Goal: Information Seeking & Learning: Learn about a topic

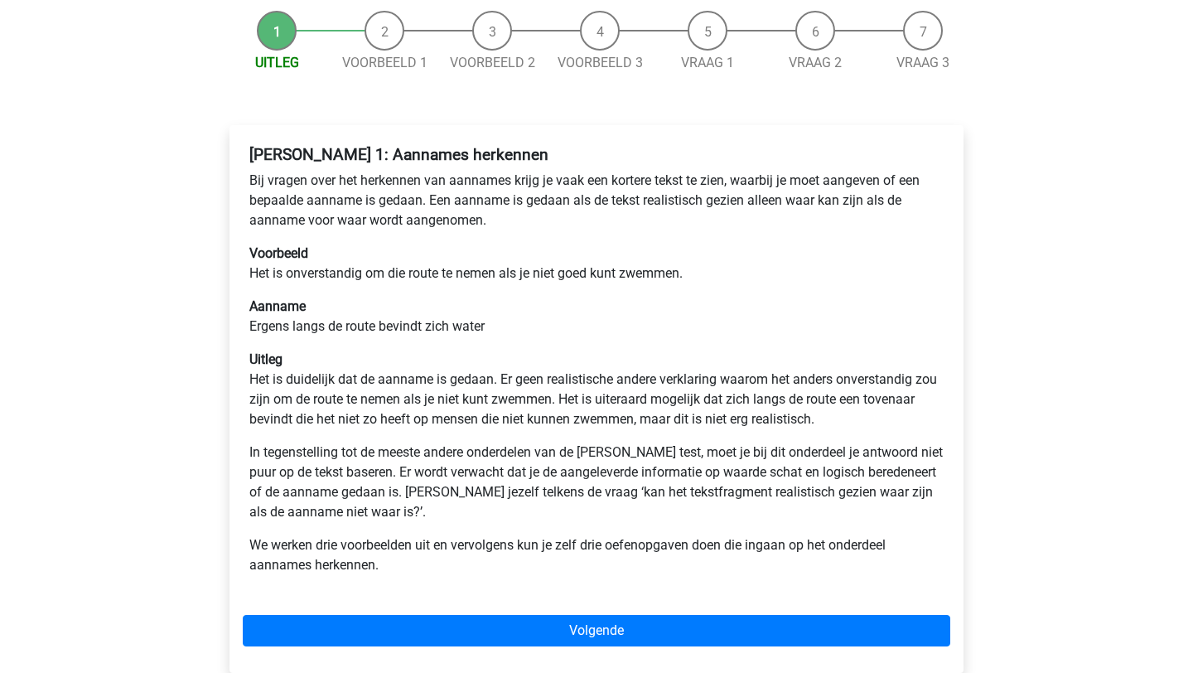
scroll to position [162, 0]
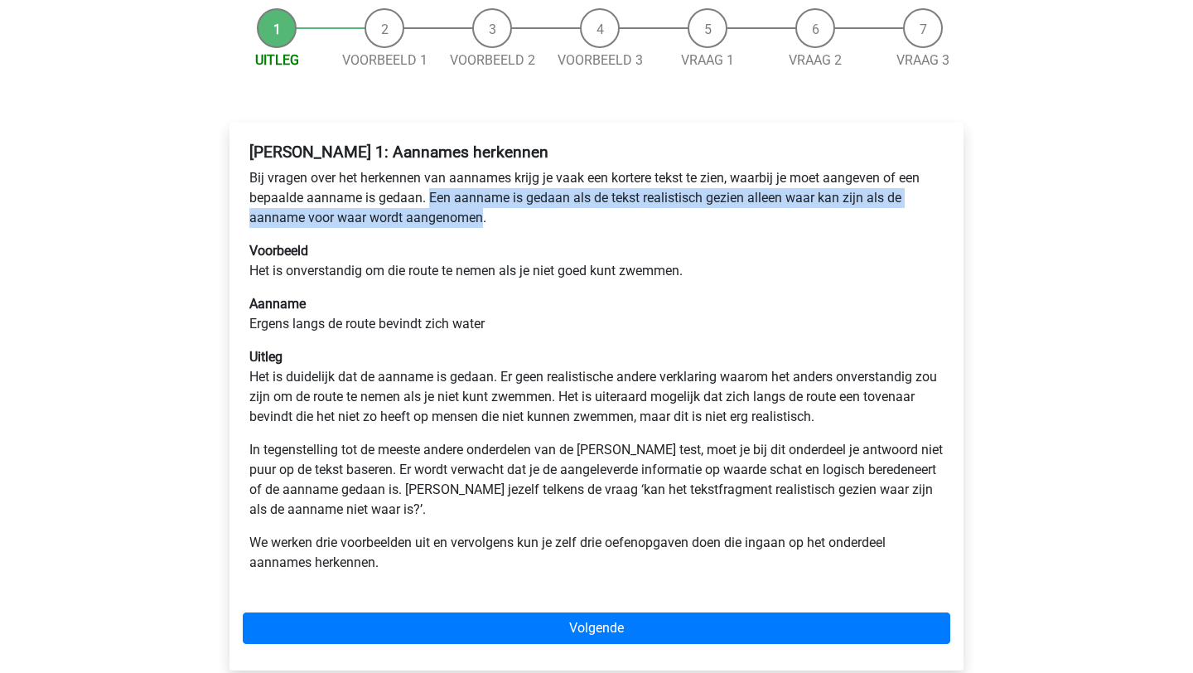
drag, startPoint x: 430, startPoint y: 199, endPoint x: 474, endPoint y: 224, distance: 50.5
click at [479, 224] on p "Bij vragen over het herkennen van aannames krijg je vaak een kortere tekst te z…" at bounding box center [596, 198] width 694 height 60
click at [458, 215] on p "Bij vragen over het herkennen van aannames krijg je vaak een kortere tekst te z…" at bounding box center [596, 198] width 694 height 60
drag, startPoint x: 429, startPoint y: 197, endPoint x: 501, endPoint y: 221, distance: 76.0
click at [501, 221] on p "Bij vragen over het herkennen van aannames krijg je vaak een kortere tekst te z…" at bounding box center [596, 198] width 694 height 60
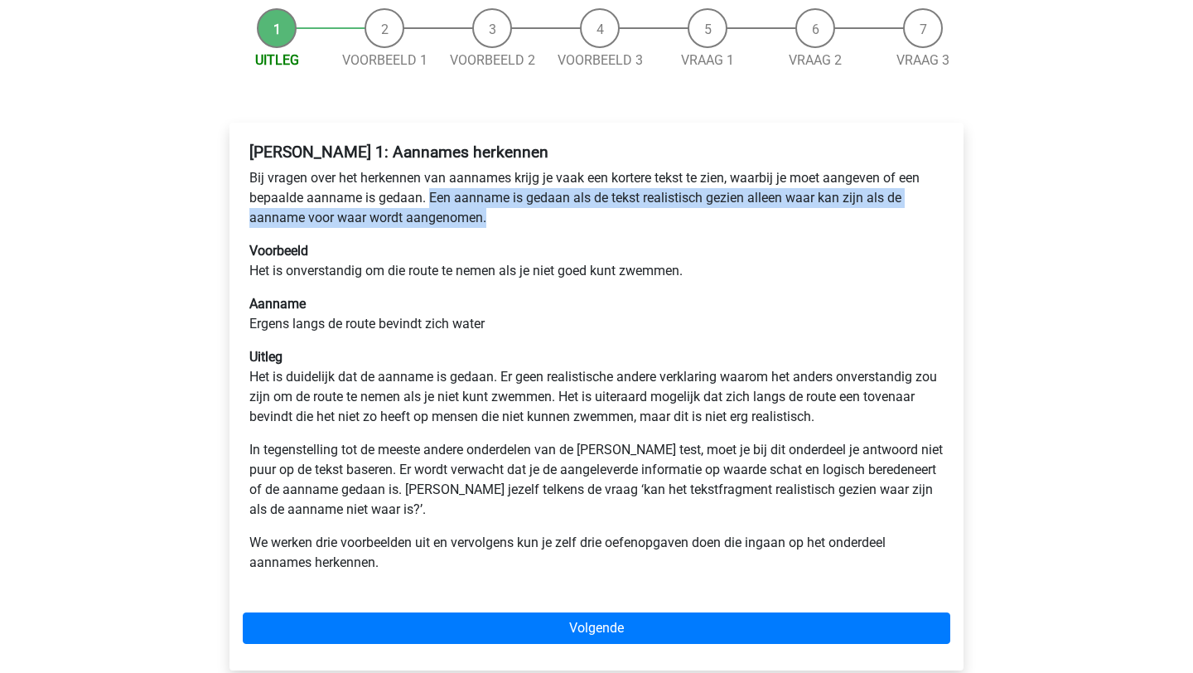
copy p "Een aanname is gedaan als de tekst realistisch gezien alleen waar kan zijn als …"
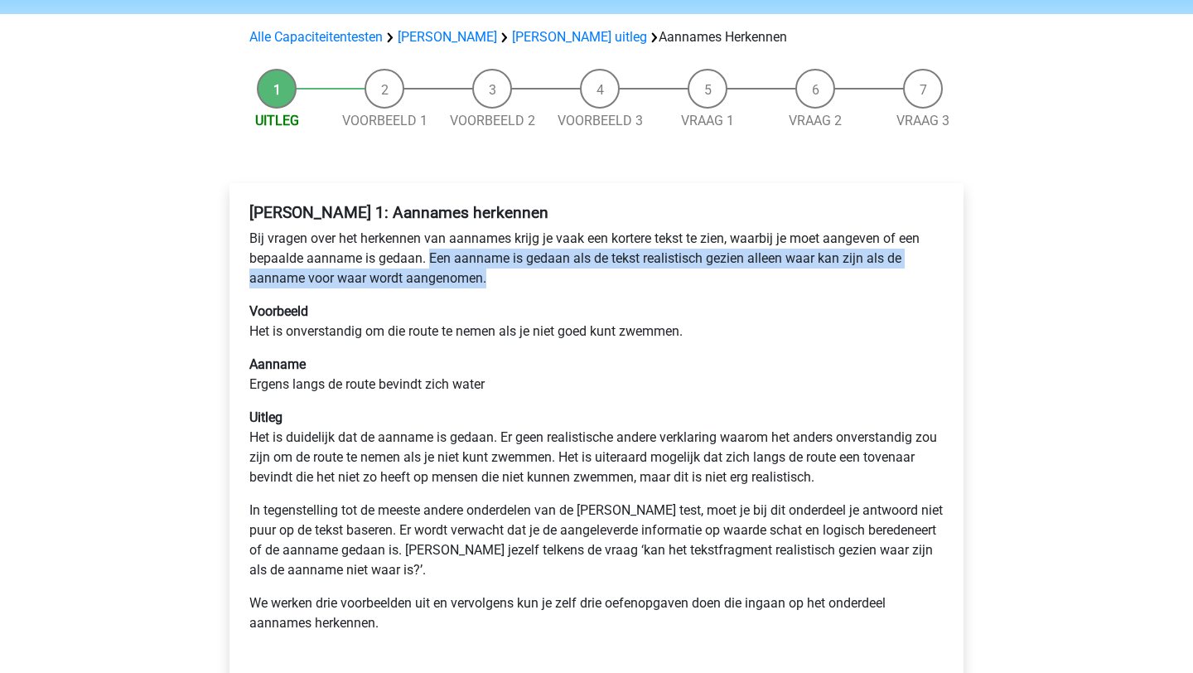
scroll to position [97, 0]
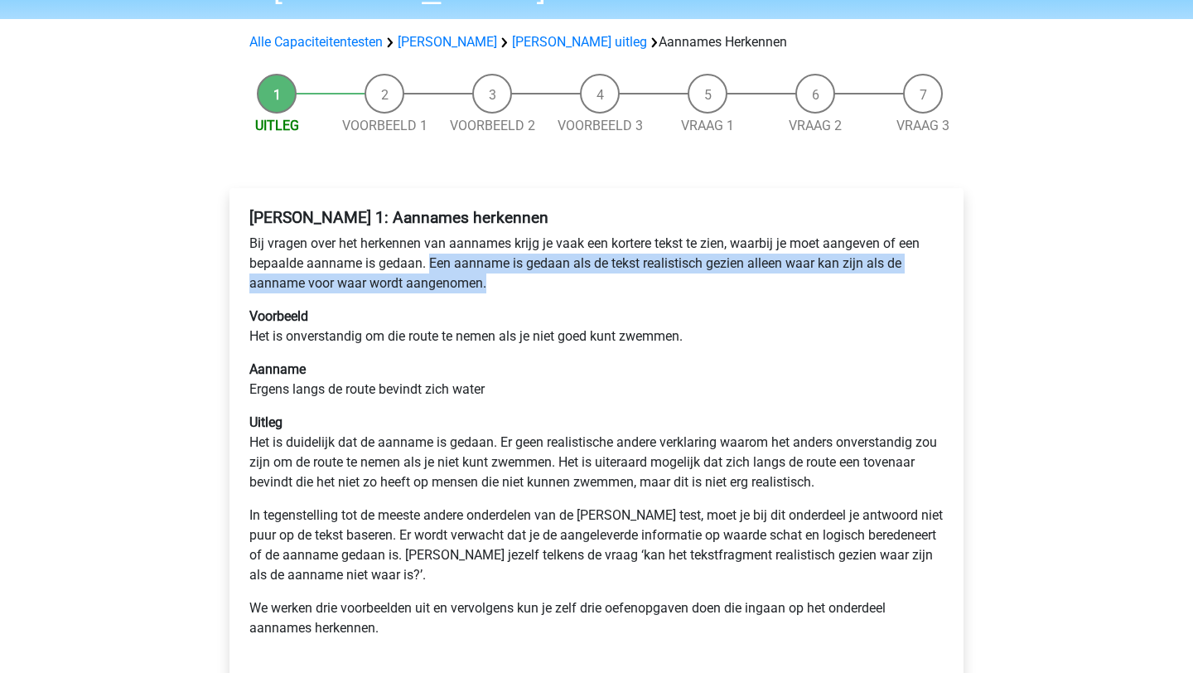
click at [395, 97] on li "Voorbeeld 1" at bounding box center [385, 105] width 108 height 62
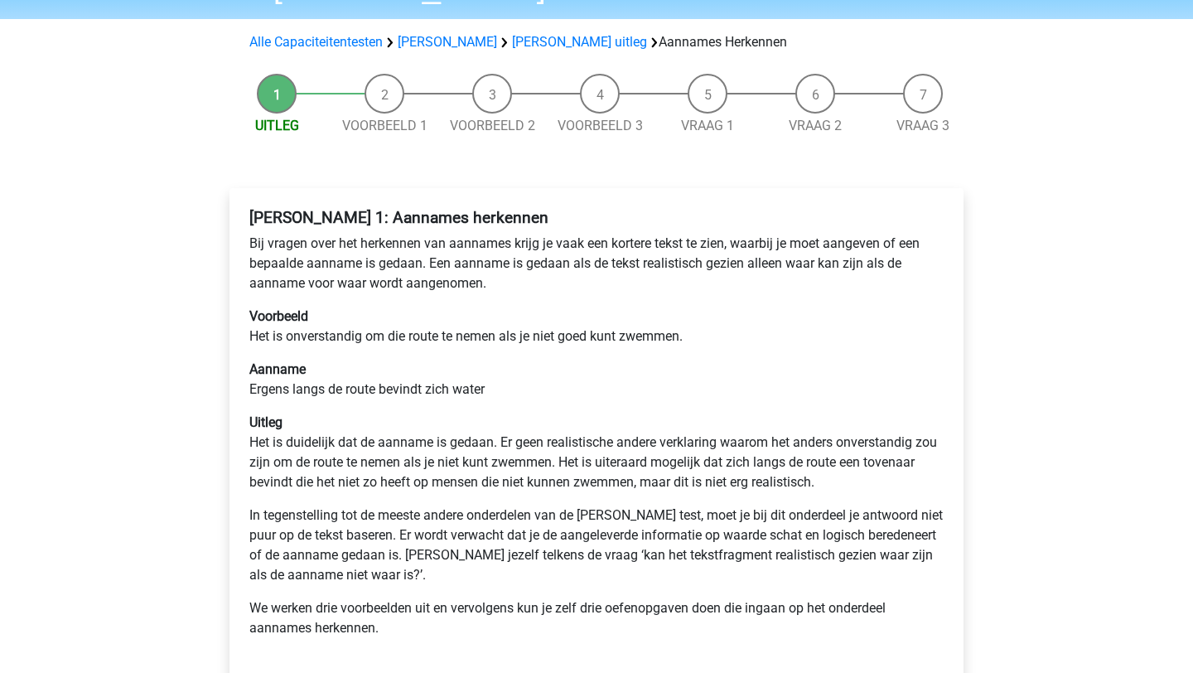
click at [386, 96] on li "Voorbeeld 1" at bounding box center [385, 105] width 108 height 62
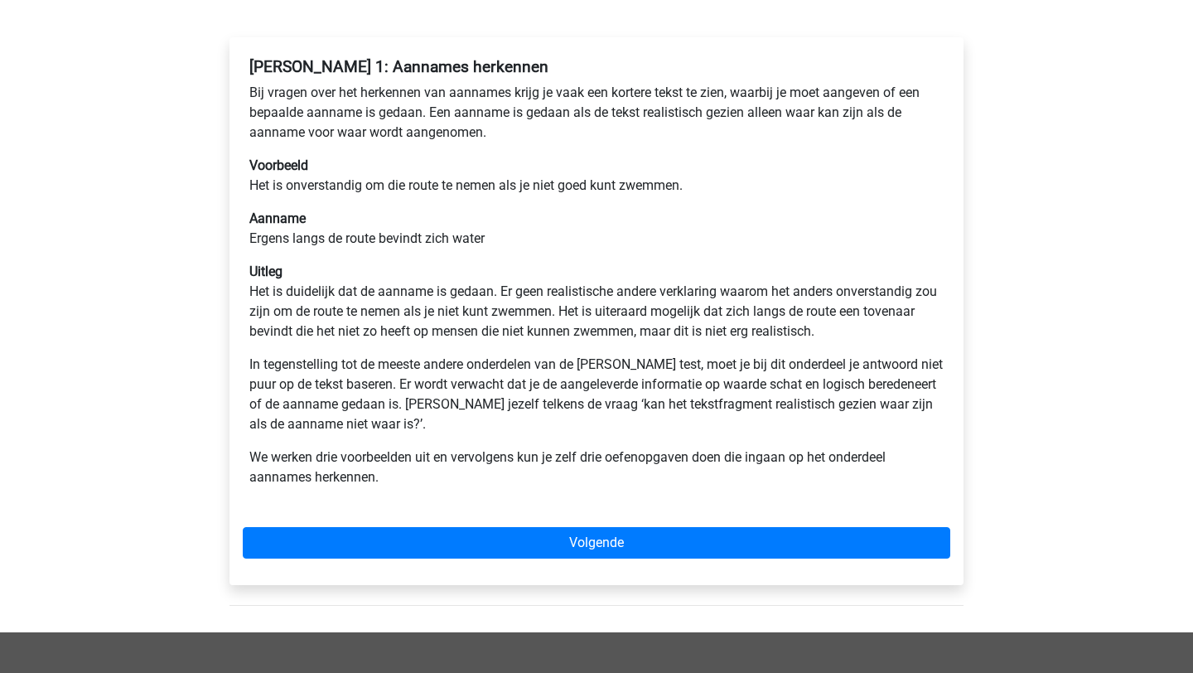
scroll to position [254, 0]
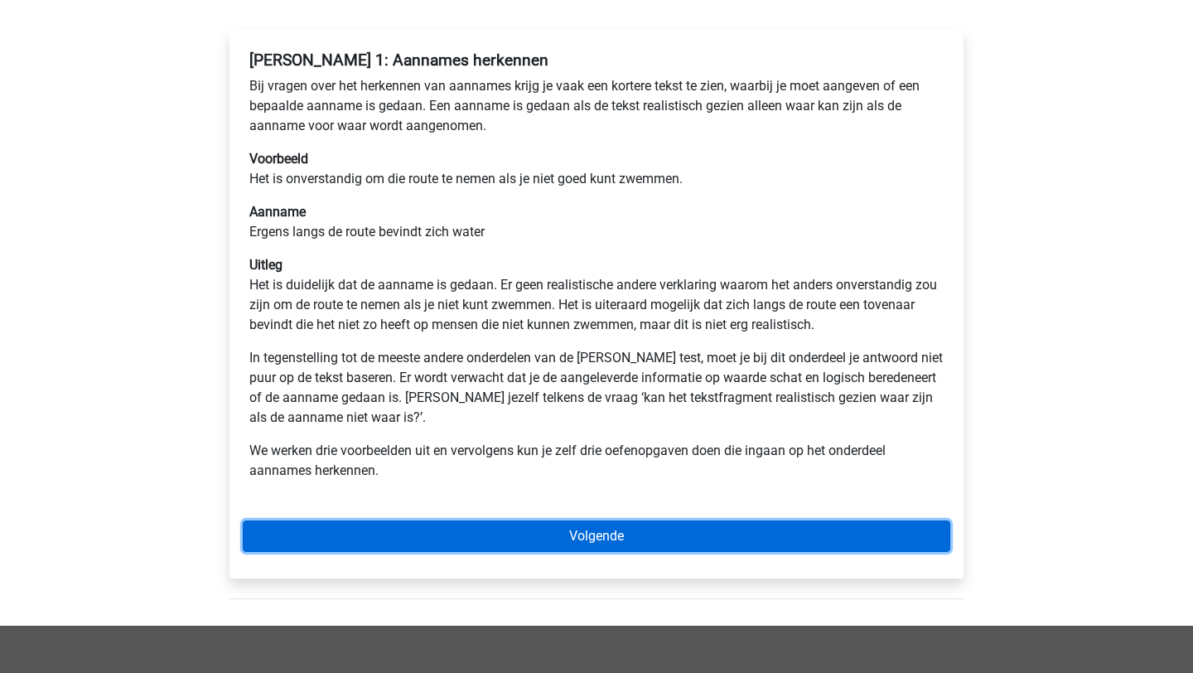
click at [606, 539] on link "Volgende" at bounding box center [597, 535] width 708 height 31
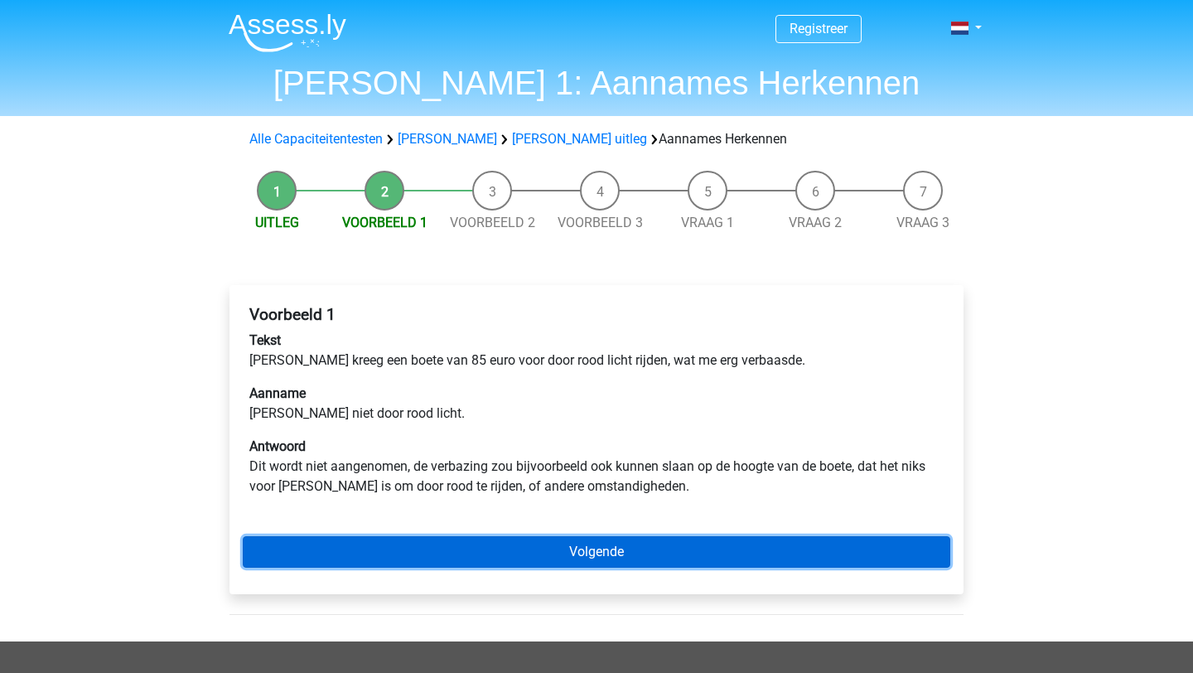
click at [602, 556] on link "Volgende" at bounding box center [597, 551] width 708 height 31
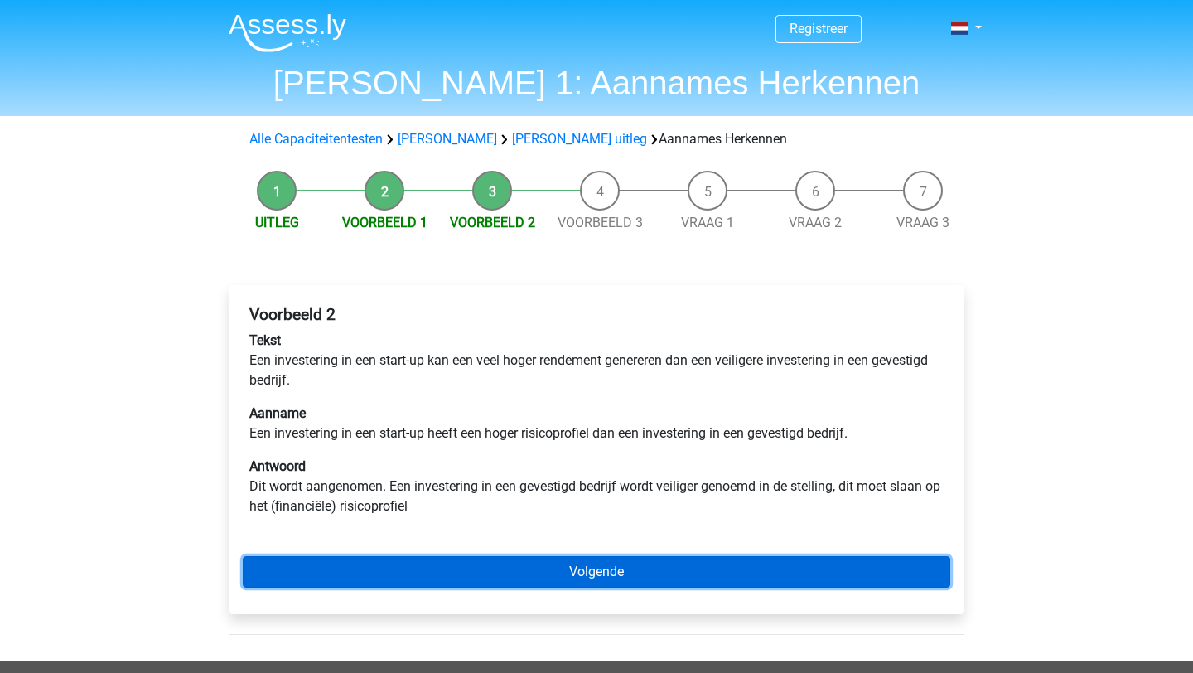
click at [661, 565] on link "Volgende" at bounding box center [597, 571] width 708 height 31
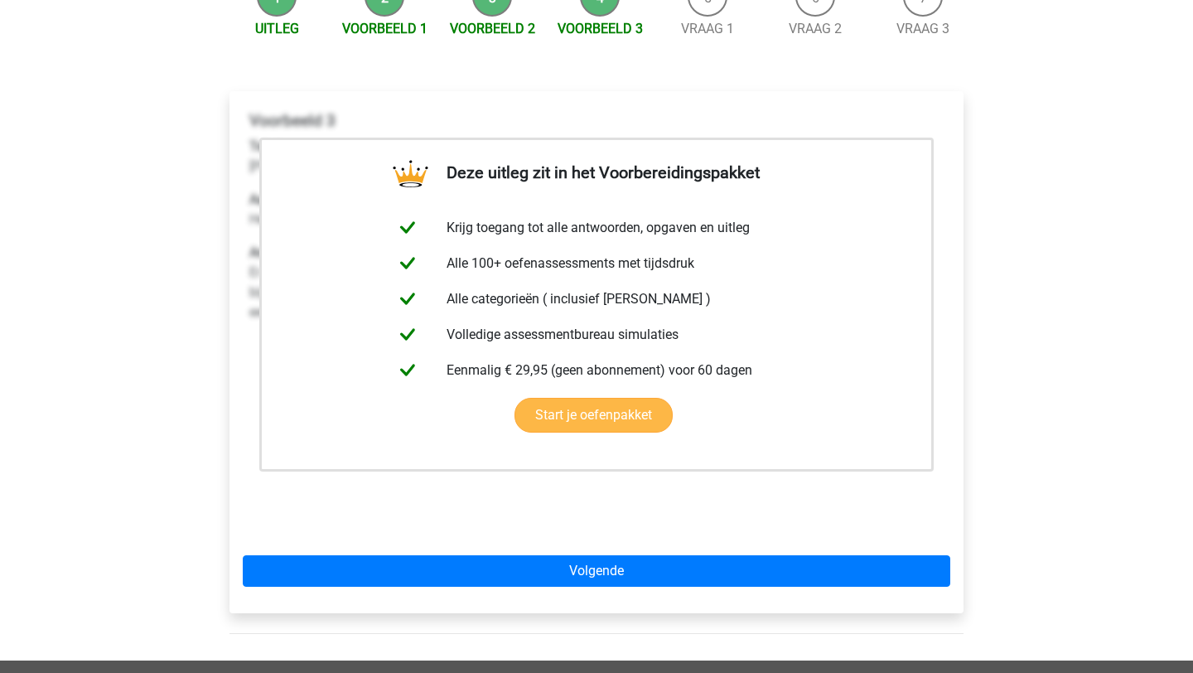
scroll to position [193, 0]
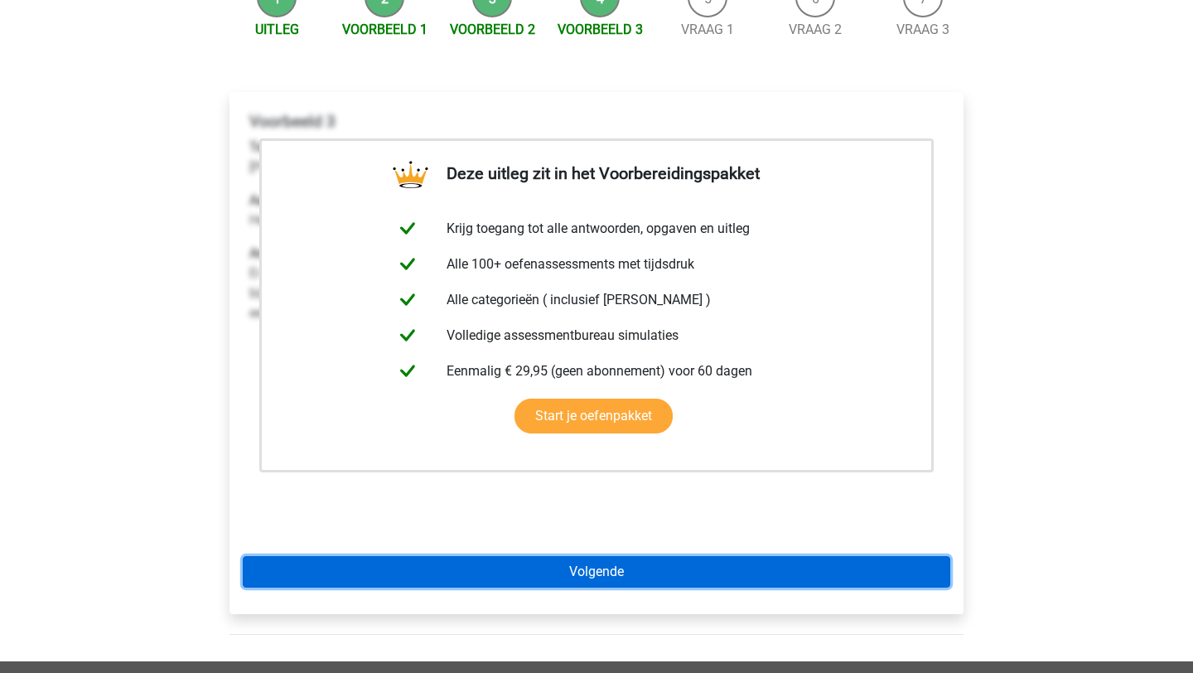
click at [881, 565] on link "Volgende" at bounding box center [597, 571] width 708 height 31
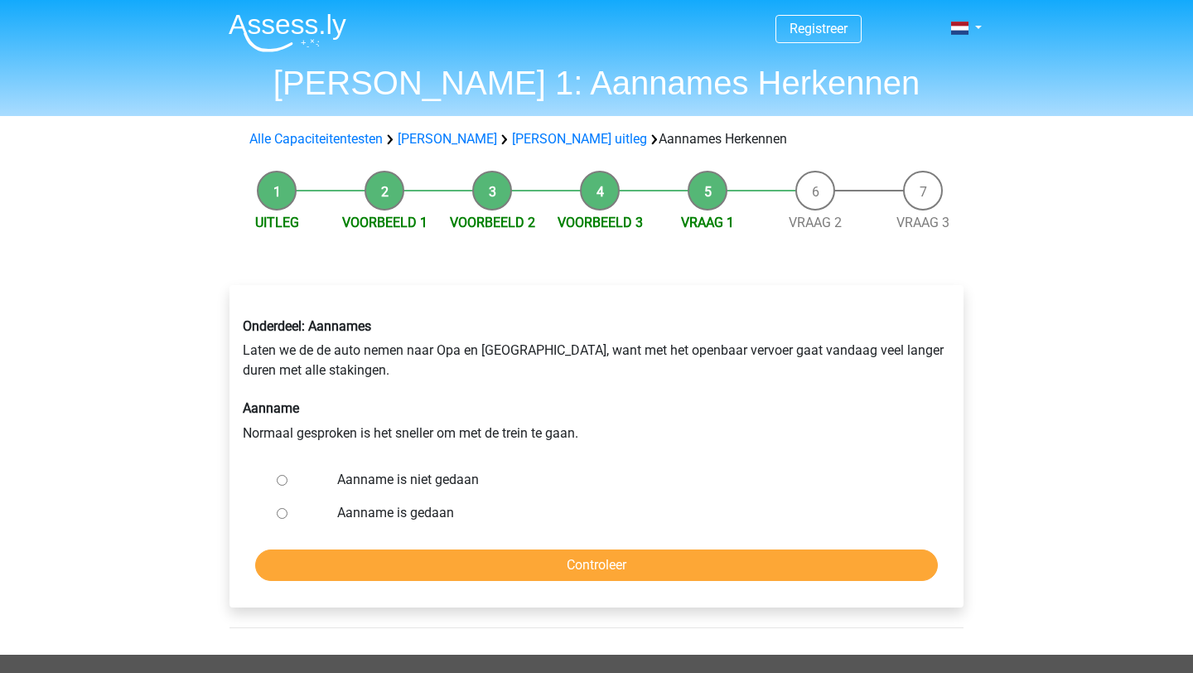
click at [283, 481] on input "Aanname is niet gedaan" at bounding box center [282, 480] width 11 height 11
radio input "true"
click at [283, 481] on input "Aanname is niet gedaan" at bounding box center [282, 480] width 11 height 11
click at [278, 515] on input "Aanname is gedaan" at bounding box center [282, 513] width 11 height 11
radio input "true"
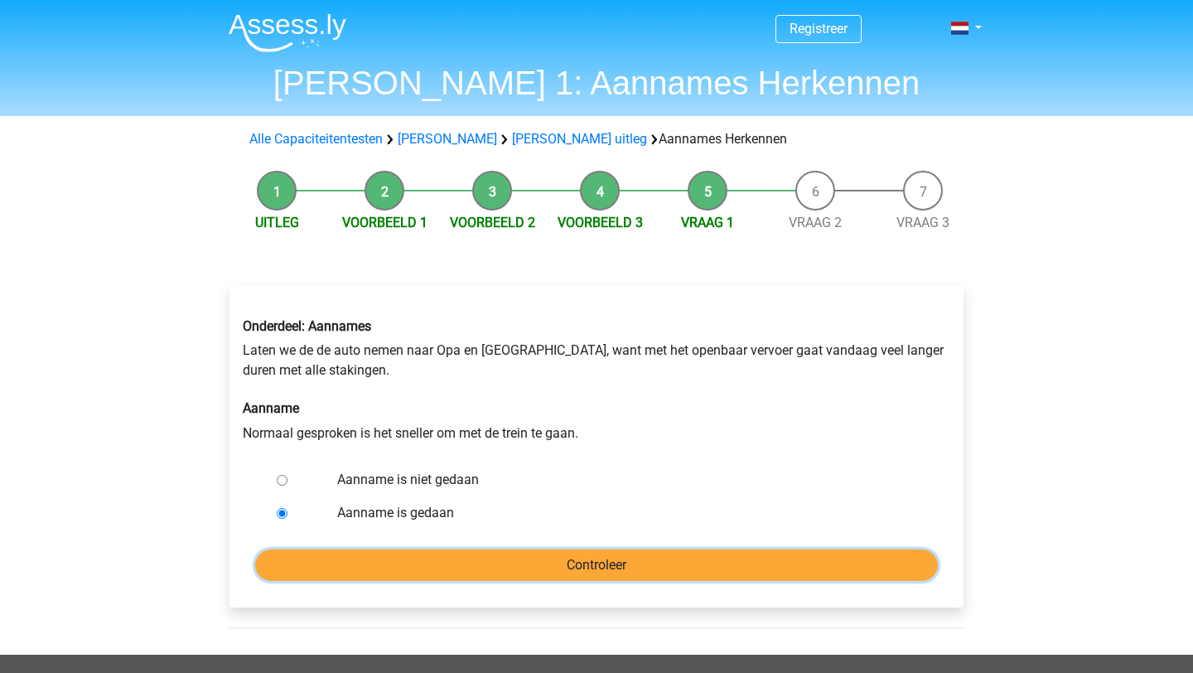
click at [536, 564] on input "Controleer" at bounding box center [596, 564] width 683 height 31
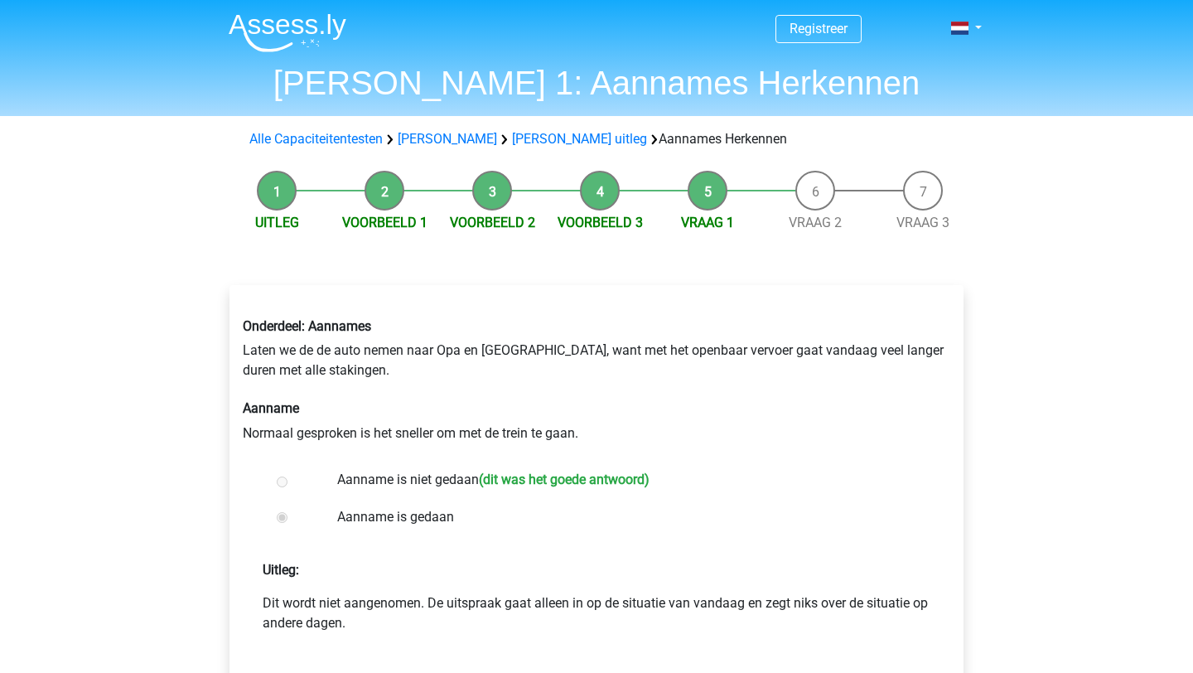
click at [817, 196] on li "Vraag 2" at bounding box center [816, 202] width 108 height 62
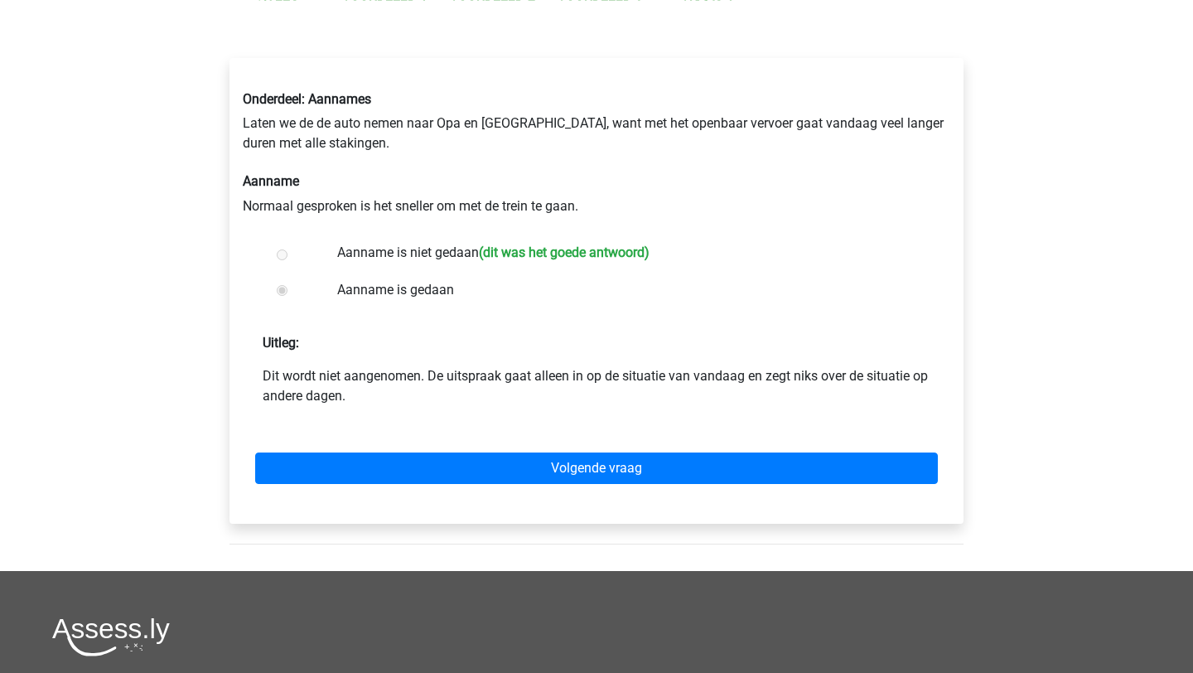
scroll to position [341, 0]
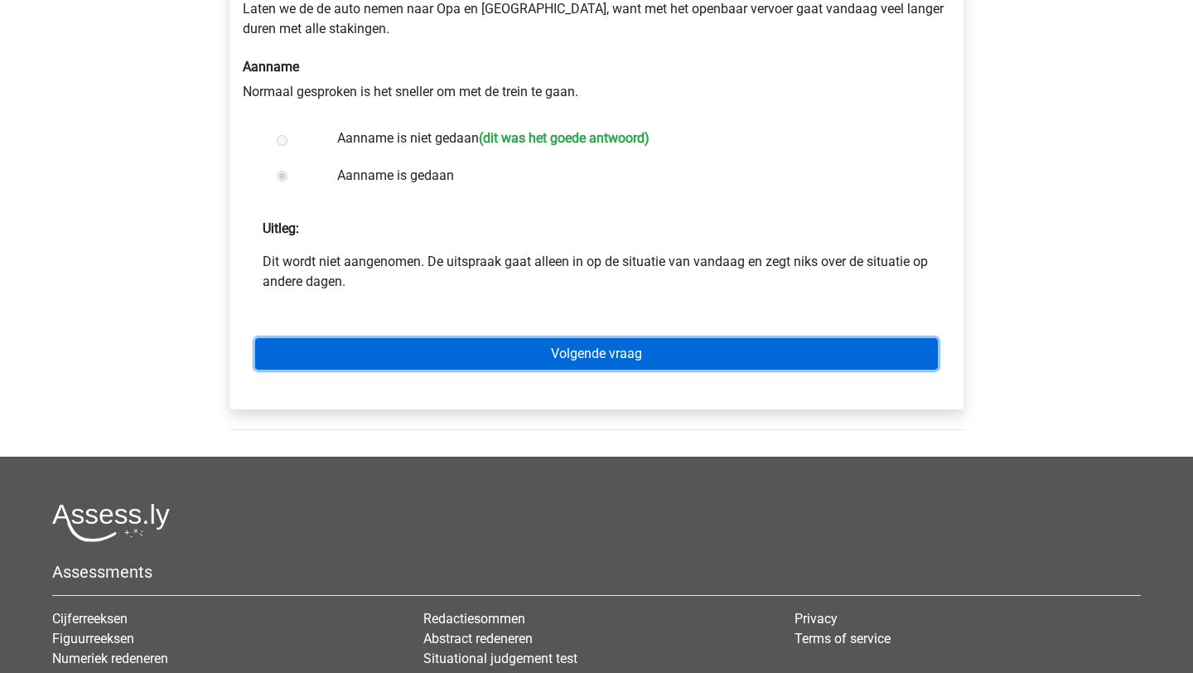
click at [754, 357] on link "Volgende vraag" at bounding box center [596, 353] width 683 height 31
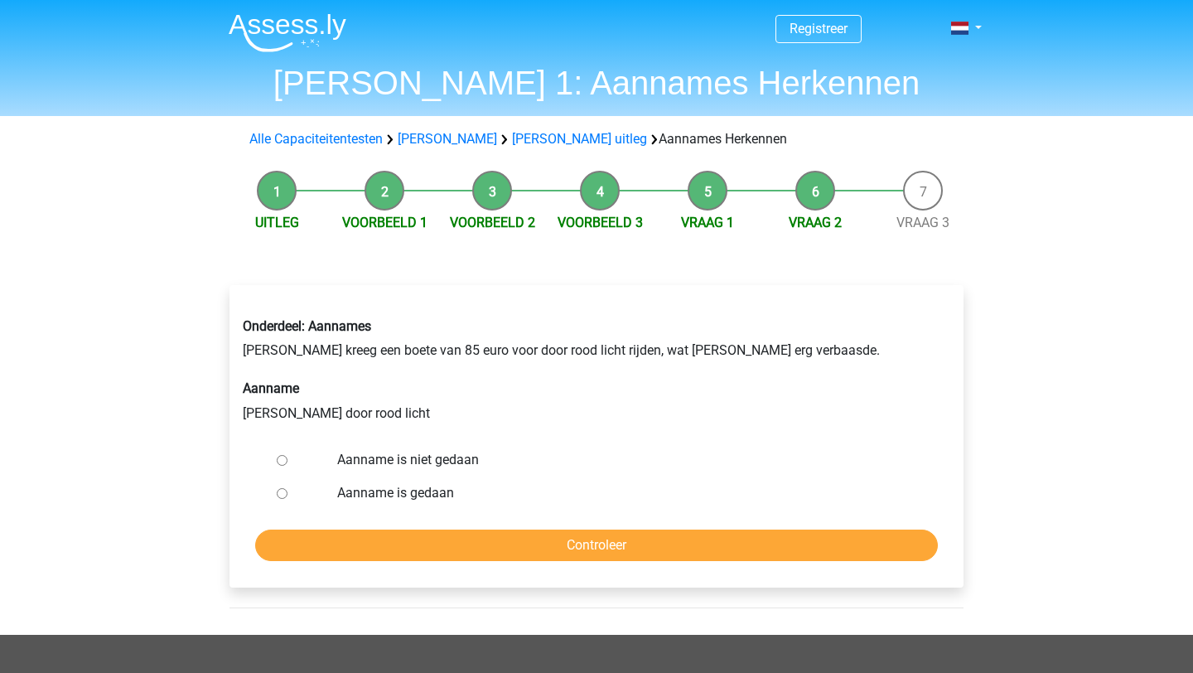
click at [281, 463] on input "Aanname is niet gedaan" at bounding box center [282, 460] width 11 height 11
radio input "true"
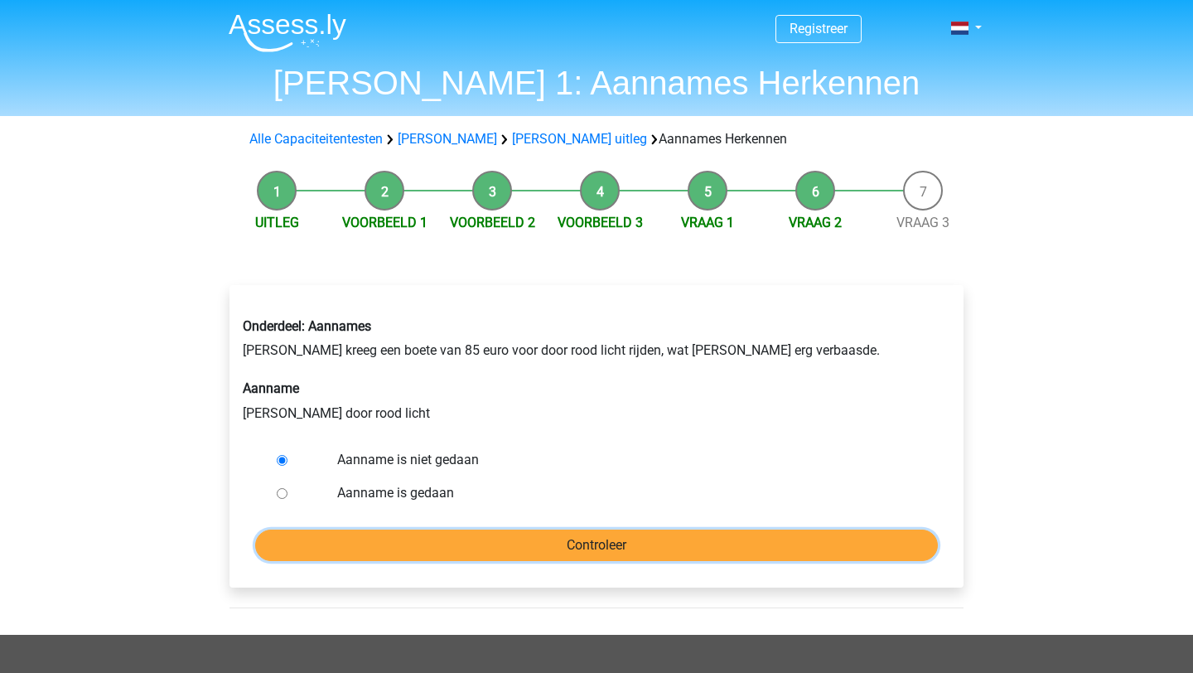
click at [458, 550] on input "Controleer" at bounding box center [596, 545] width 683 height 31
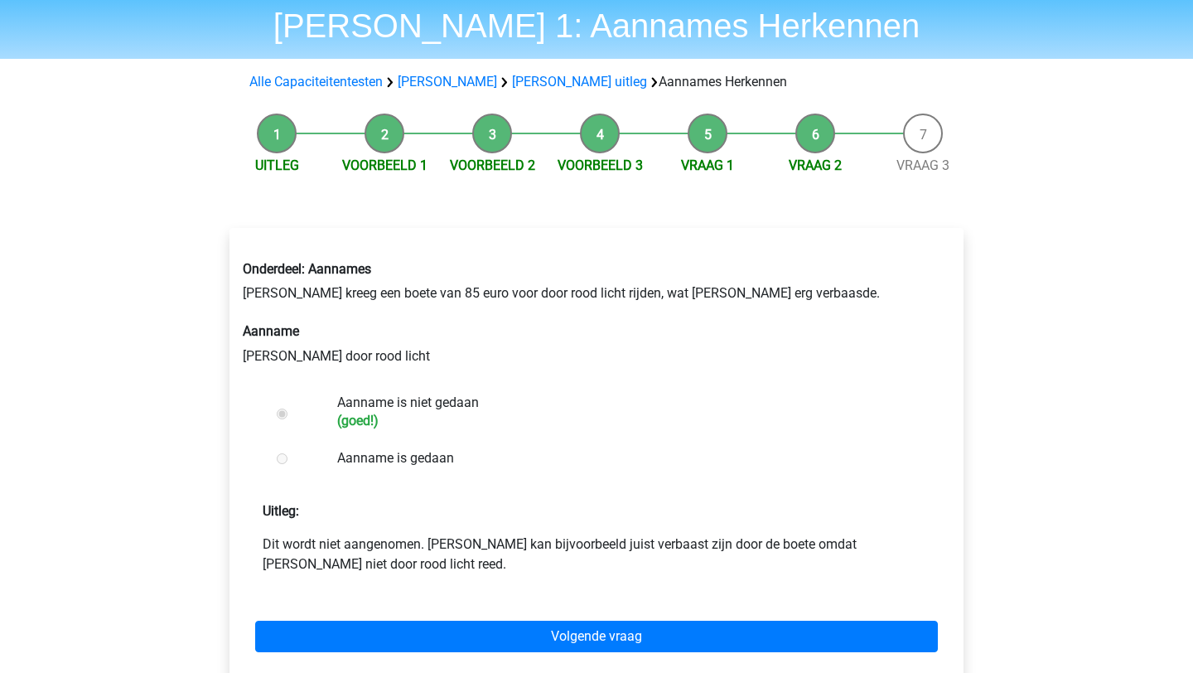
scroll to position [76, 0]
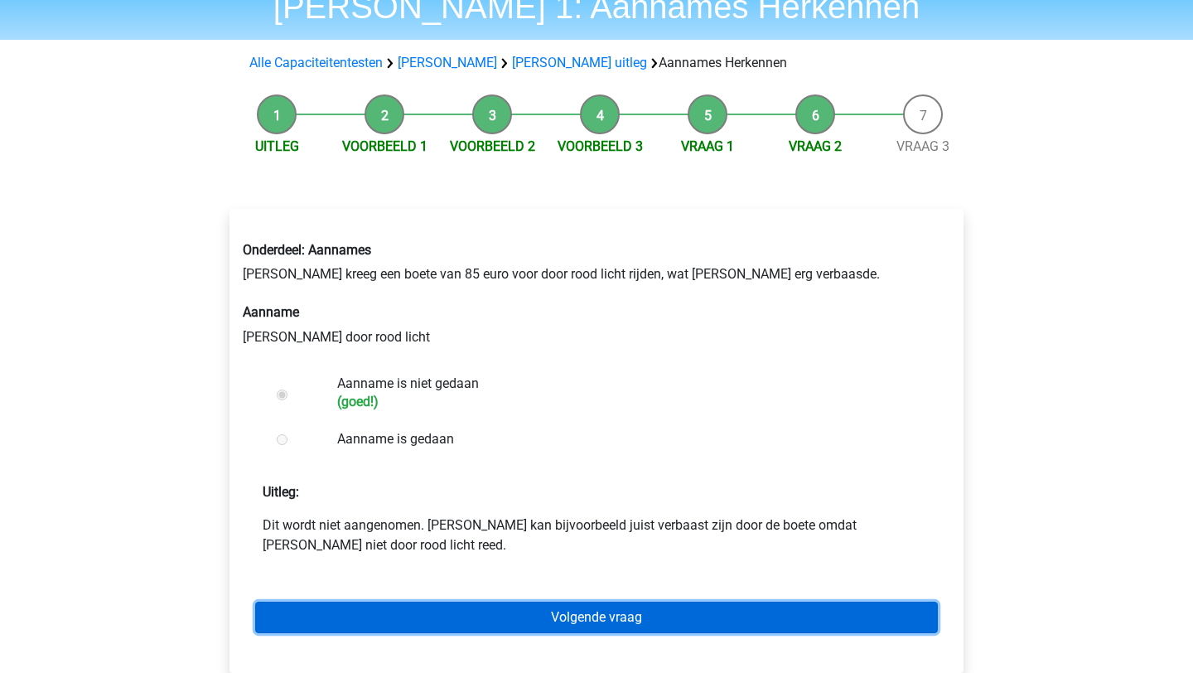
click at [520, 630] on link "Volgende vraag" at bounding box center [596, 617] width 683 height 31
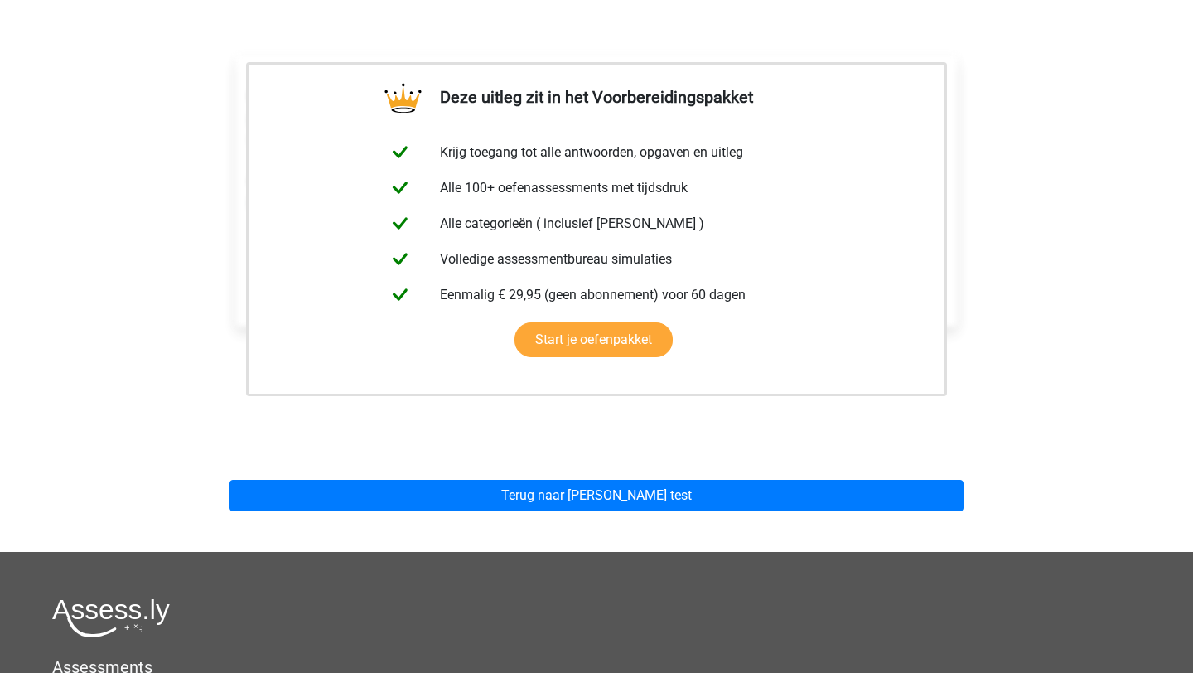
scroll to position [73, 0]
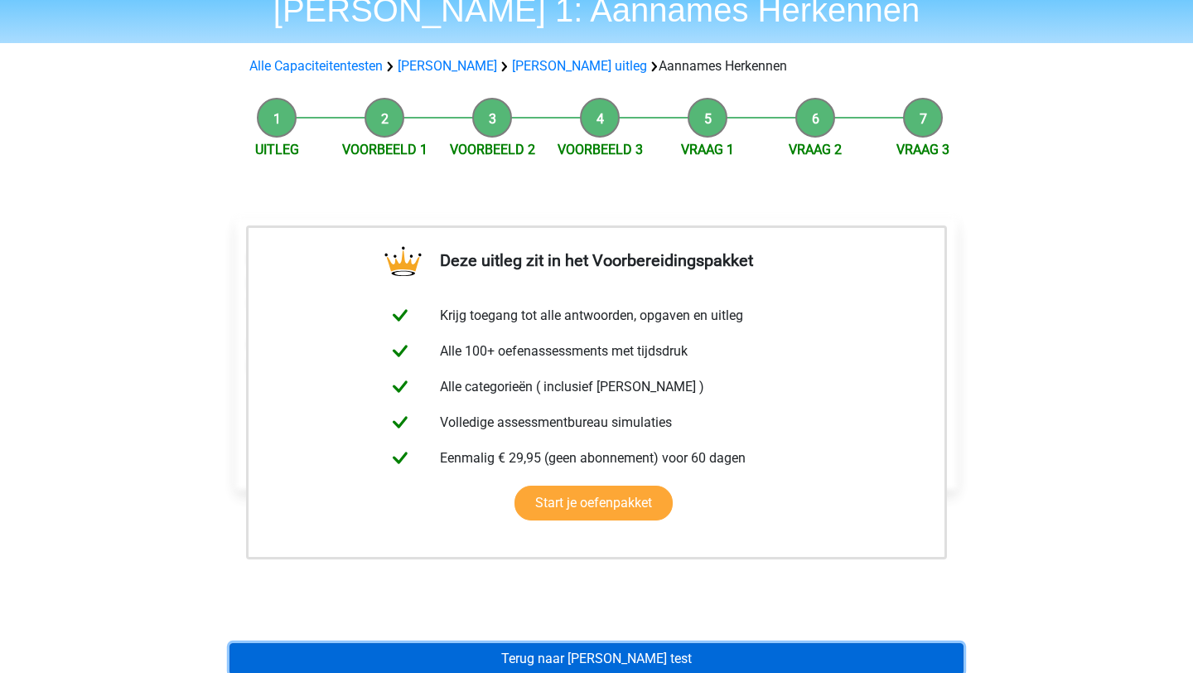
click at [664, 659] on link "Terug naar [PERSON_NAME] test" at bounding box center [597, 658] width 734 height 31
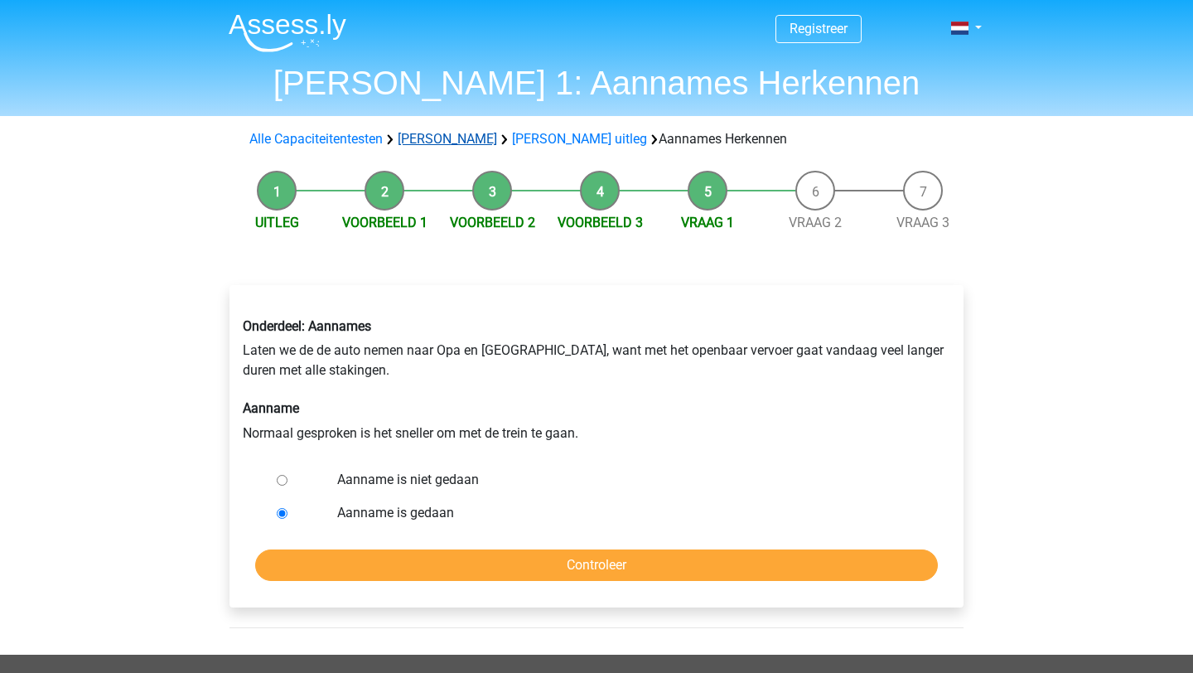
click at [443, 139] on link "[PERSON_NAME]" at bounding box center [447, 139] width 99 height 16
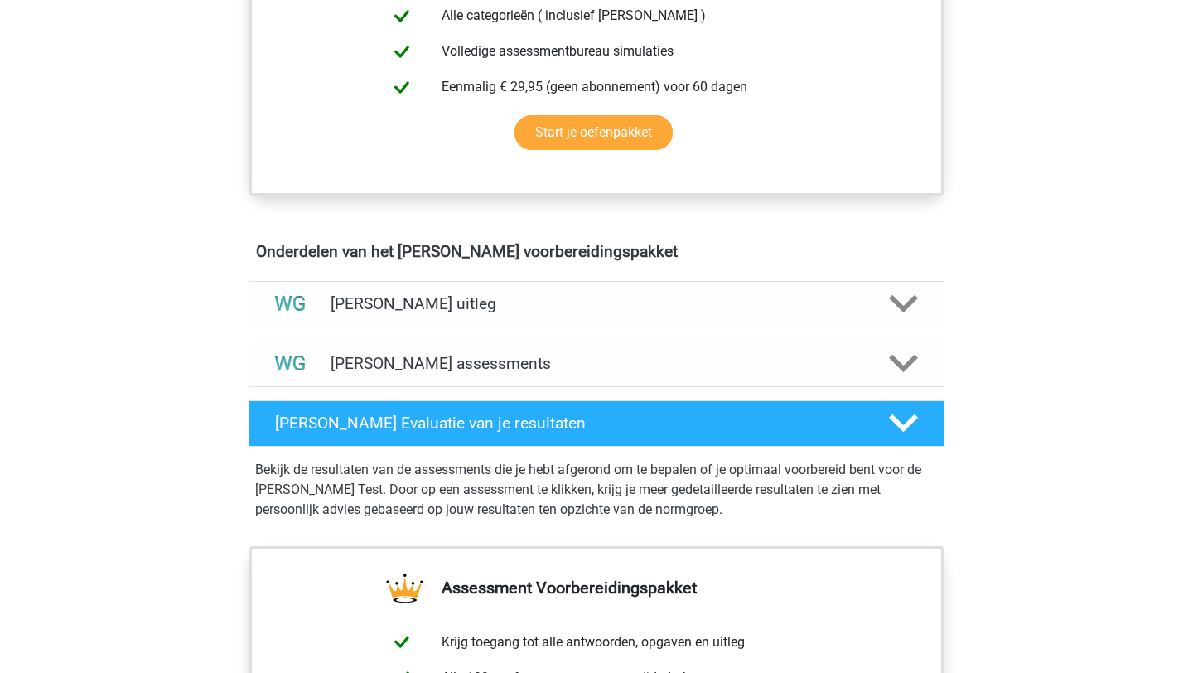
scroll to position [761, 0]
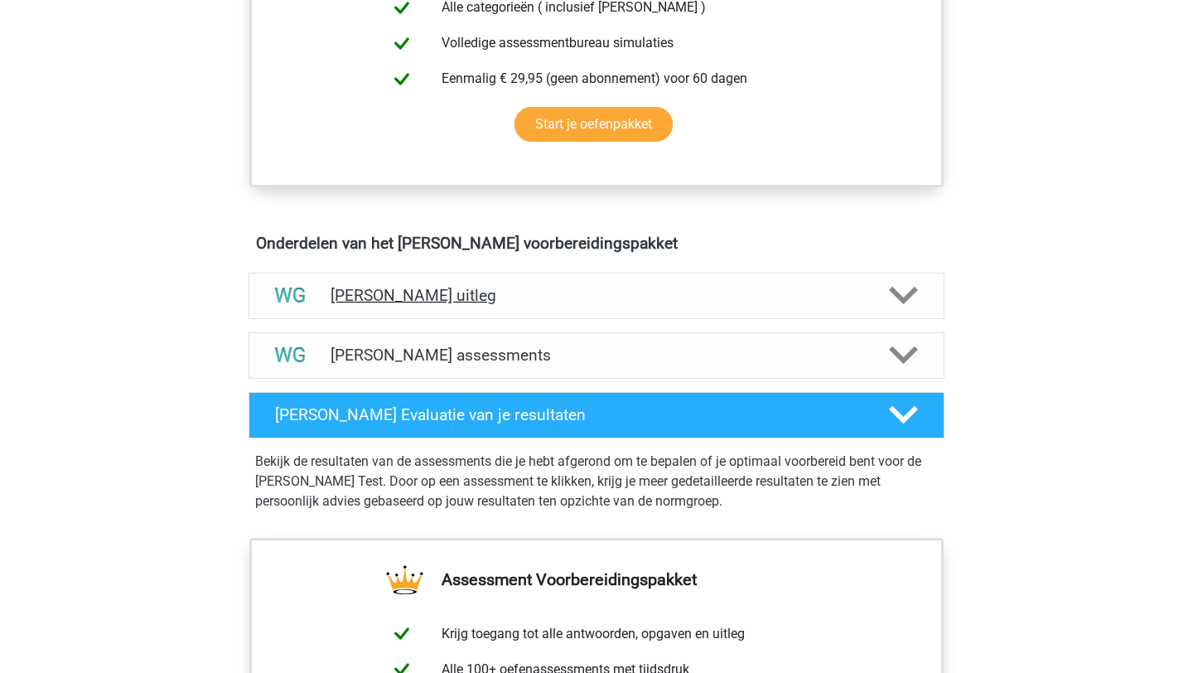
click at [423, 298] on h4 "[PERSON_NAME] uitleg" at bounding box center [597, 295] width 532 height 19
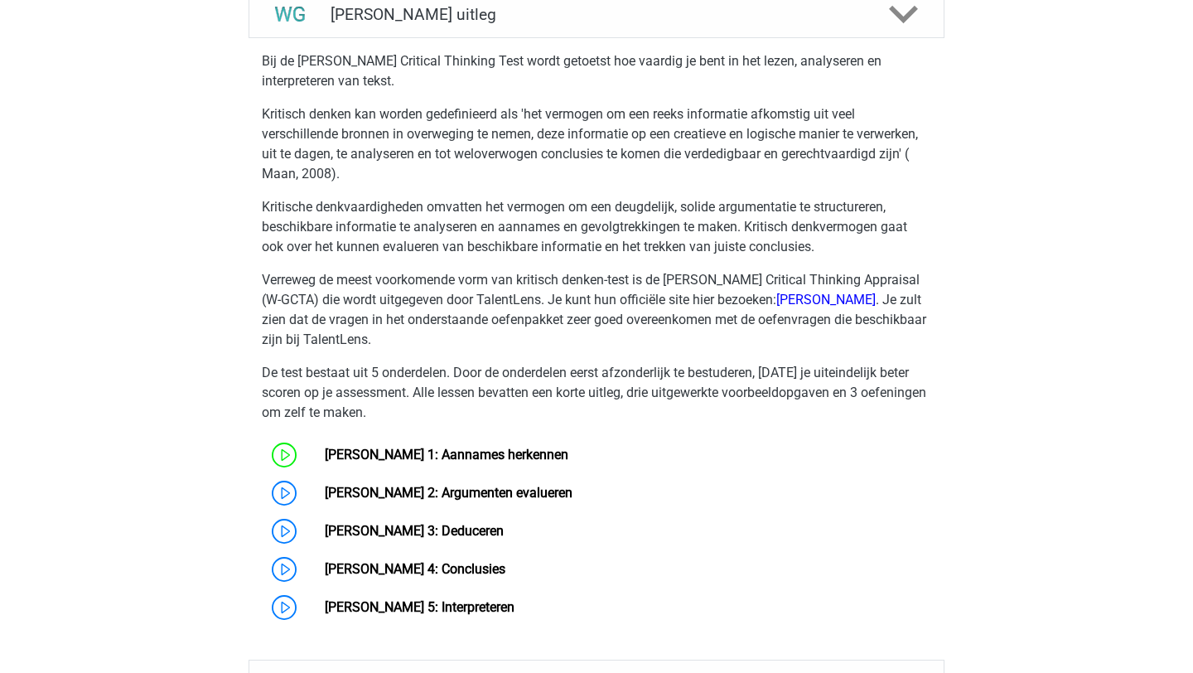
scroll to position [1043, 0]
click at [520, 500] on link "[PERSON_NAME] 2: Argumenten evalueren" at bounding box center [449, 492] width 248 height 16
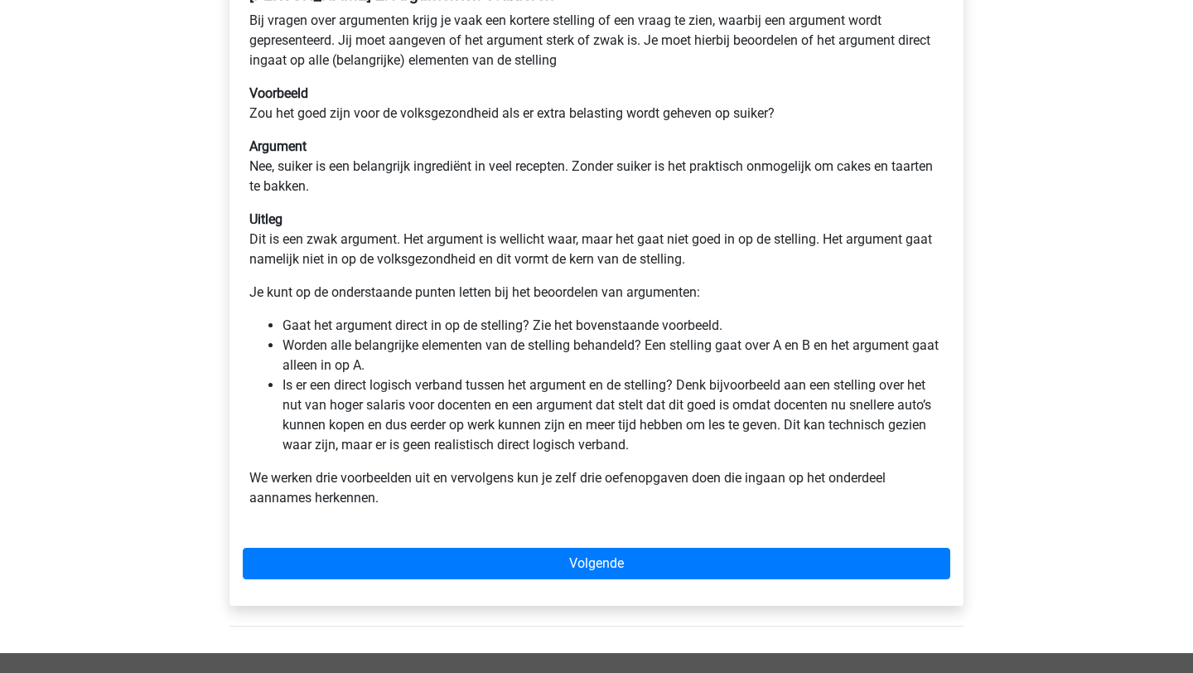
scroll to position [327, 0]
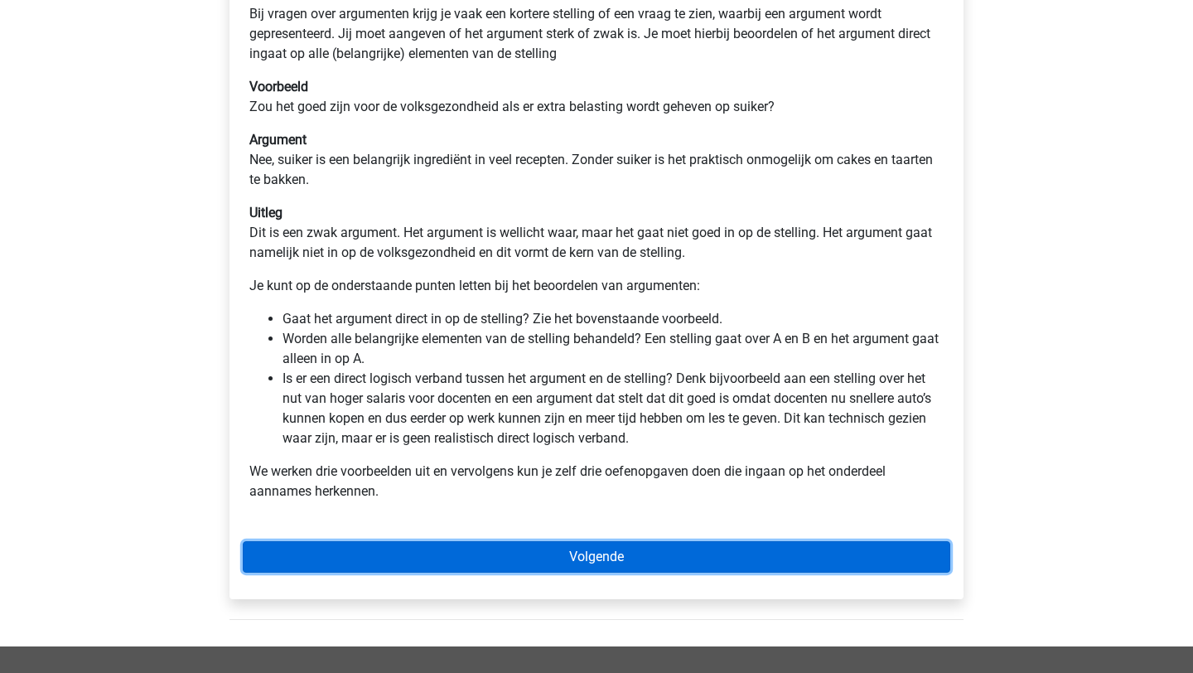
click at [583, 563] on link "Volgende" at bounding box center [597, 556] width 708 height 31
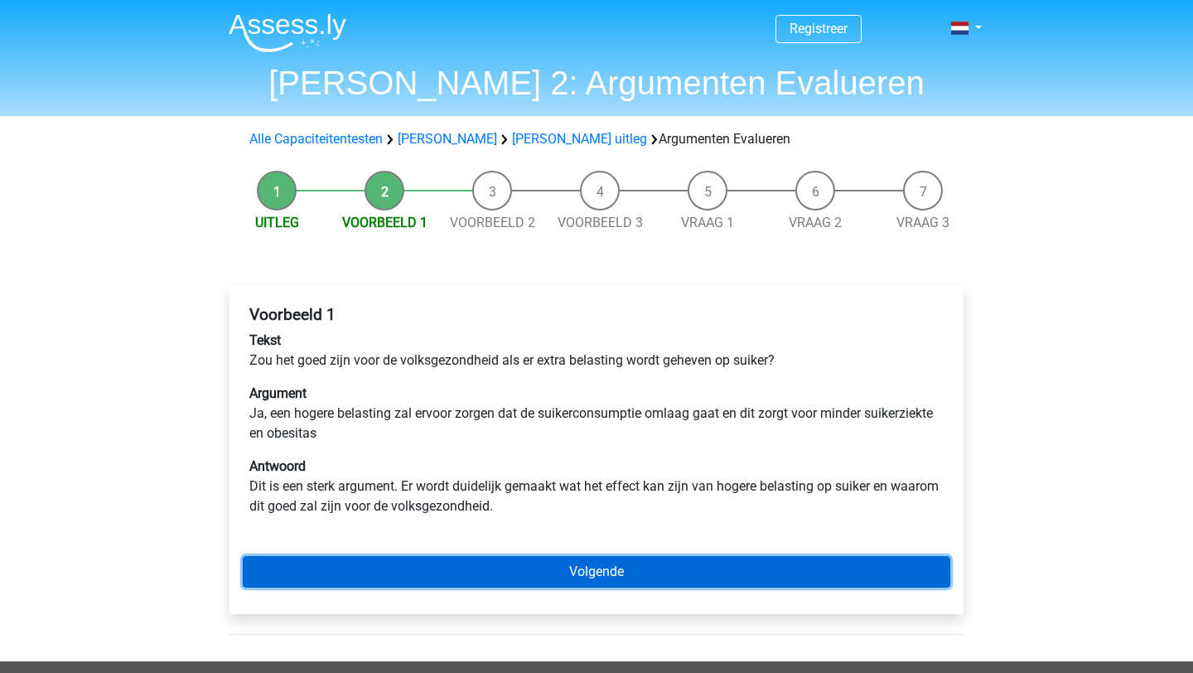
click at [583, 563] on link "Volgende" at bounding box center [597, 571] width 708 height 31
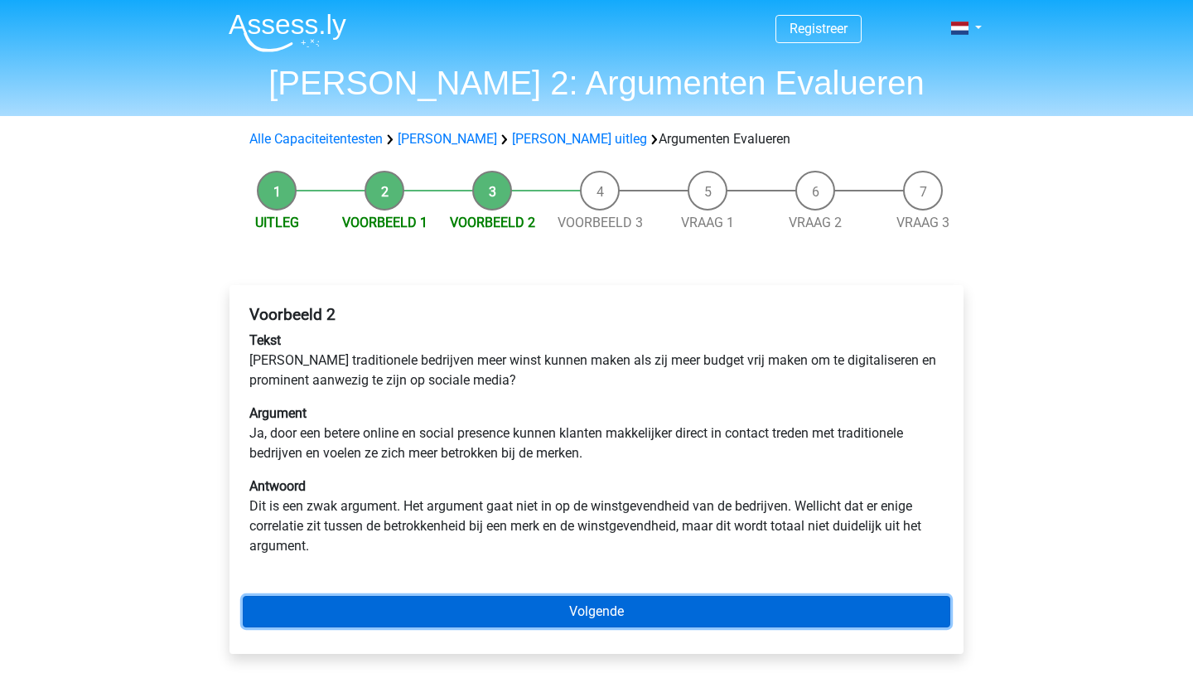
click at [583, 620] on link "Volgende" at bounding box center [597, 611] width 708 height 31
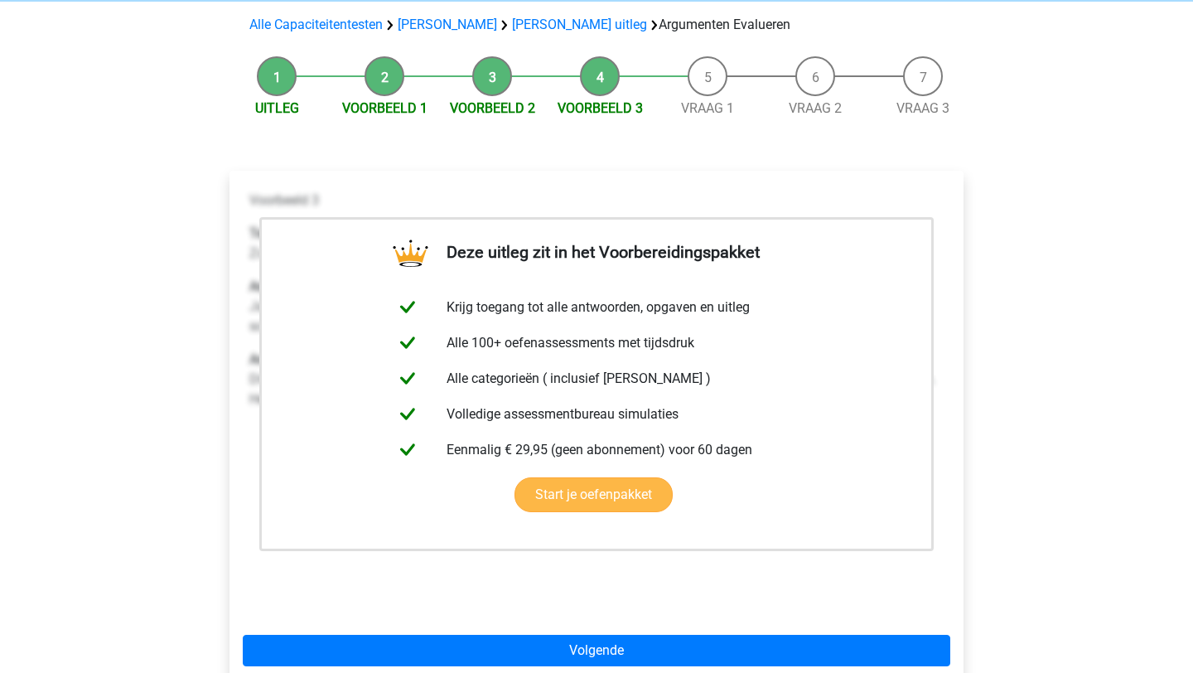
scroll to position [124, 0]
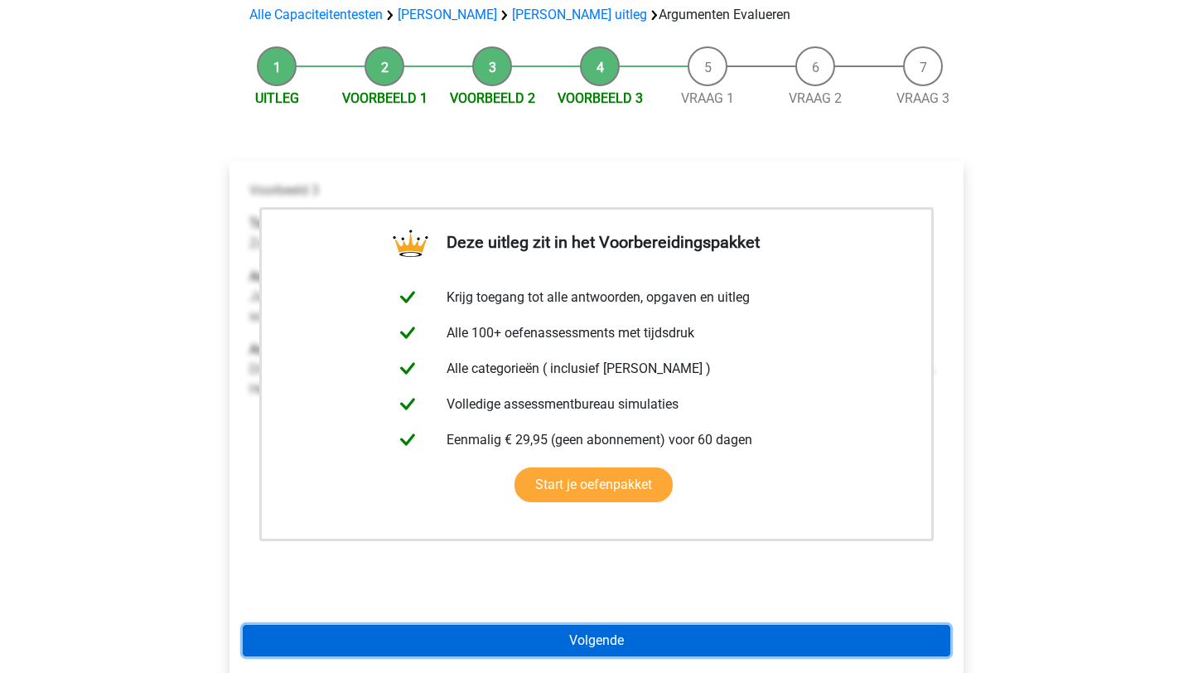
click at [725, 641] on link "Volgende" at bounding box center [597, 640] width 708 height 31
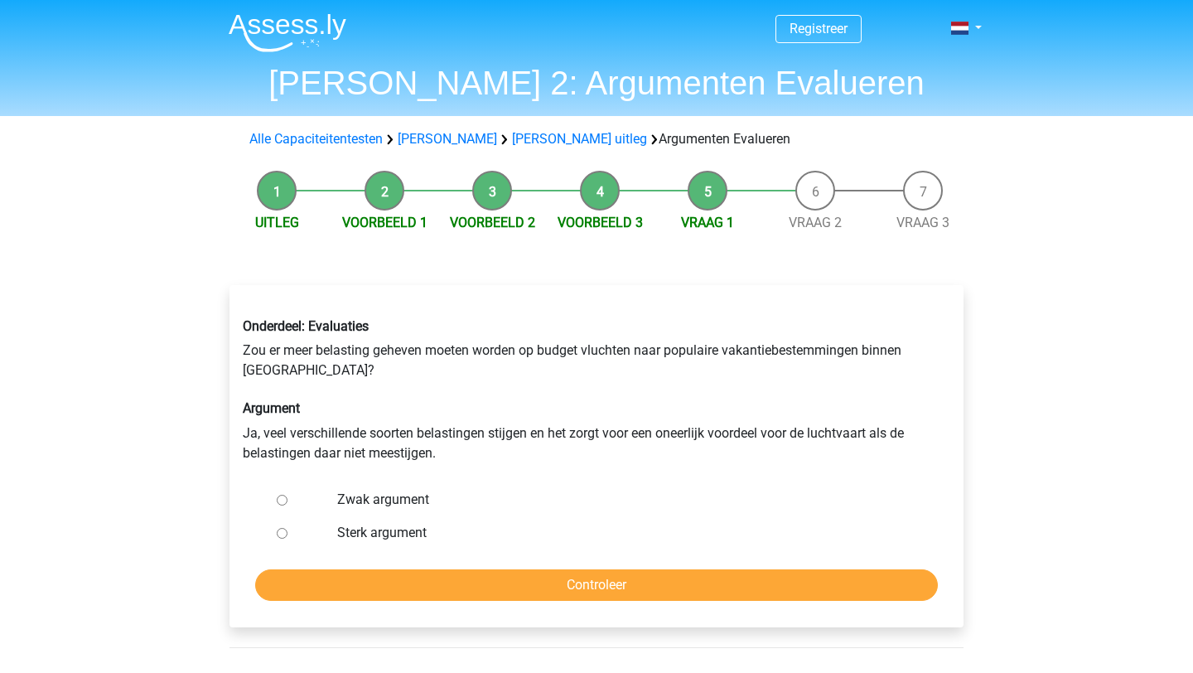
click at [273, 534] on div at bounding box center [297, 532] width 55 height 33
click at [280, 535] on input "Sterk argument" at bounding box center [282, 533] width 11 height 11
radio input "true"
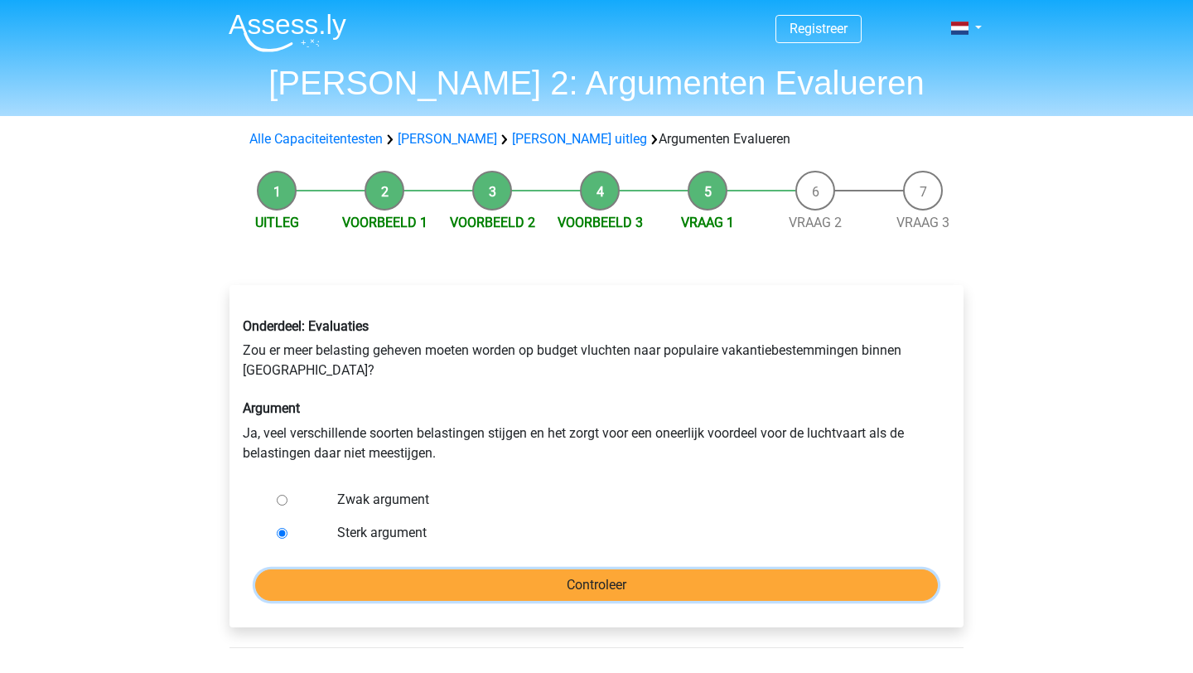
click at [406, 598] on input "Controleer" at bounding box center [596, 584] width 683 height 31
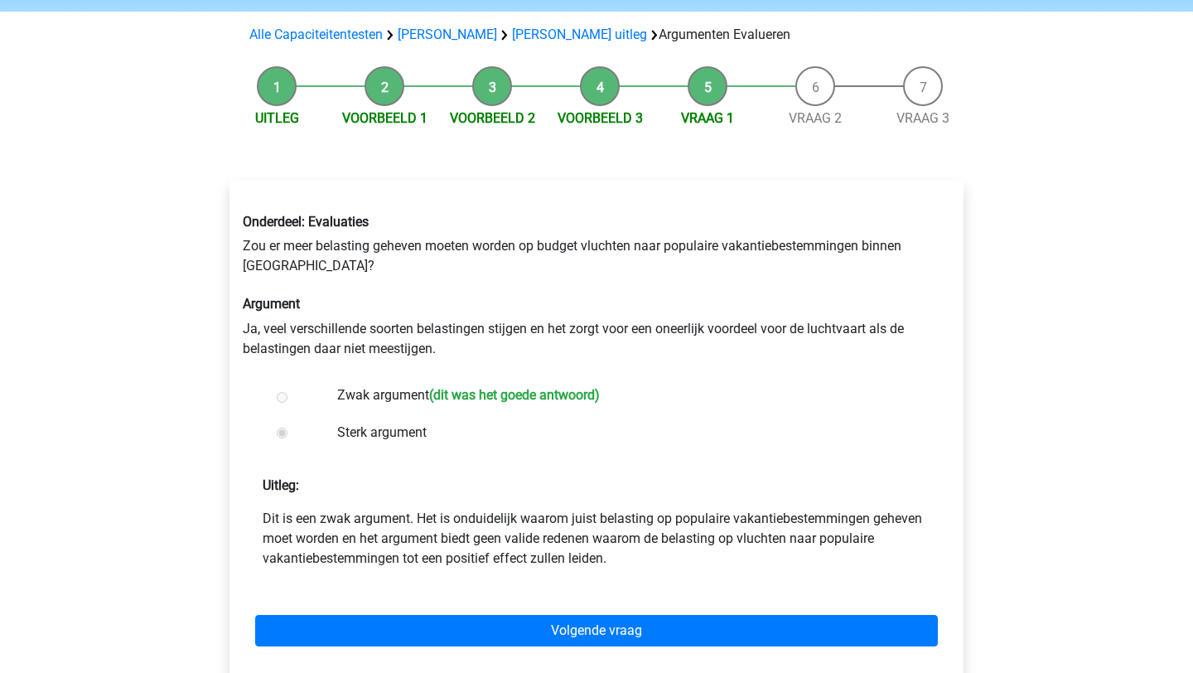
scroll to position [133, 0]
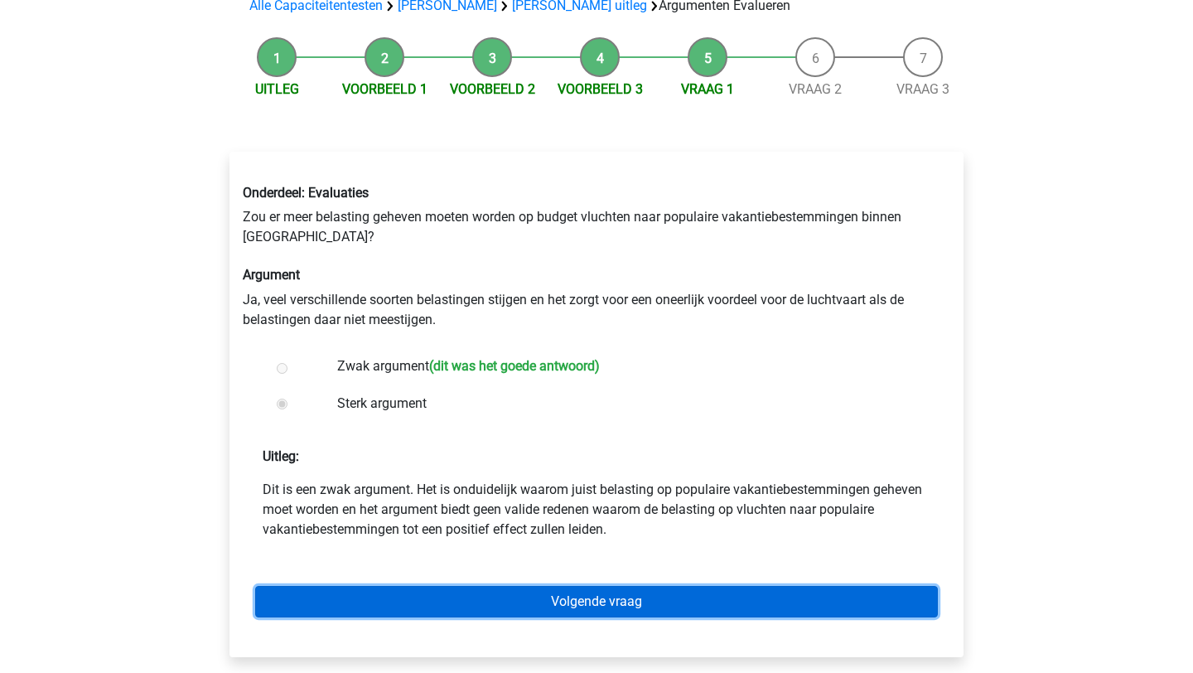
click at [531, 606] on link "Volgende vraag" at bounding box center [596, 601] width 683 height 31
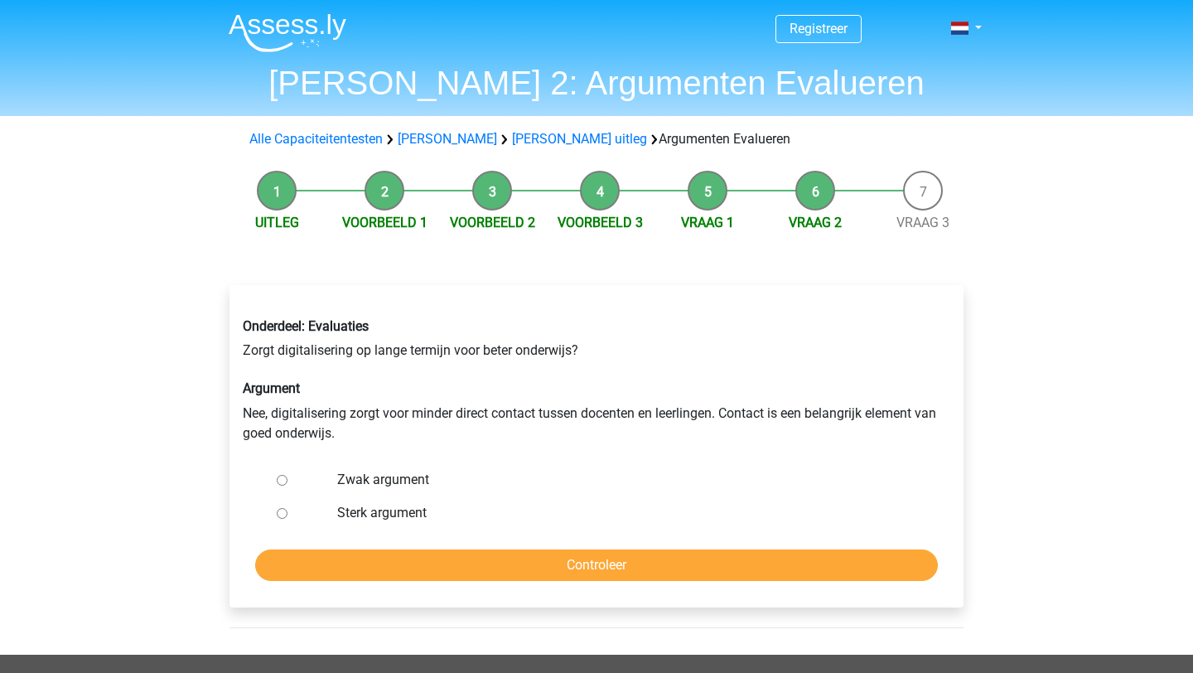
click at [283, 515] on input "Sterk argument" at bounding box center [282, 513] width 11 height 11
radio input "true"
click at [285, 482] on input "Zwak argument" at bounding box center [282, 480] width 11 height 11
radio input "true"
click at [418, 559] on input "Controleer" at bounding box center [596, 564] width 683 height 31
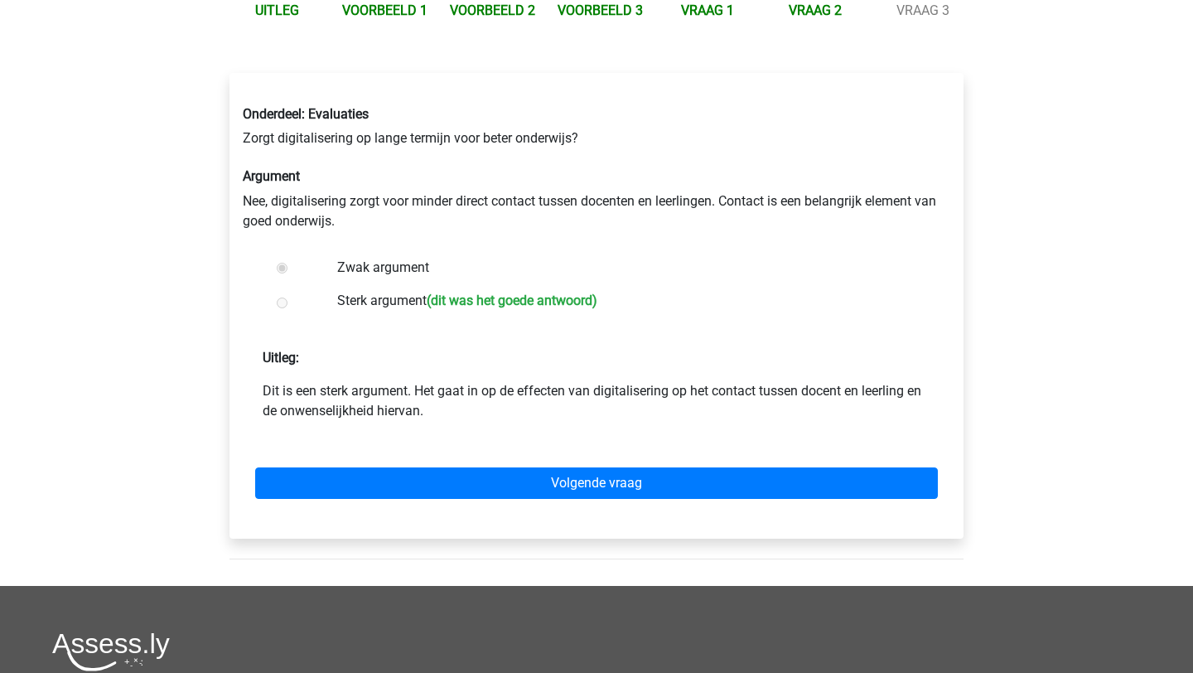
scroll to position [215, 0]
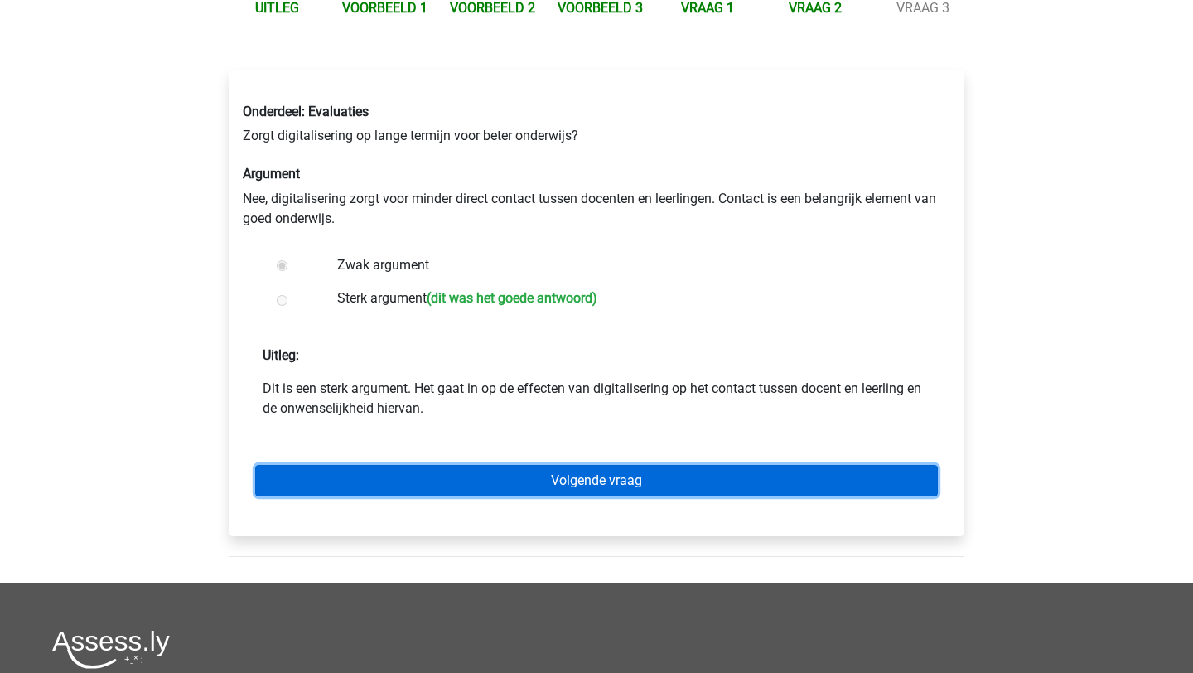
click at [575, 481] on link "Volgende vraag" at bounding box center [596, 480] width 683 height 31
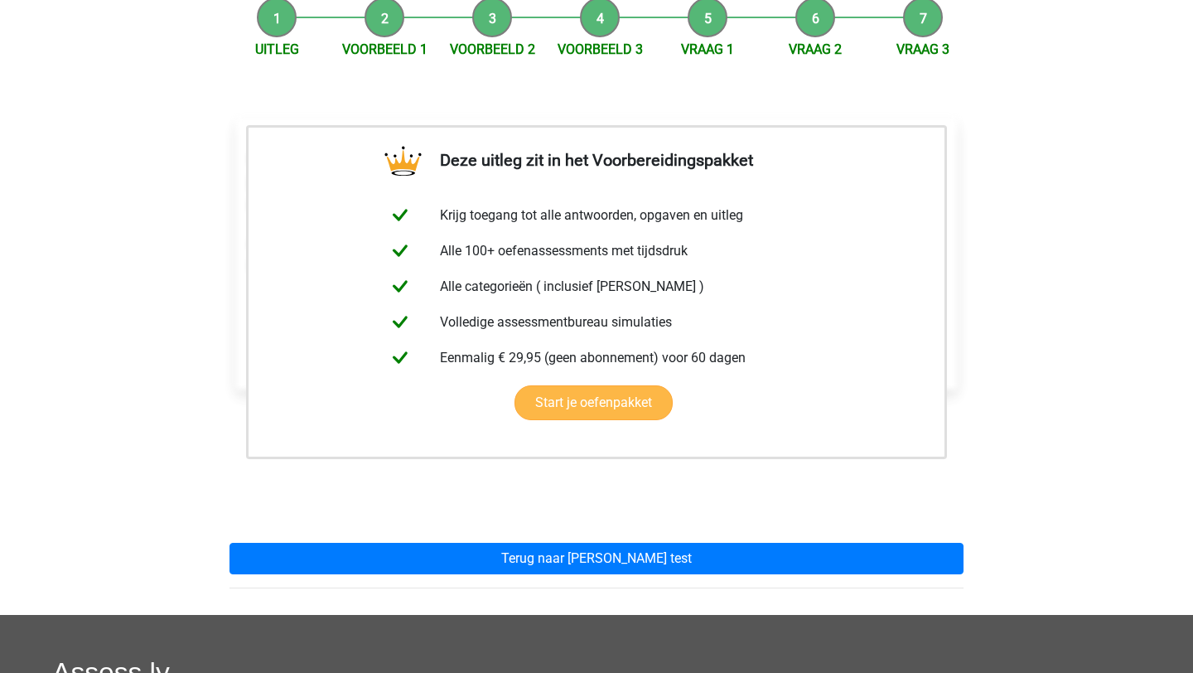
scroll to position [177, 0]
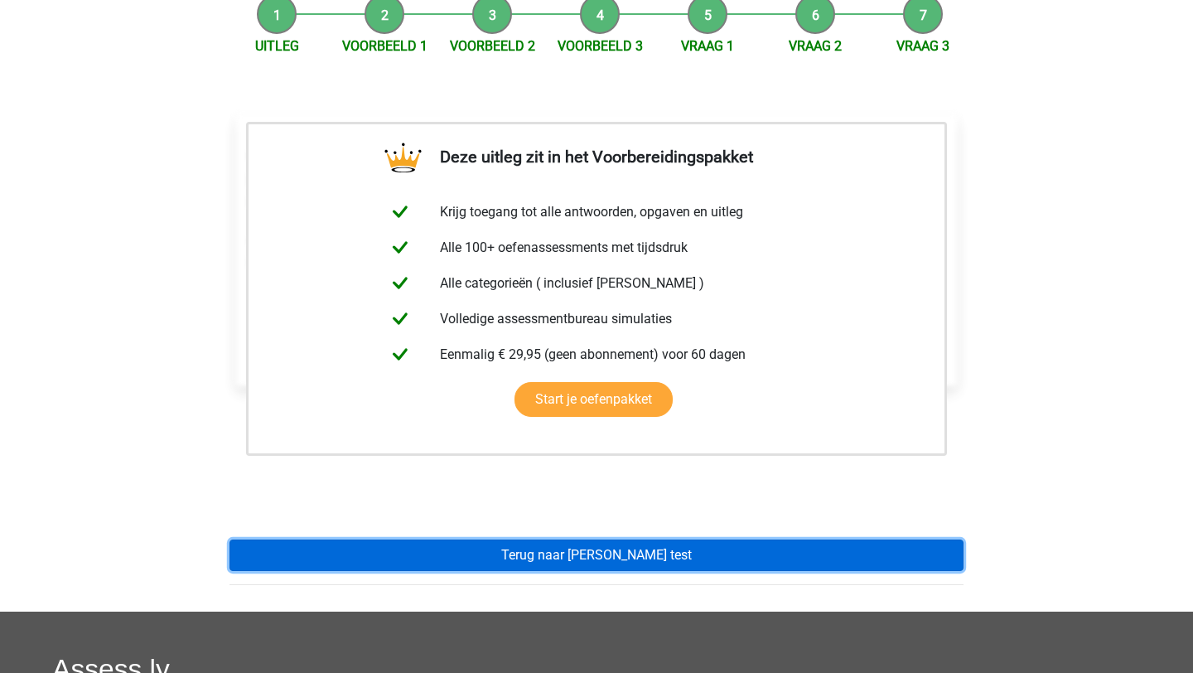
click at [568, 558] on link "Terug naar [PERSON_NAME] test" at bounding box center [597, 554] width 734 height 31
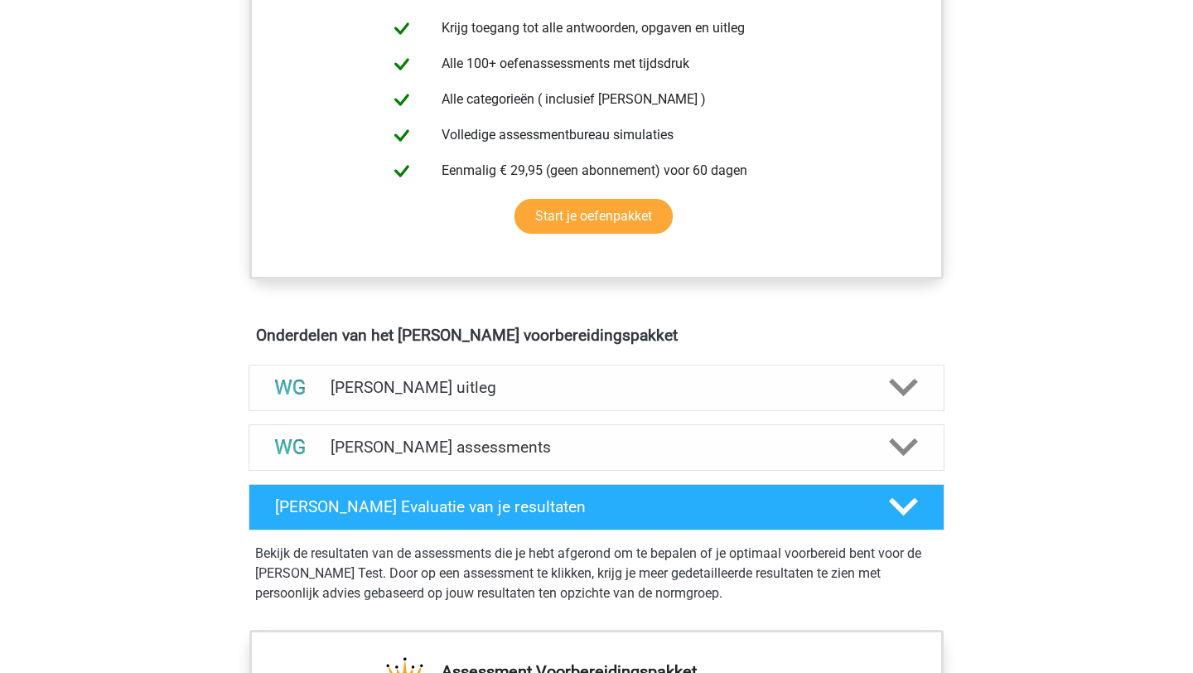
scroll to position [670, 0]
click at [428, 380] on h4 "[PERSON_NAME] uitleg" at bounding box center [597, 386] width 532 height 19
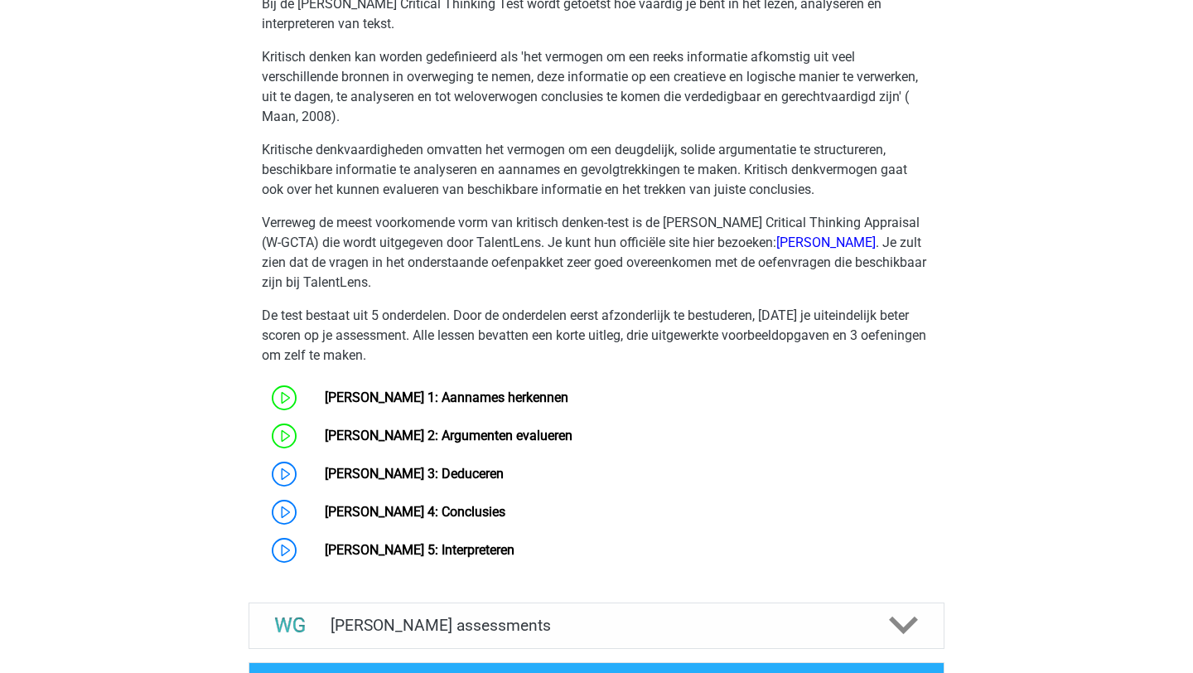
scroll to position [1220, 0]
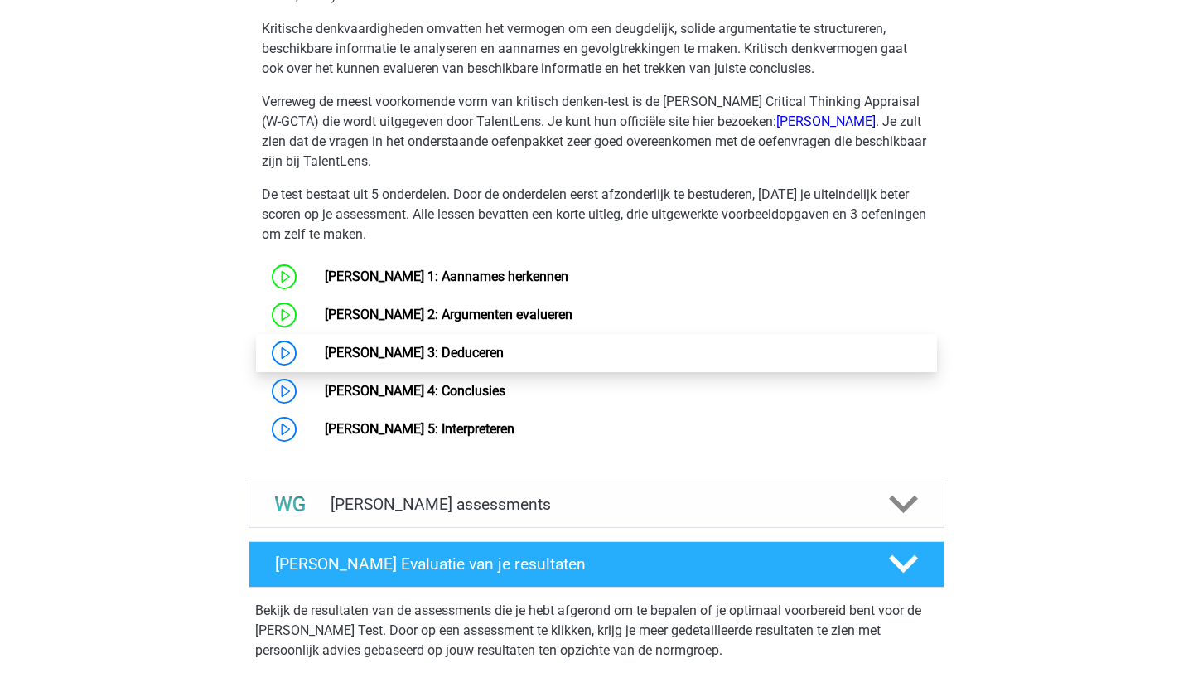
click at [445, 356] on link "[PERSON_NAME] 3: Deduceren" at bounding box center [414, 353] width 179 height 16
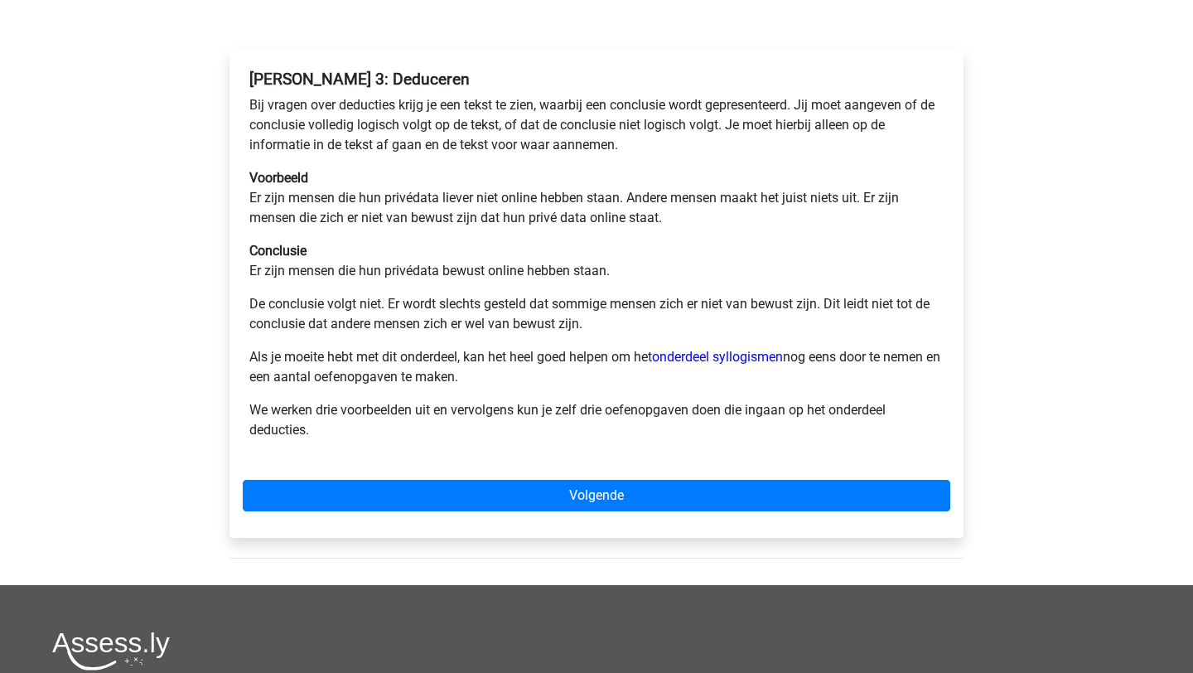
scroll to position [237, 0]
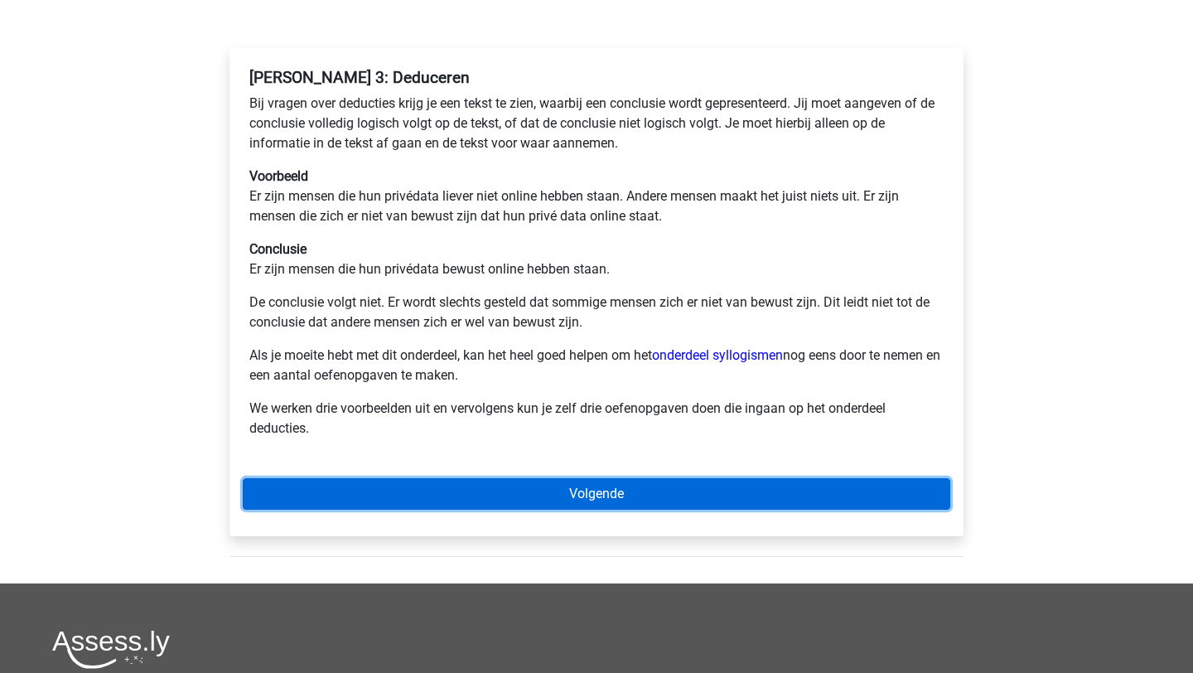
click at [621, 497] on link "Volgende" at bounding box center [597, 493] width 708 height 31
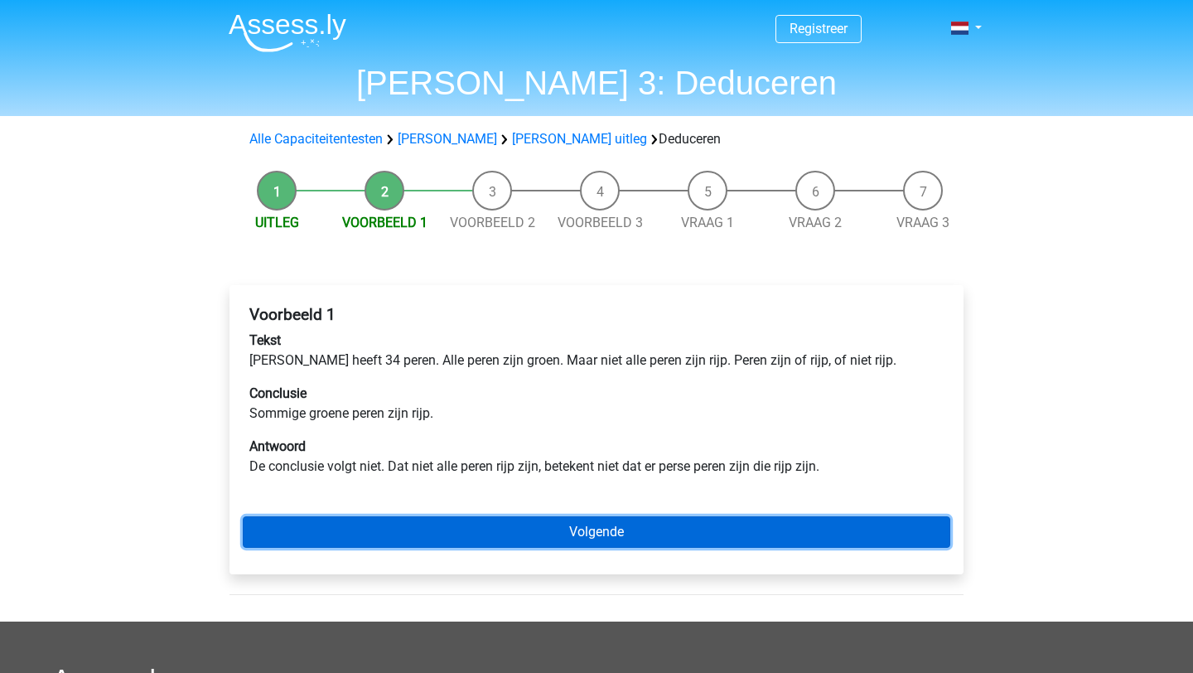
click at [612, 537] on link "Volgende" at bounding box center [597, 531] width 708 height 31
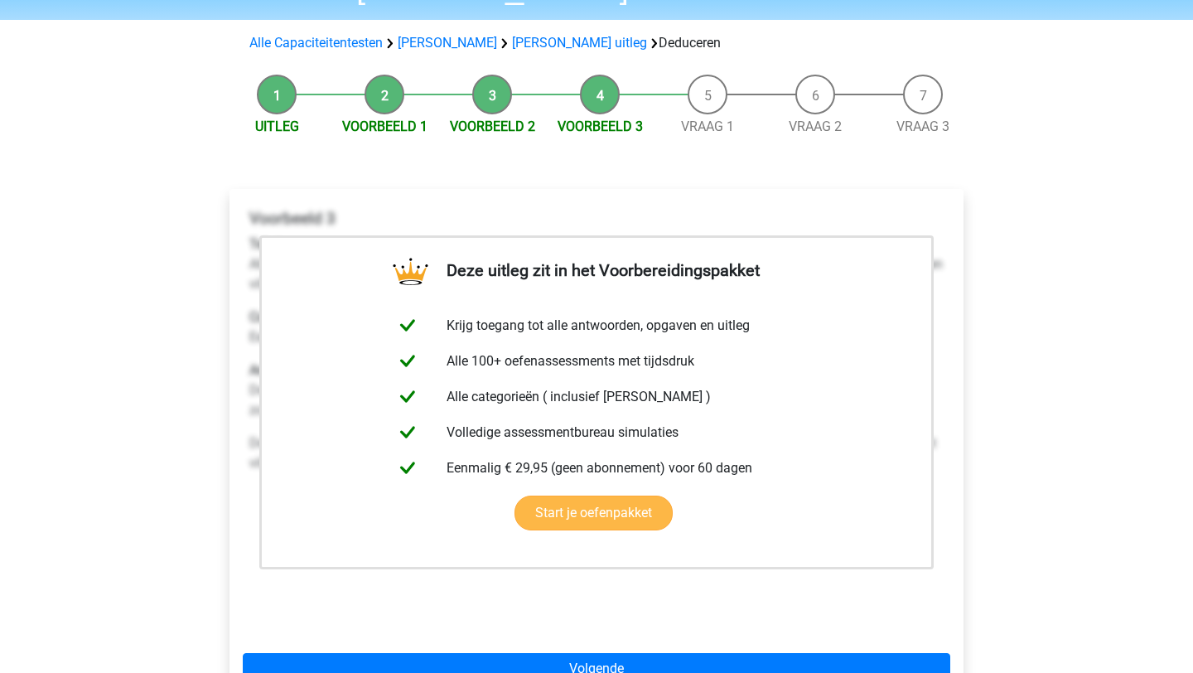
scroll to position [99, 0]
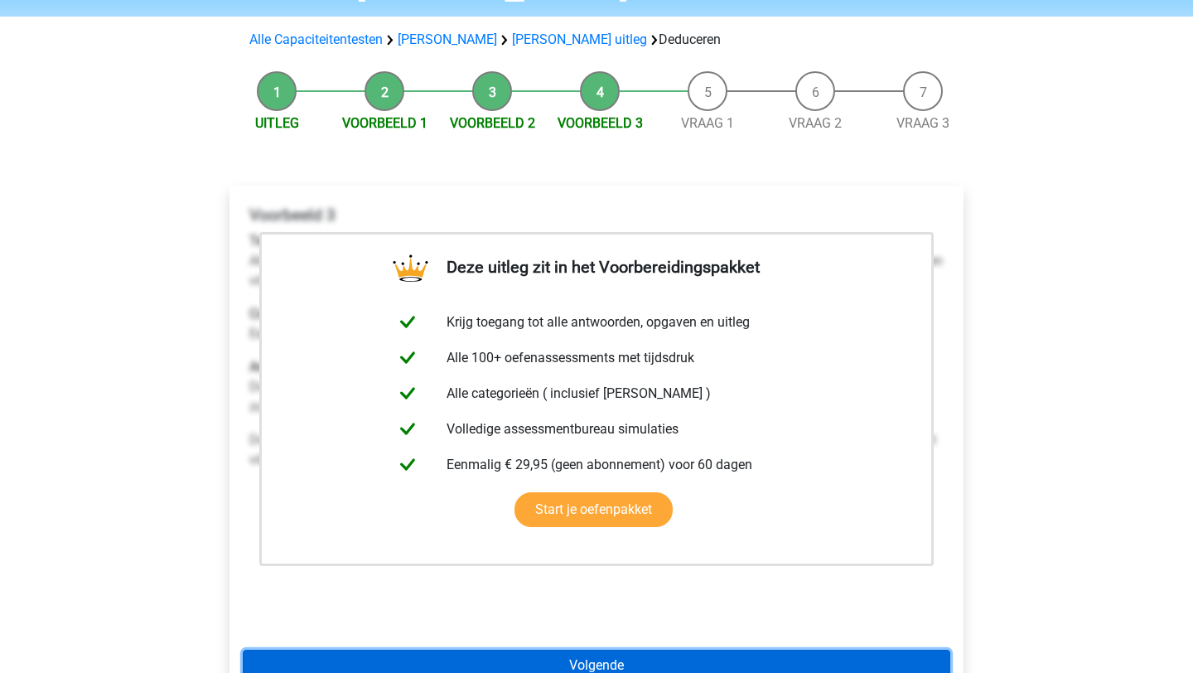
click at [733, 665] on link "Volgende" at bounding box center [597, 665] width 708 height 31
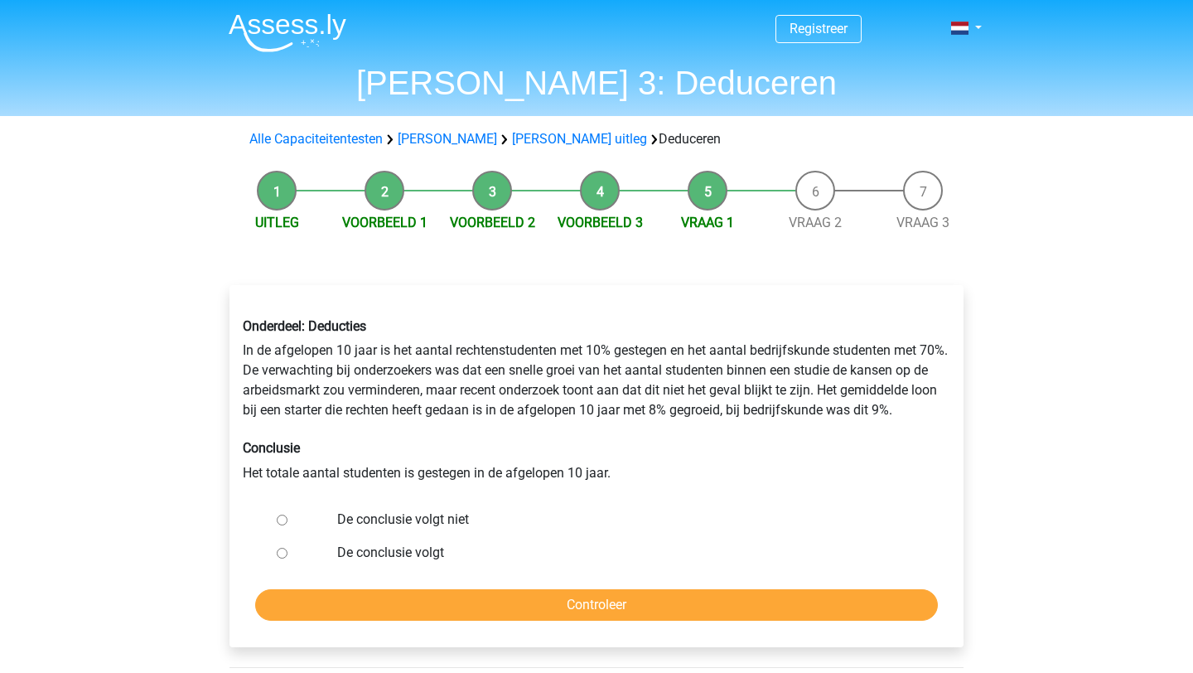
click at [283, 520] on input "De conclusie volgt niet" at bounding box center [282, 520] width 11 height 11
radio input "true"
click at [475, 604] on input "Controleer" at bounding box center [596, 604] width 683 height 31
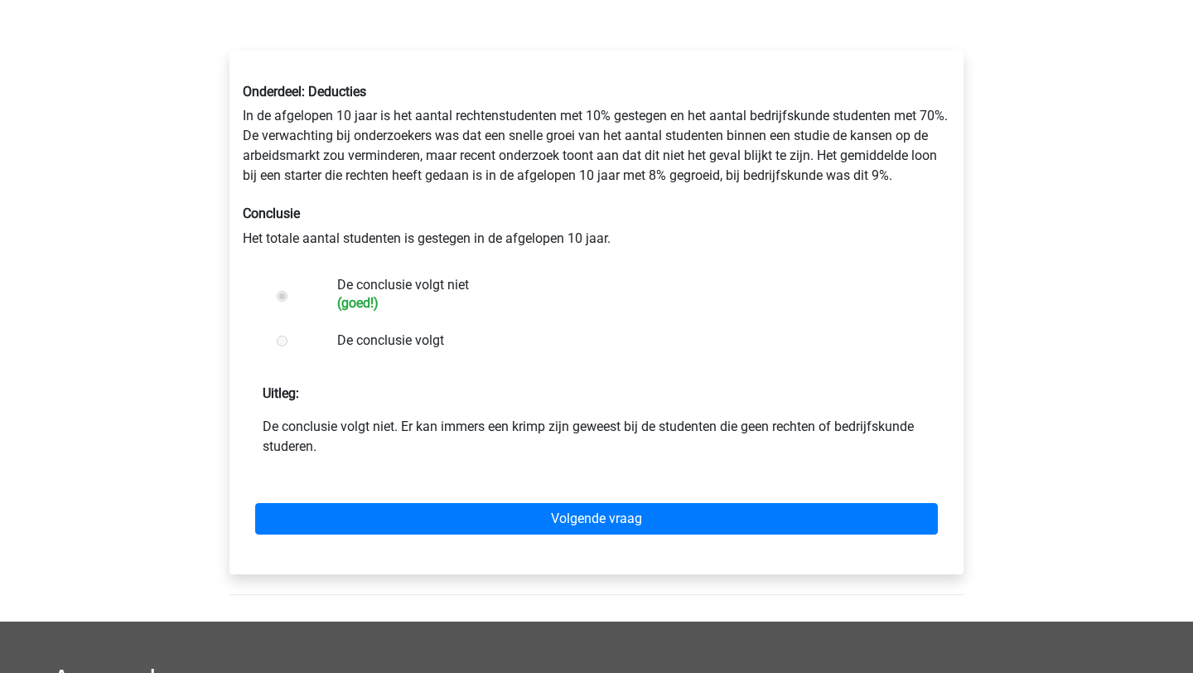
scroll to position [236, 0]
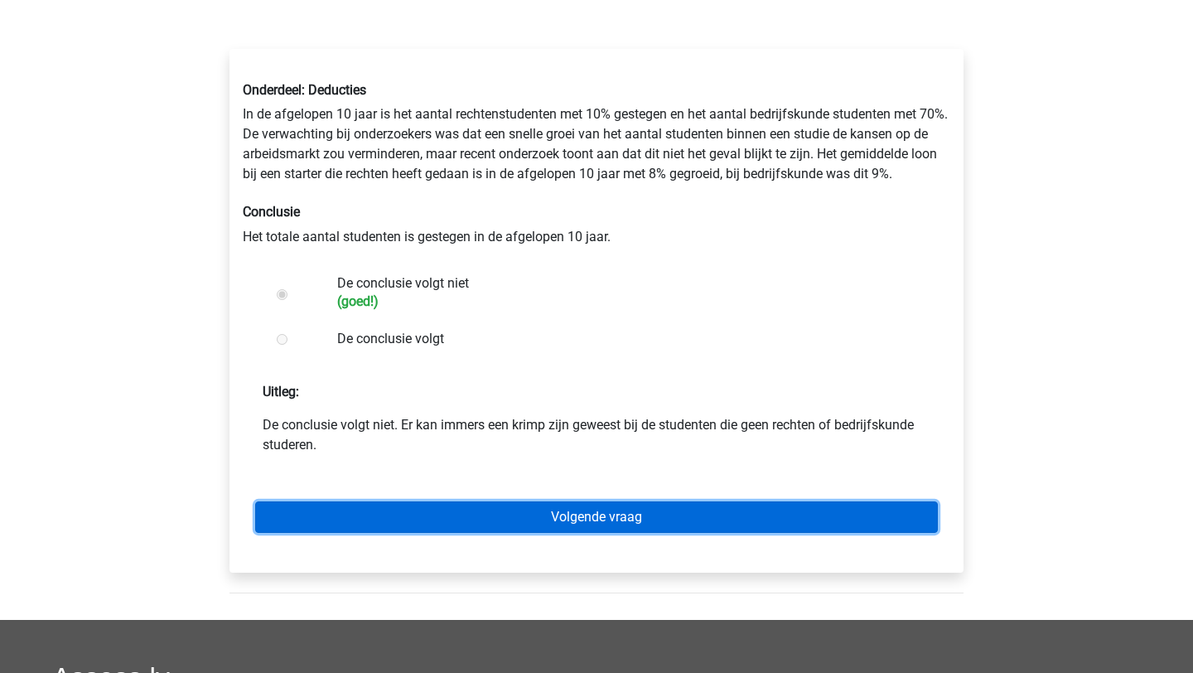
click at [588, 518] on link "Volgende vraag" at bounding box center [596, 516] width 683 height 31
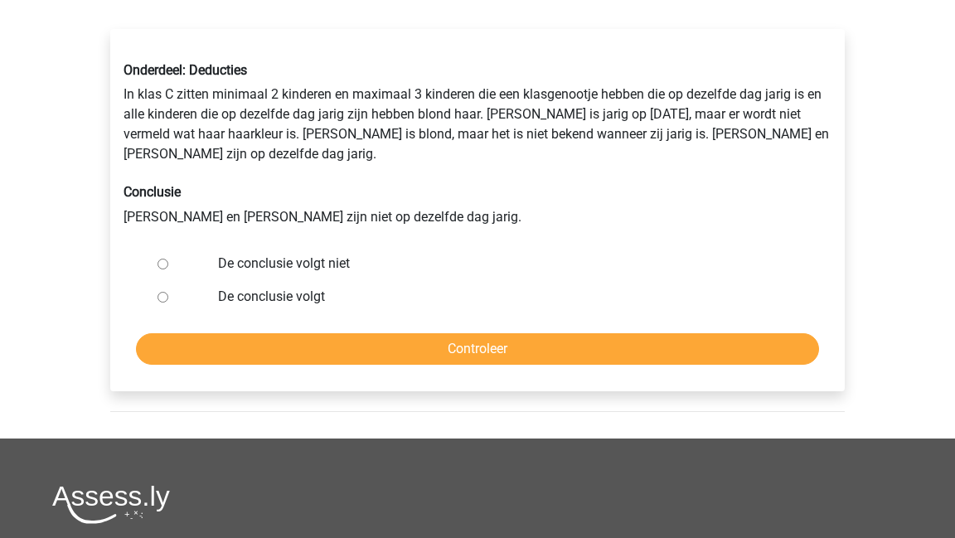
scroll to position [257, 0]
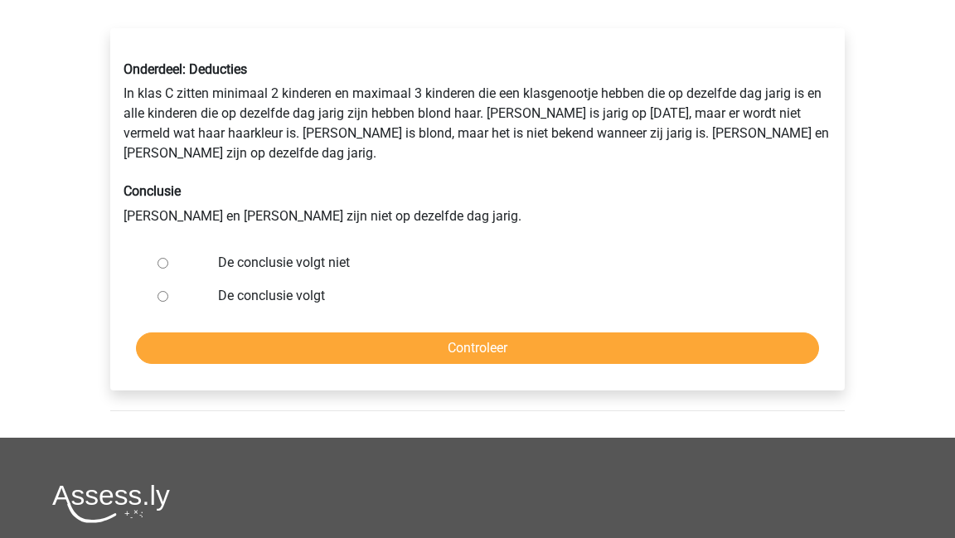
click at [166, 291] on input "De conclusie volgt" at bounding box center [162, 296] width 11 height 11
radio input "true"
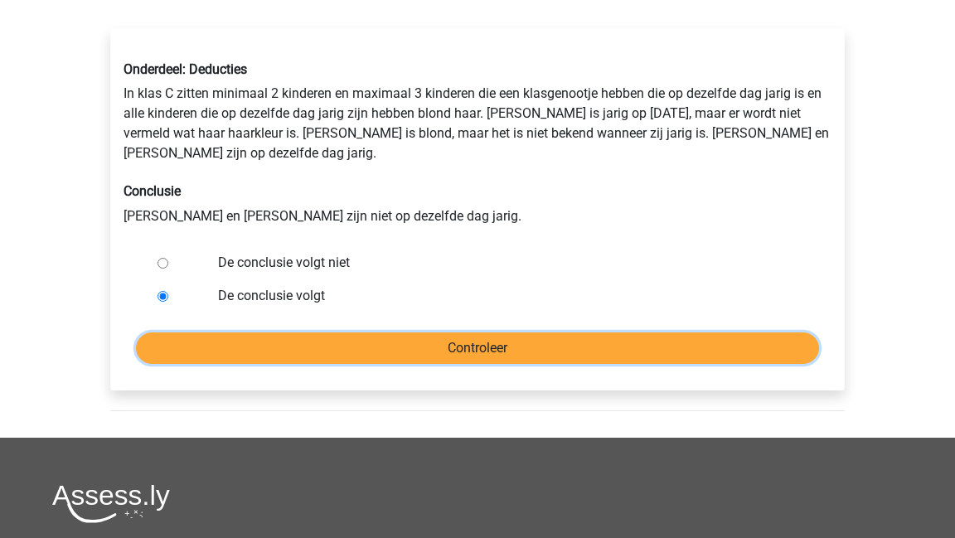
click at [370, 336] on input "Controleer" at bounding box center [477, 347] width 683 height 31
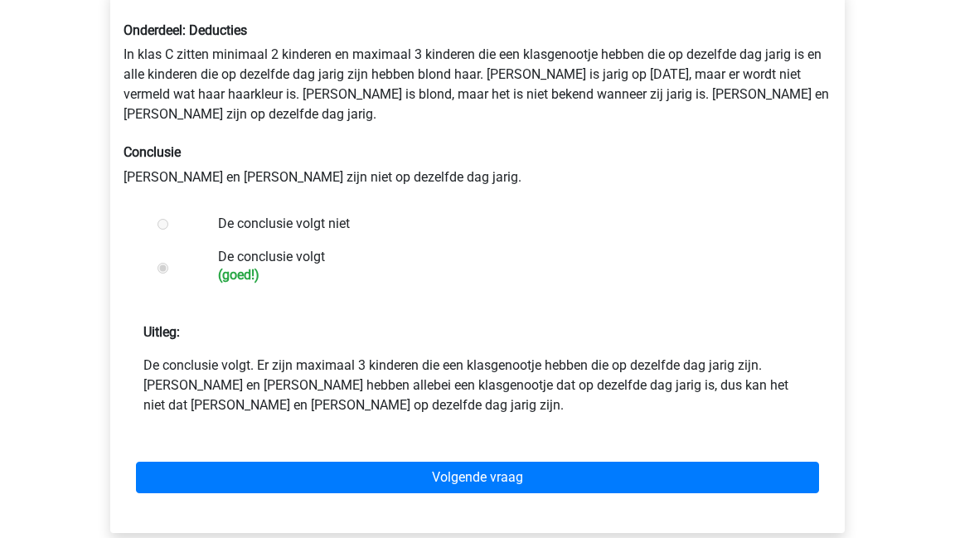
scroll to position [411, 0]
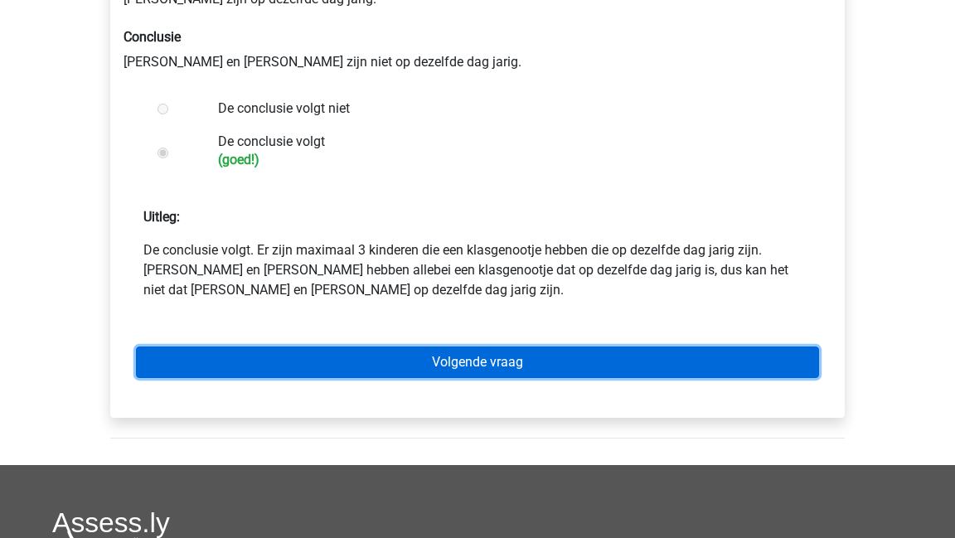
click at [428, 349] on link "Volgende vraag" at bounding box center [477, 361] width 683 height 31
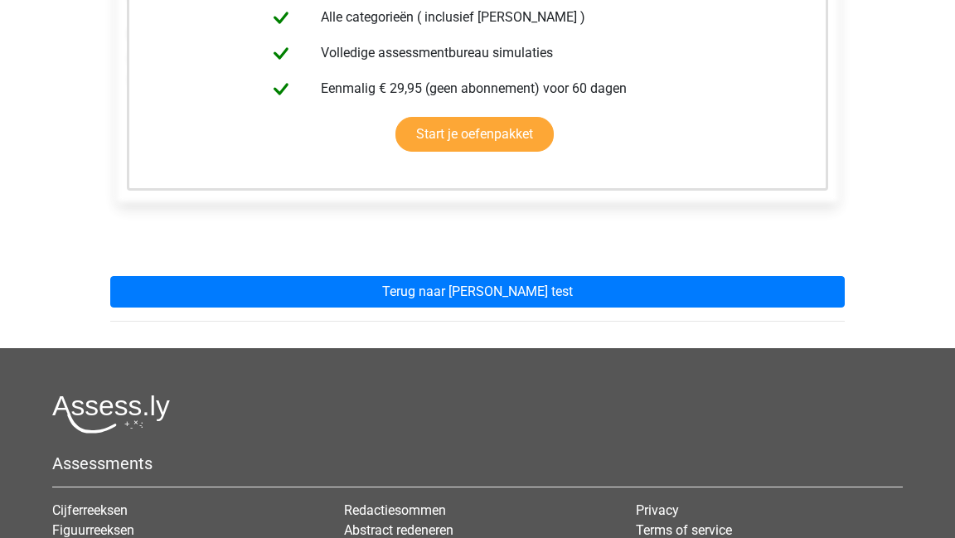
scroll to position [446, 0]
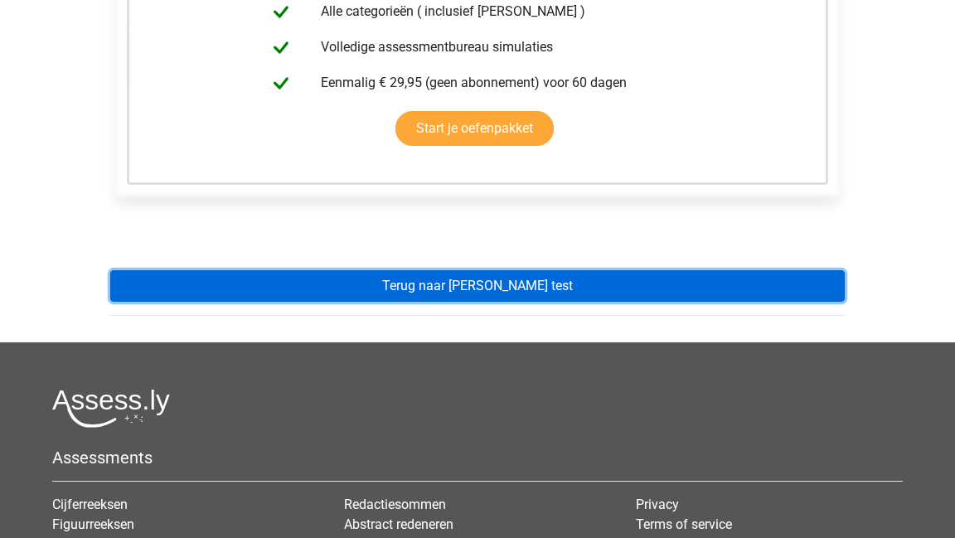
click at [457, 293] on link "Terug naar [PERSON_NAME] test" at bounding box center [477, 285] width 734 height 31
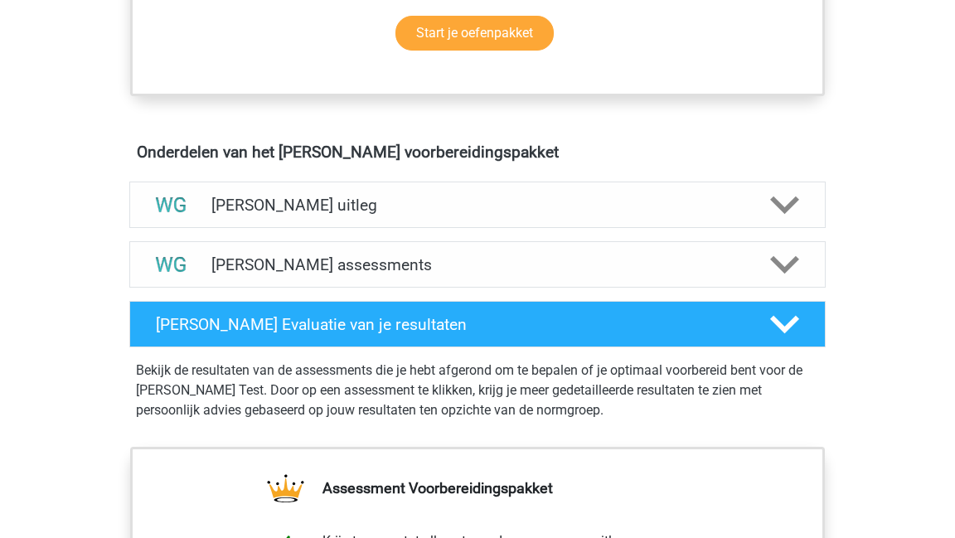
scroll to position [868, 0]
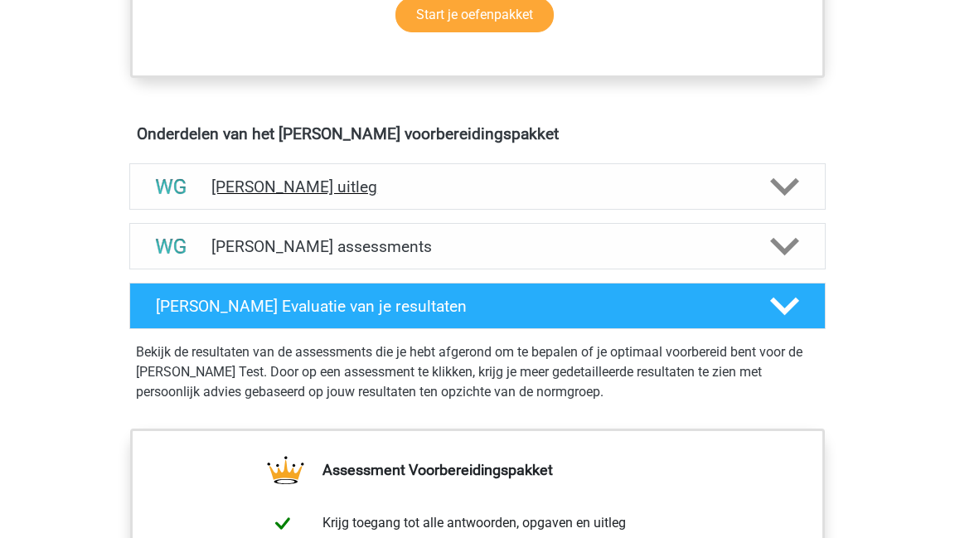
click at [335, 200] on div "[PERSON_NAME] uitleg" at bounding box center [477, 186] width 696 height 46
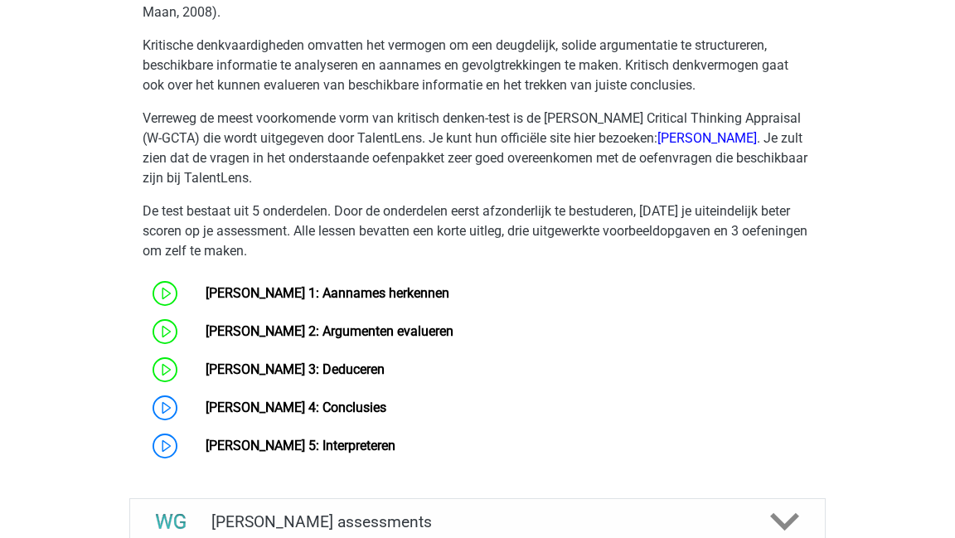
scroll to position [1328, 0]
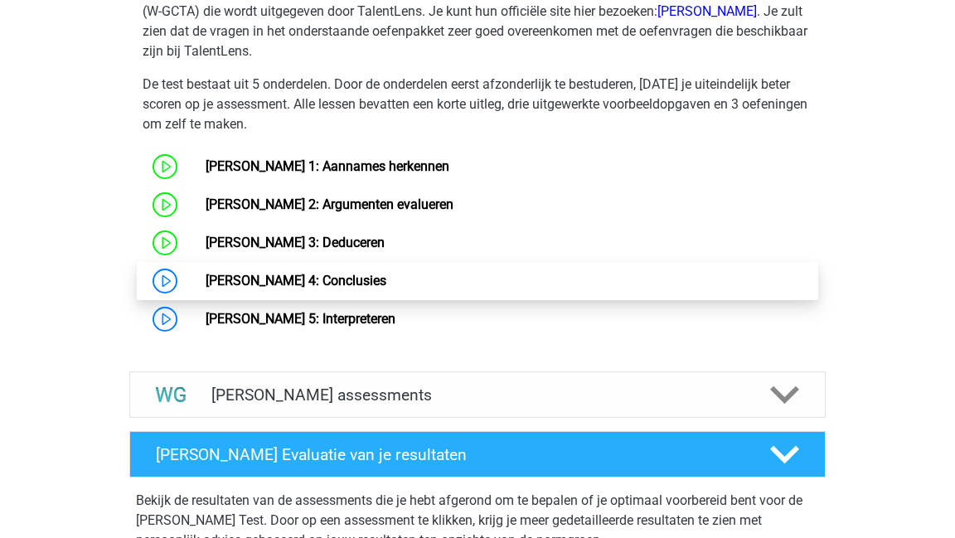
click at [350, 278] on link "[PERSON_NAME] 4: Conclusies" at bounding box center [296, 281] width 181 height 16
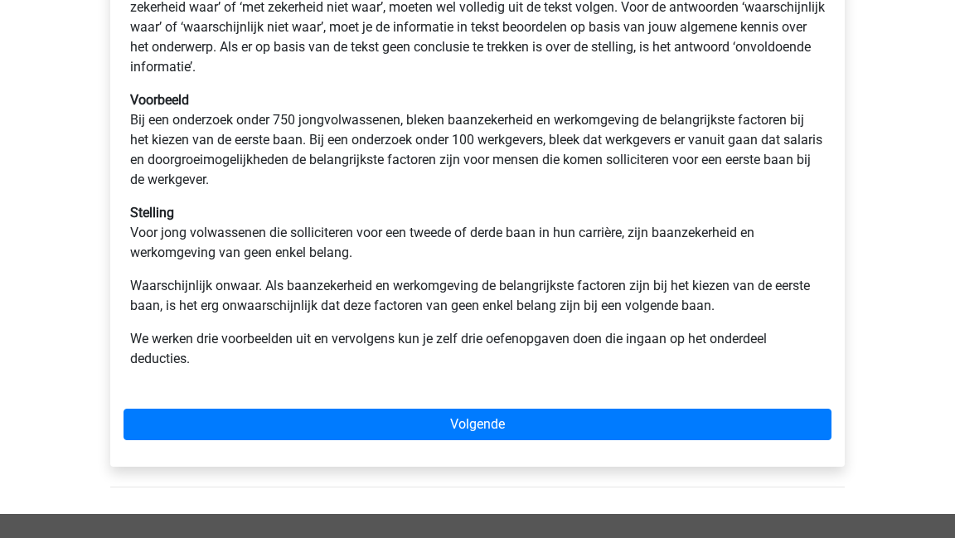
scroll to position [520, 0]
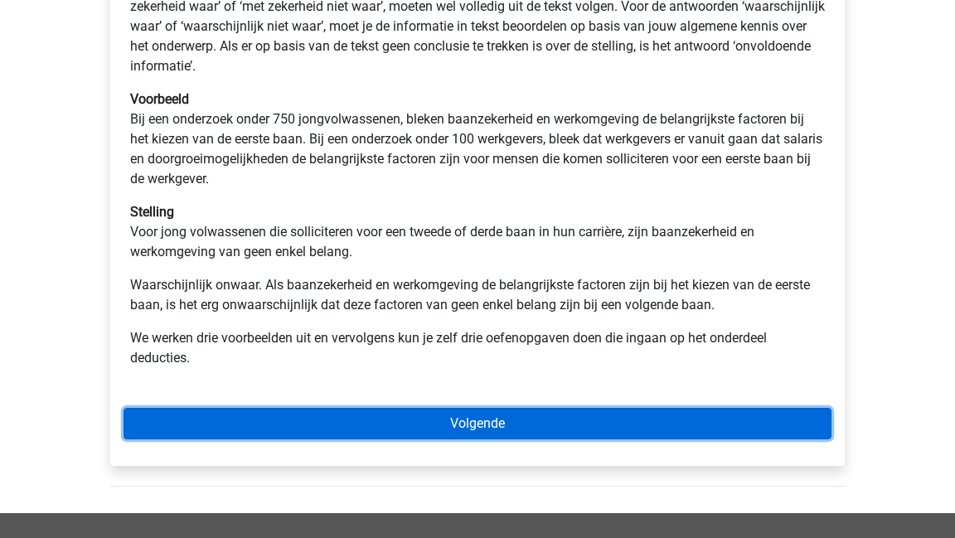
click at [558, 425] on link "Volgende" at bounding box center [477, 423] width 708 height 31
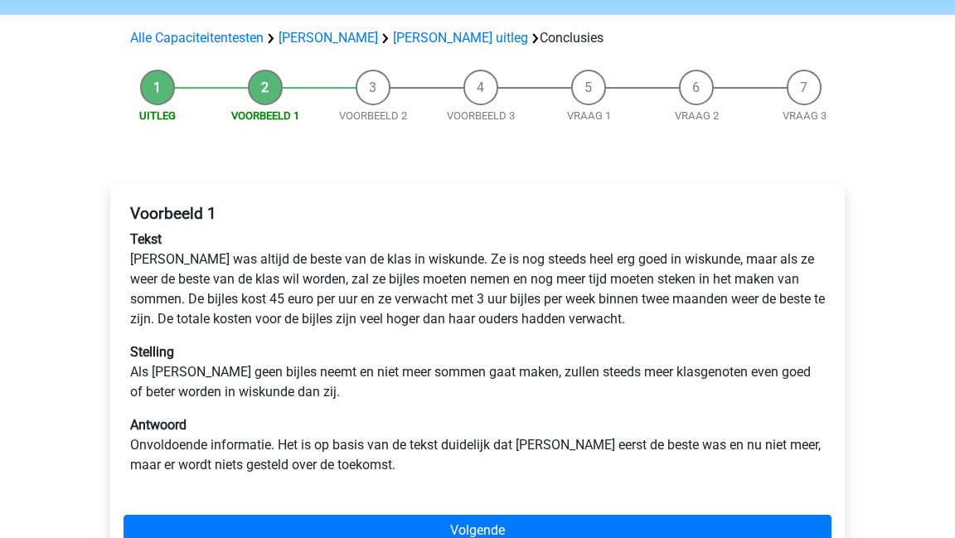
scroll to position [103, 0]
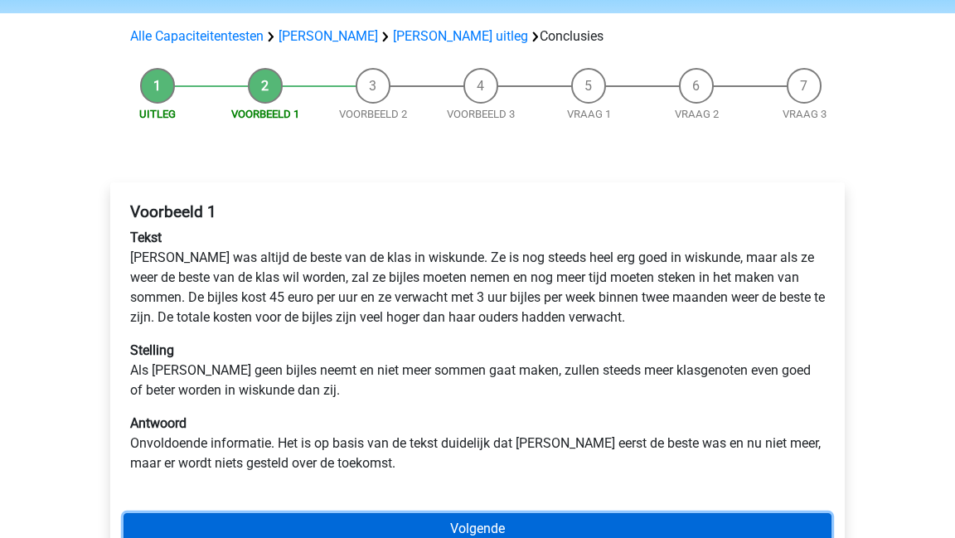
click at [535, 525] on link "Volgende" at bounding box center [477, 528] width 708 height 31
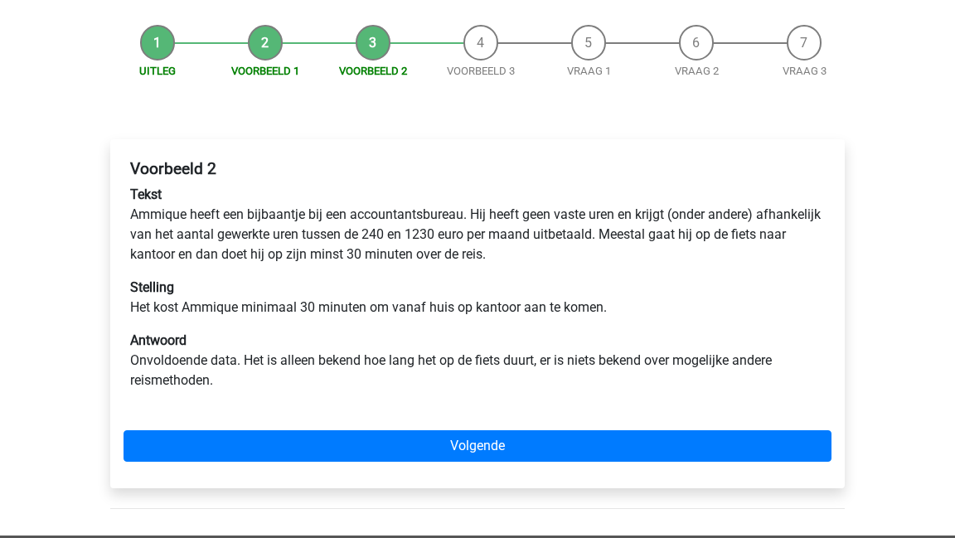
scroll to position [148, 0]
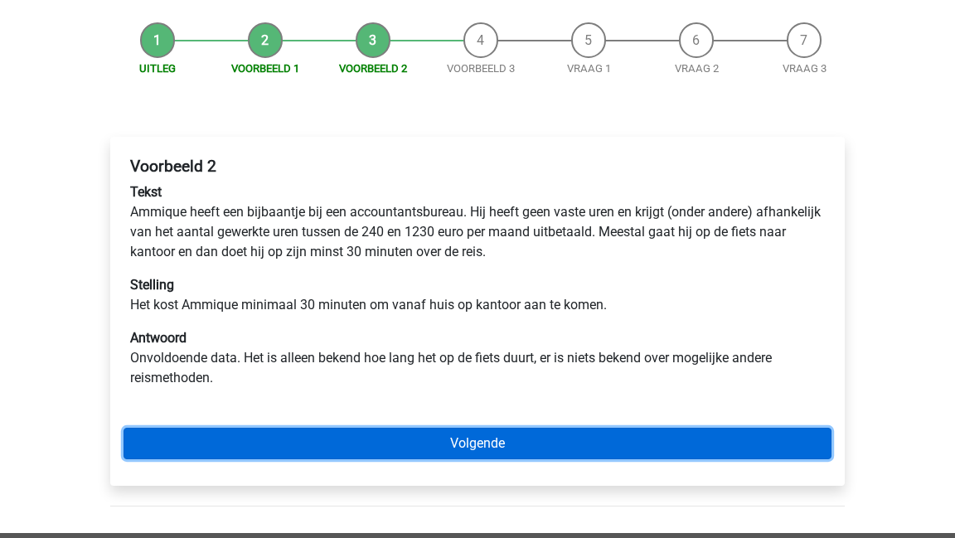
click at [545, 448] on link "Volgende" at bounding box center [477, 443] width 708 height 31
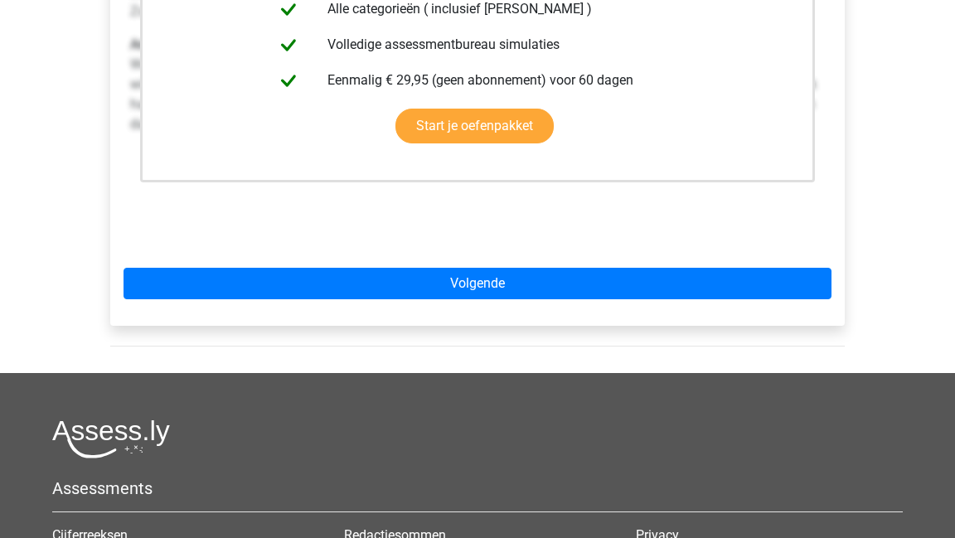
scroll to position [487, 0]
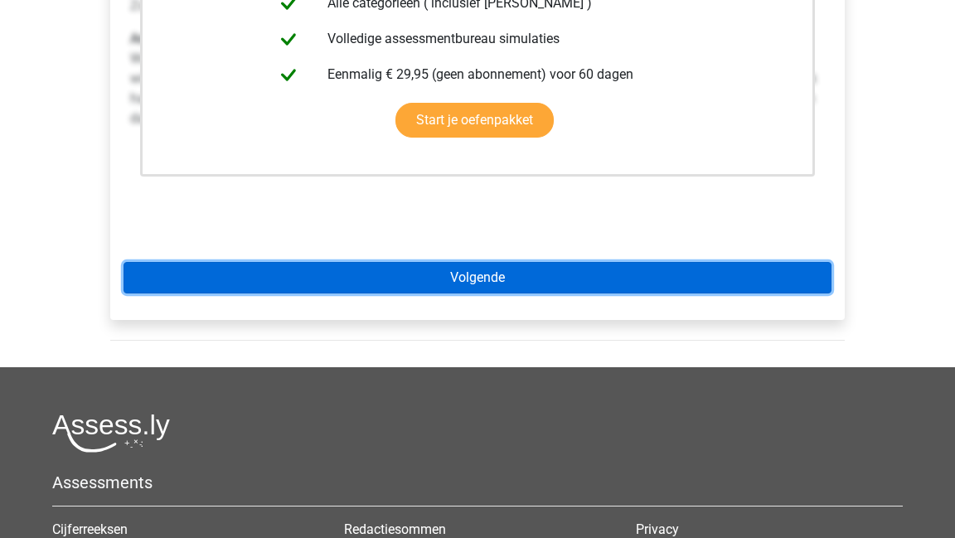
click at [558, 283] on link "Volgende" at bounding box center [477, 277] width 708 height 31
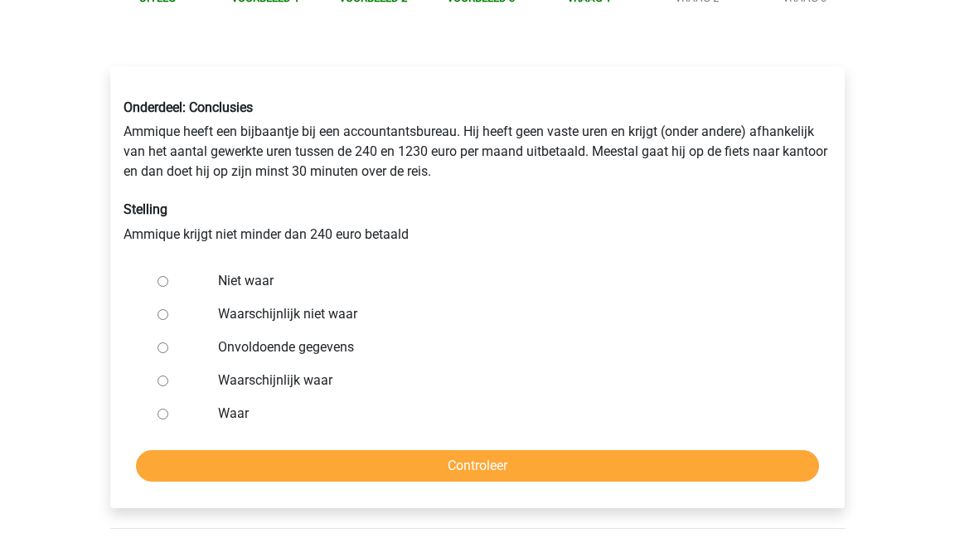
scroll to position [220, 0]
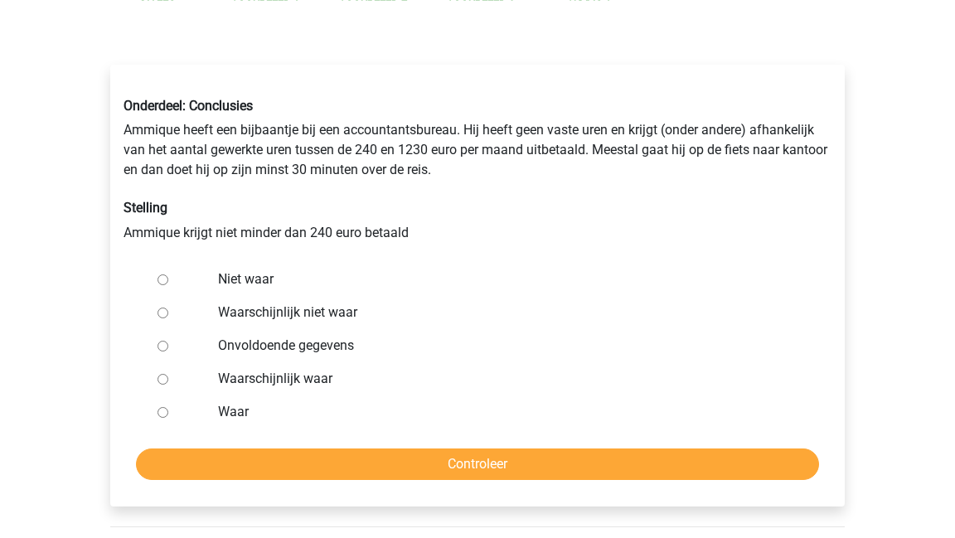
click at [164, 377] on input "Waarschijnlijk waar" at bounding box center [162, 379] width 11 height 11
radio input "true"
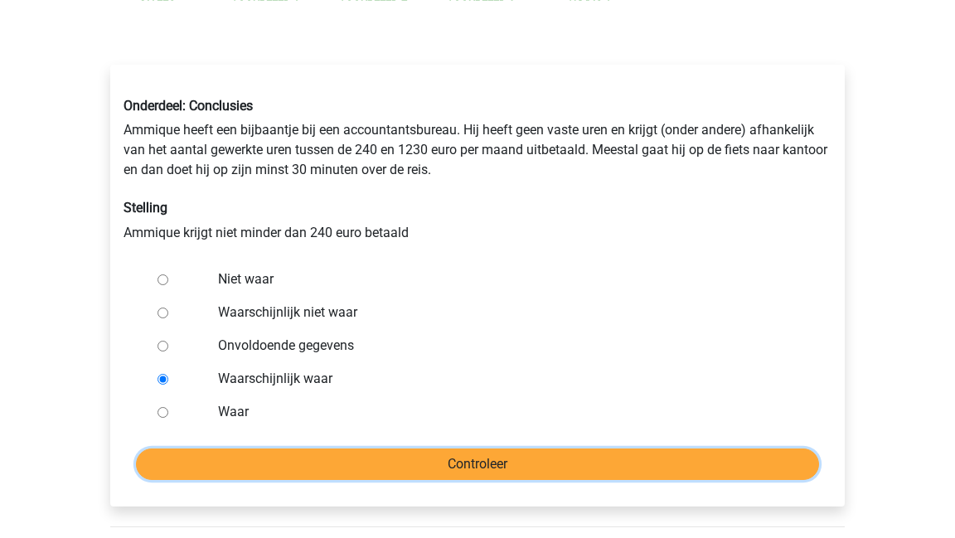
click at [340, 464] on input "Controleer" at bounding box center [477, 463] width 683 height 31
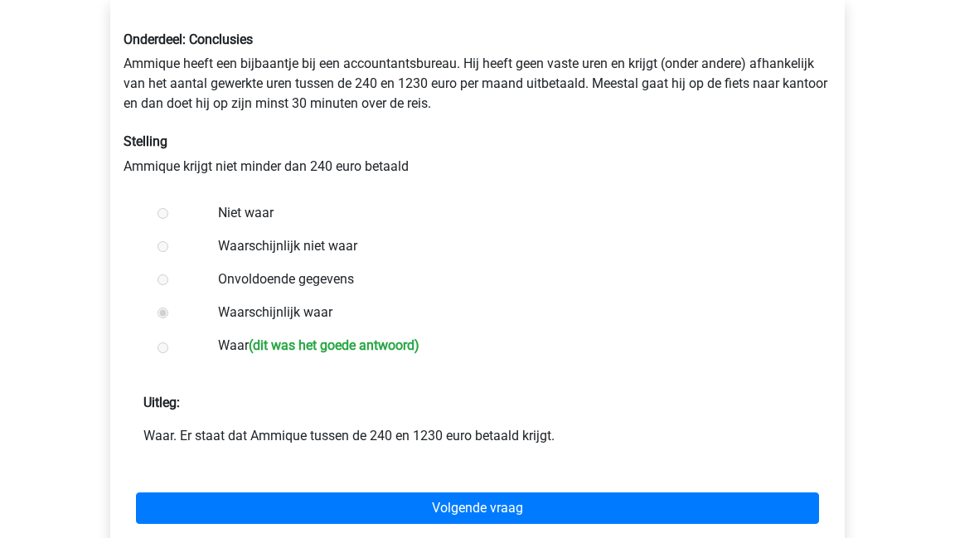
scroll to position [301, 0]
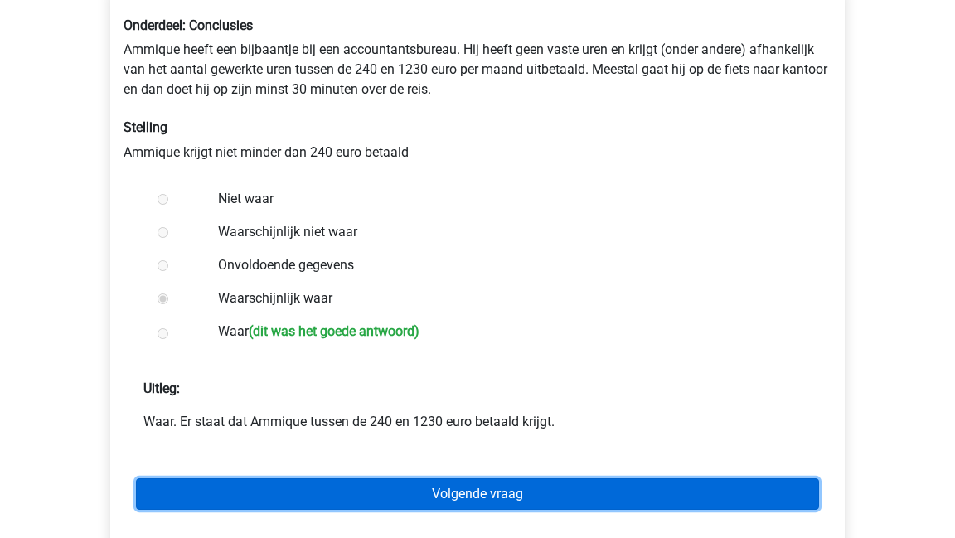
click at [461, 495] on link "Volgende vraag" at bounding box center [477, 493] width 683 height 31
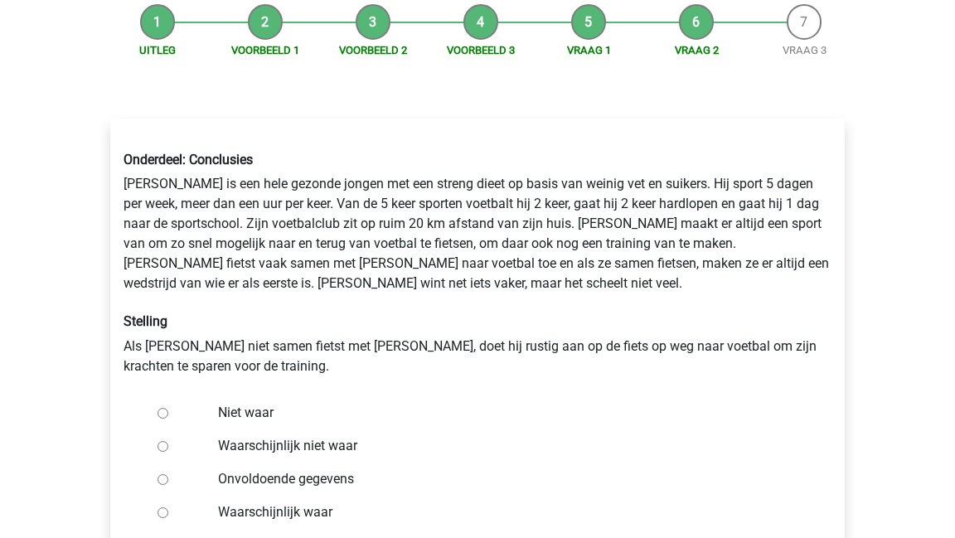
scroll to position [174, 0]
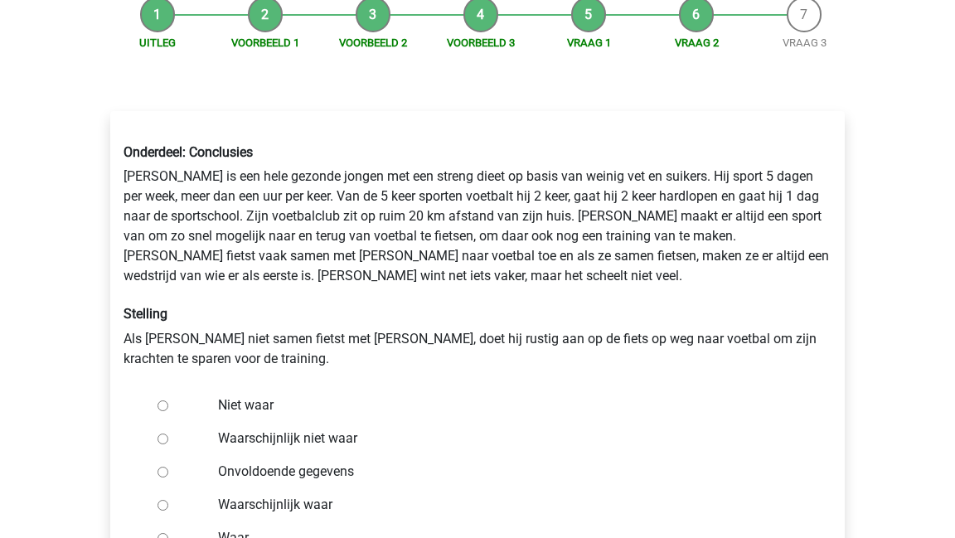
click at [696, 13] on li "Vraag 2" at bounding box center [696, 24] width 108 height 54
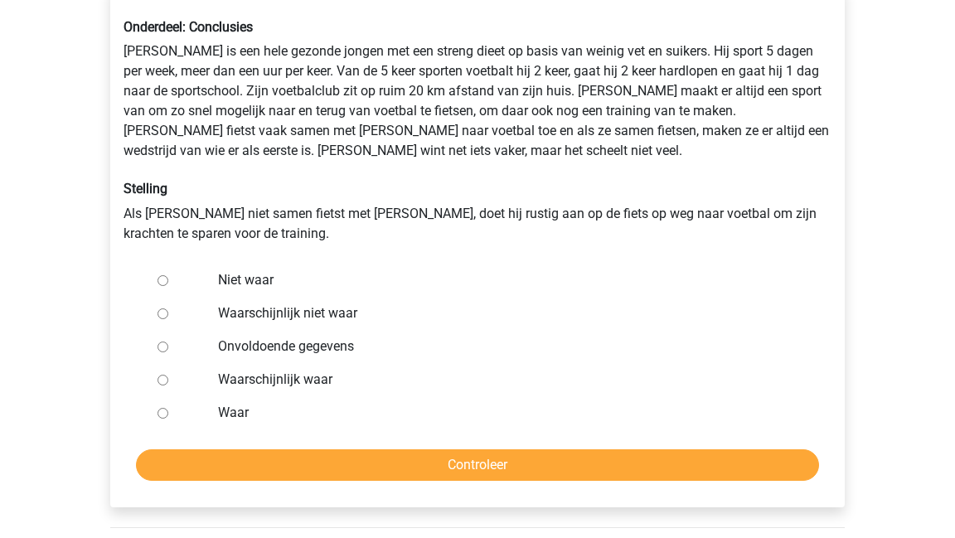
scroll to position [300, 0]
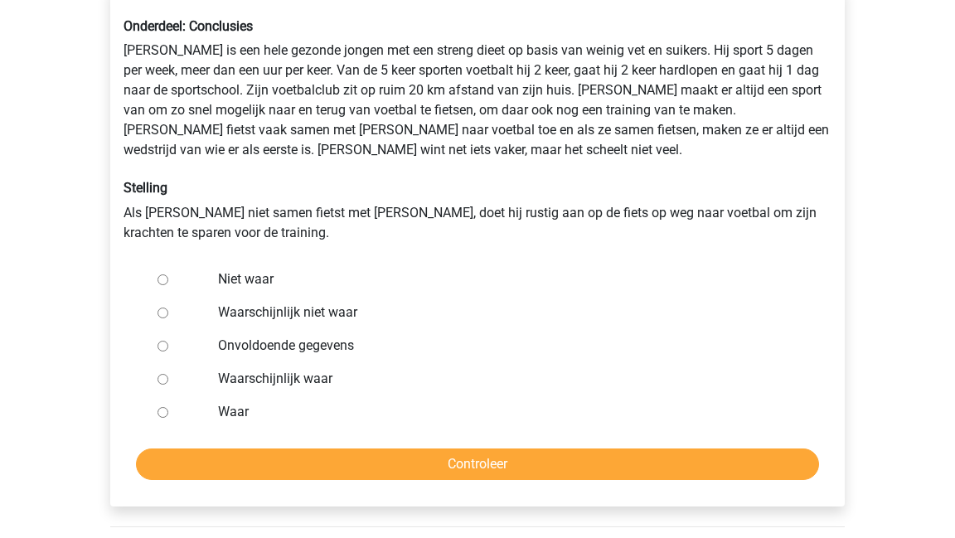
click at [162, 346] on input "Onvoldoende gegevens" at bounding box center [162, 346] width 11 height 11
radio input "true"
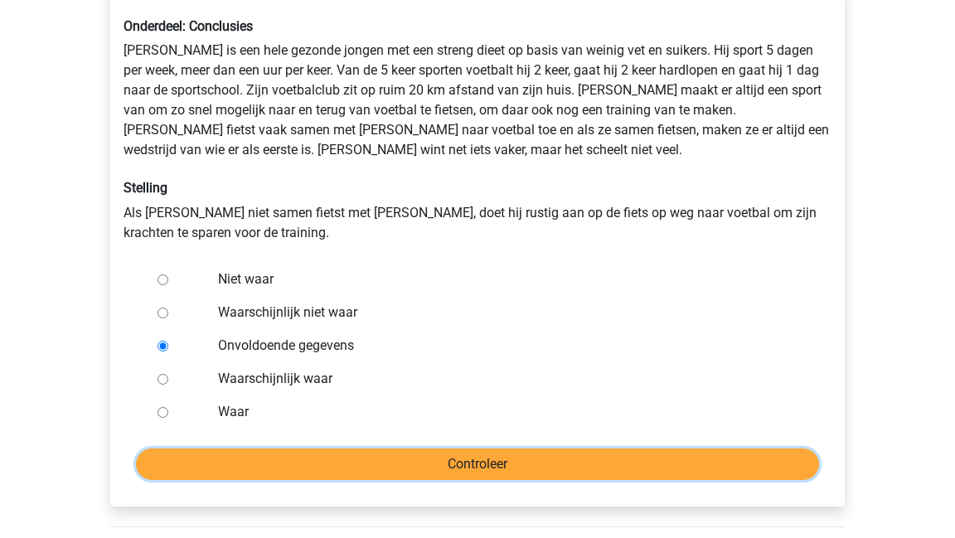
click at [464, 472] on input "Controleer" at bounding box center [477, 463] width 683 height 31
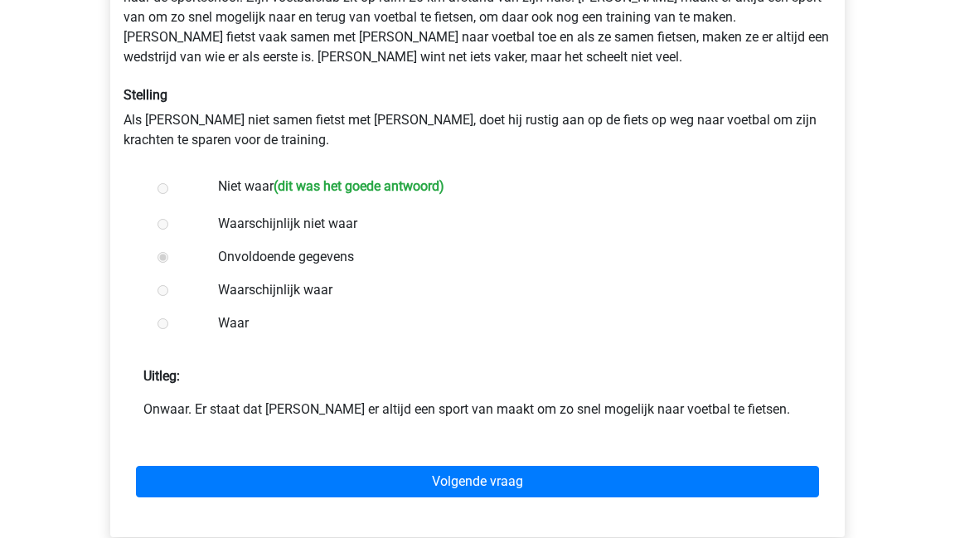
scroll to position [392, 0]
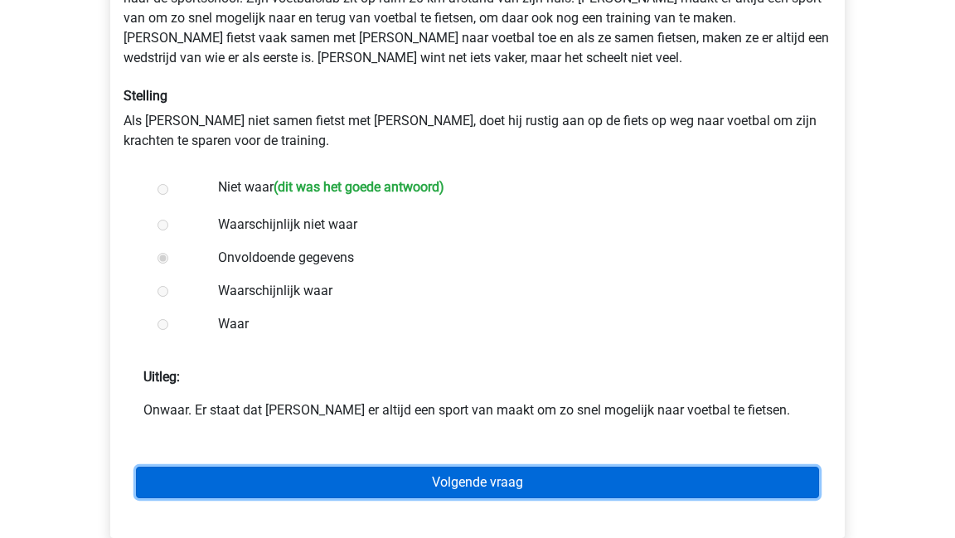
click at [536, 482] on link "Volgende vraag" at bounding box center [477, 482] width 683 height 31
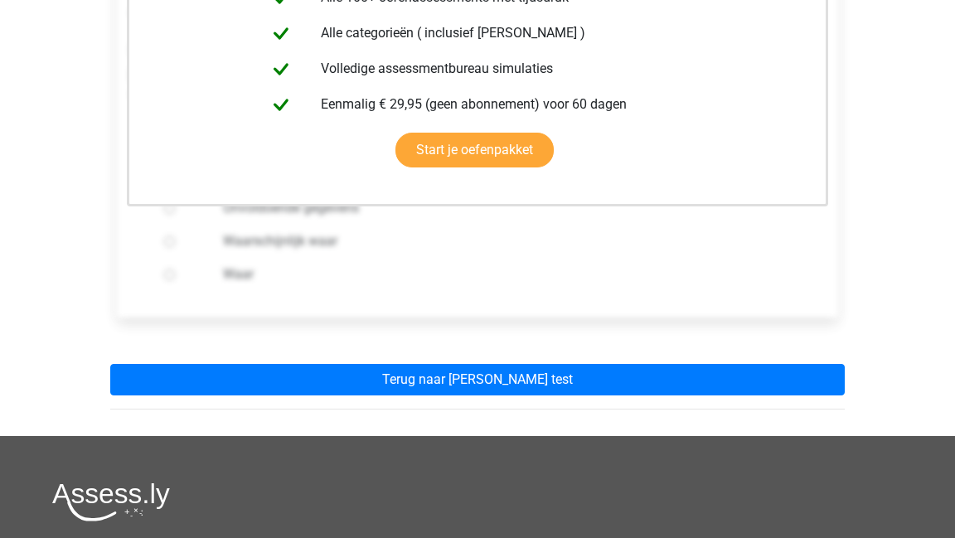
scroll to position [401, 0]
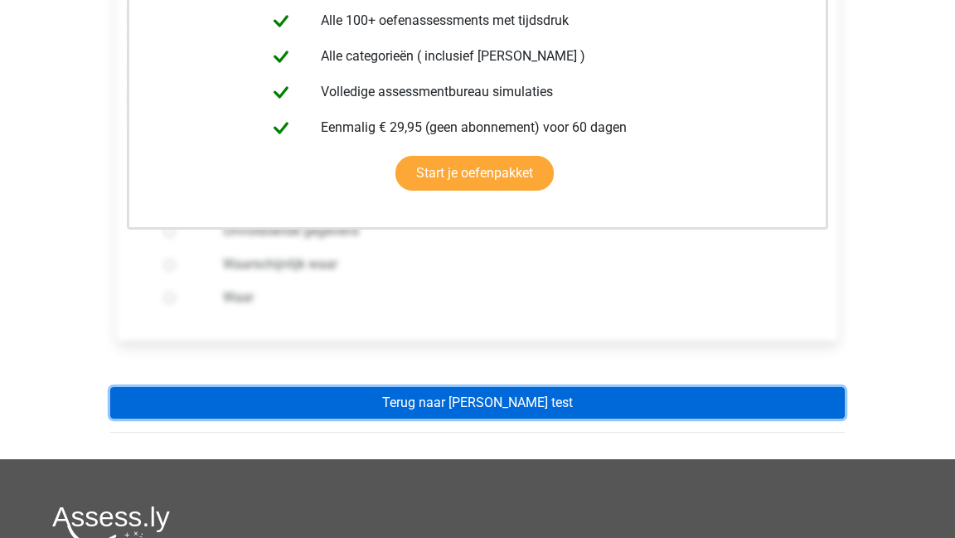
click at [406, 387] on link "Terug naar [PERSON_NAME] test" at bounding box center [477, 402] width 734 height 31
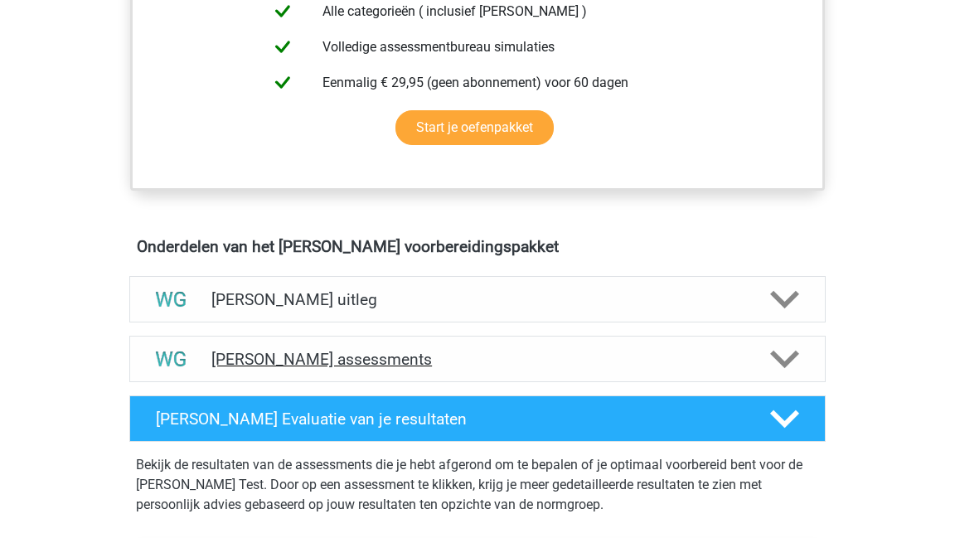
scroll to position [757, 0]
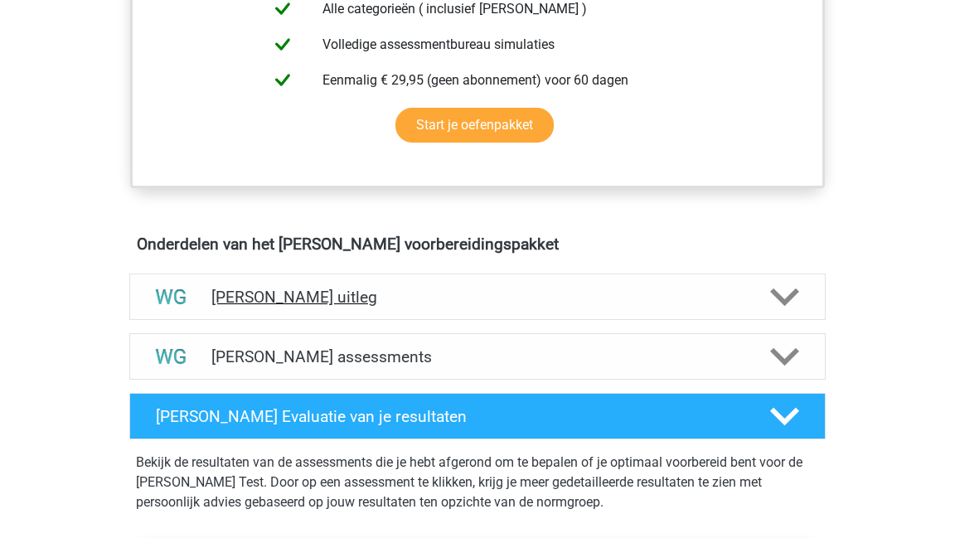
click at [341, 291] on h4 "[PERSON_NAME] uitleg" at bounding box center [477, 297] width 532 height 19
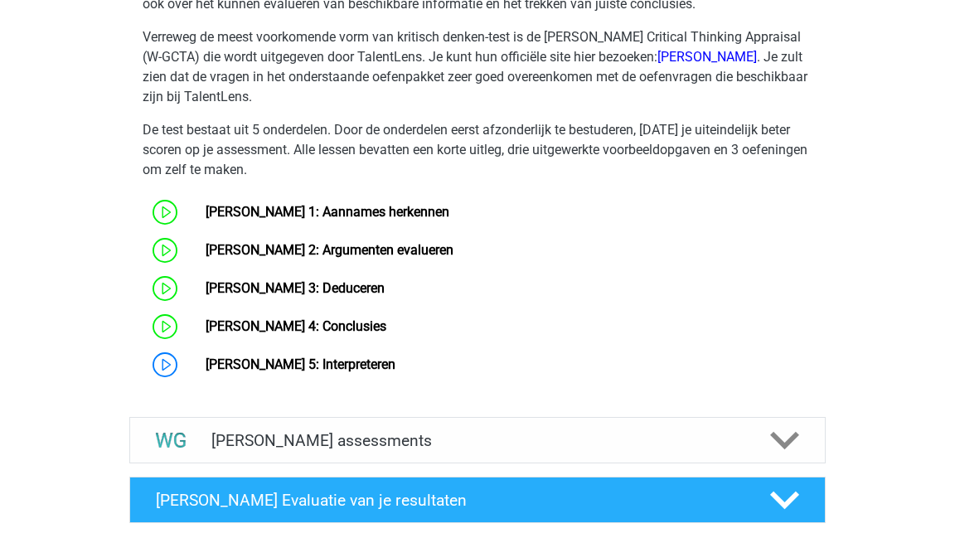
scroll to position [1351, 0]
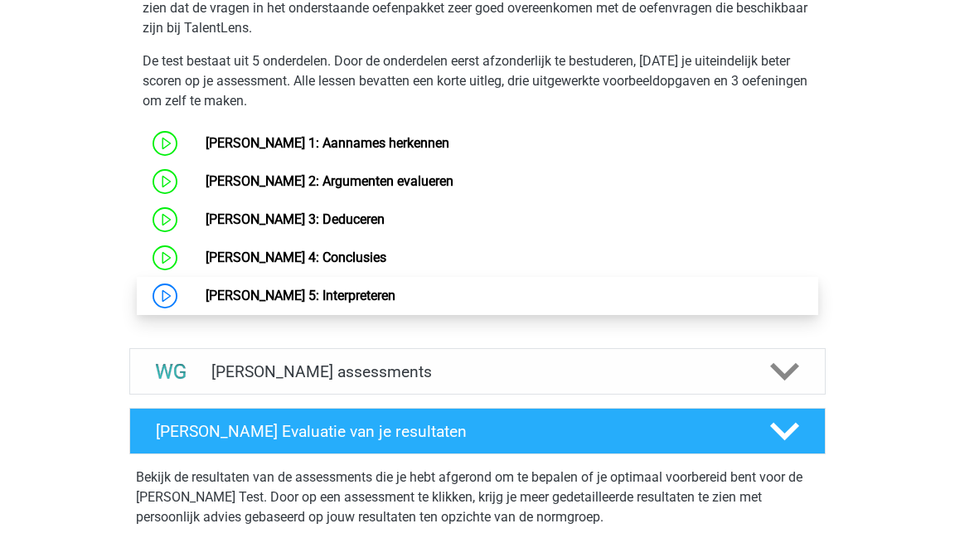
click at [317, 293] on link "[PERSON_NAME] 5: Interpreteren" at bounding box center [301, 296] width 190 height 16
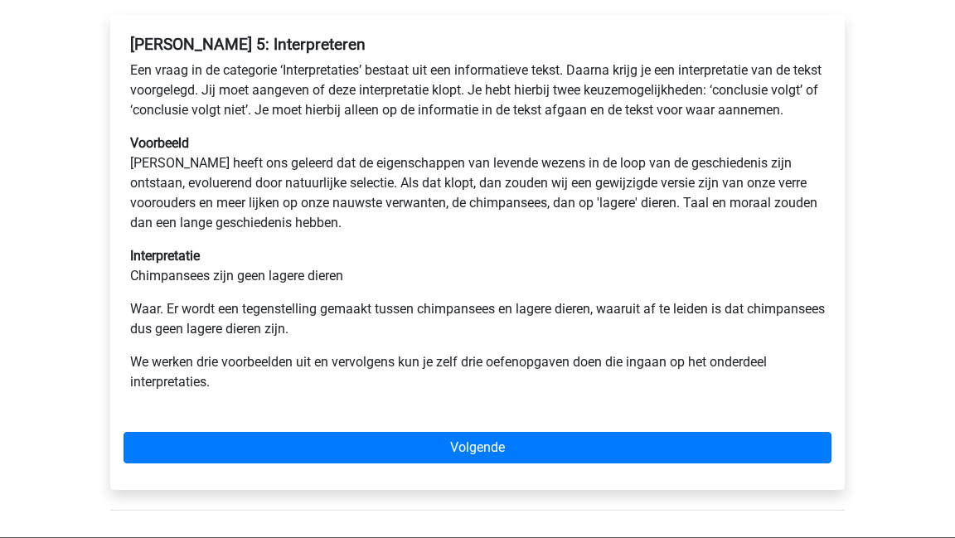
scroll to position [285, 0]
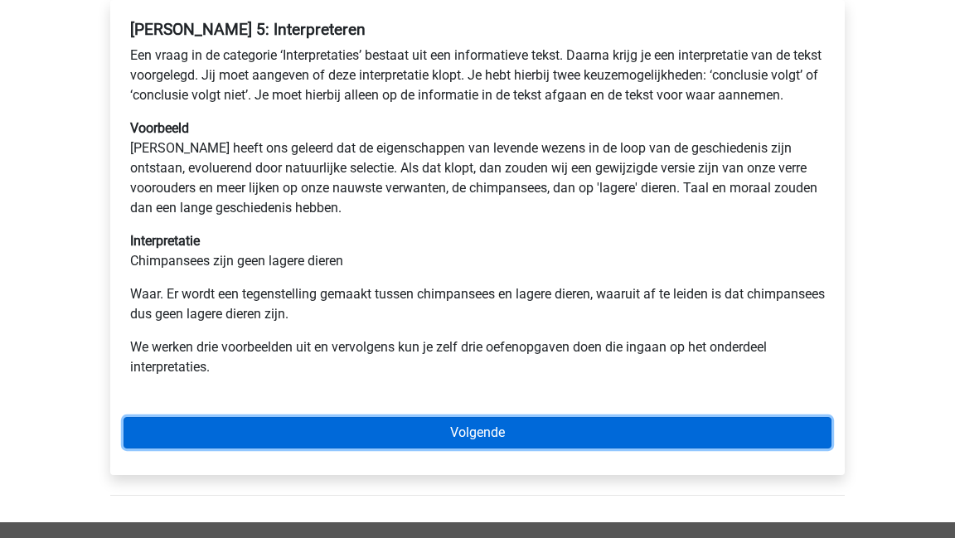
click at [442, 448] on link "Volgende" at bounding box center [477, 432] width 708 height 31
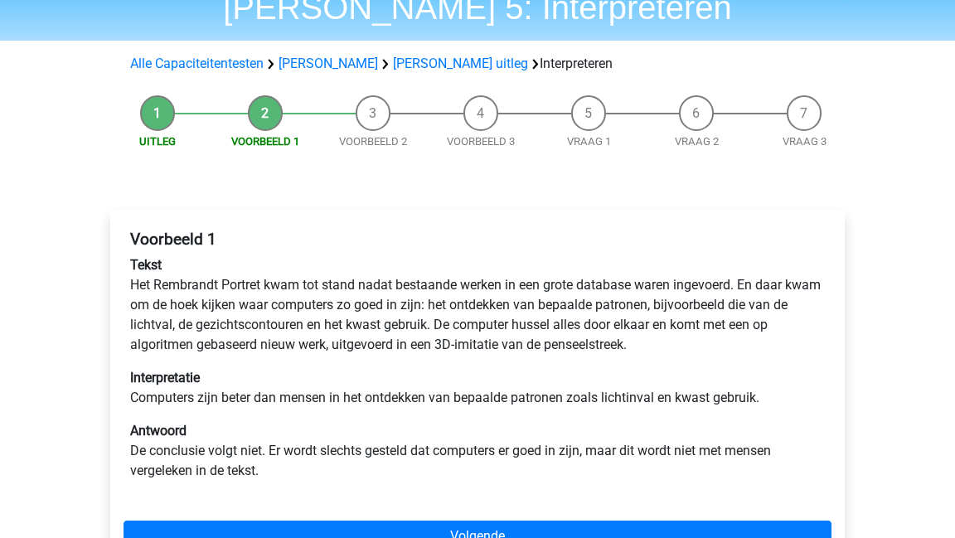
scroll to position [83, 0]
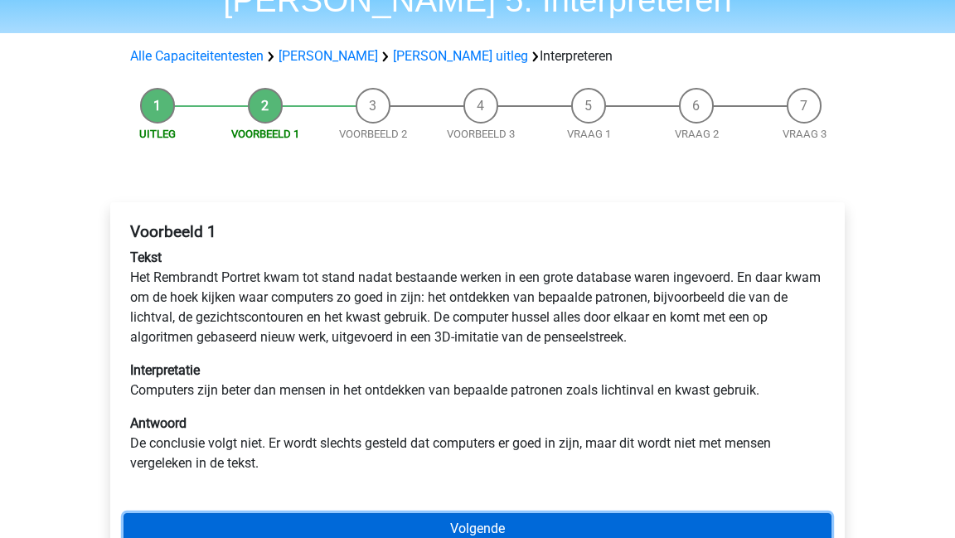
click at [429, 527] on link "Volgende" at bounding box center [477, 528] width 708 height 31
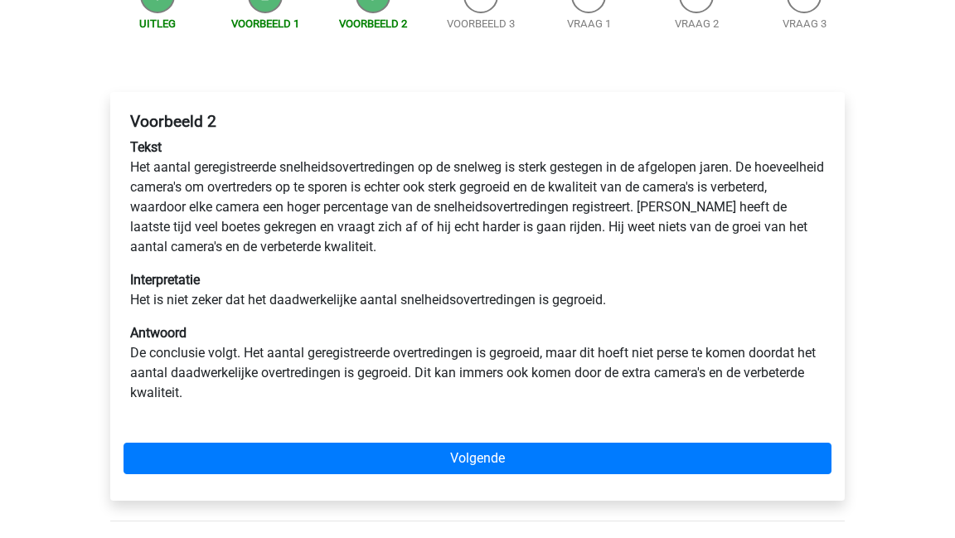
scroll to position [195, 0]
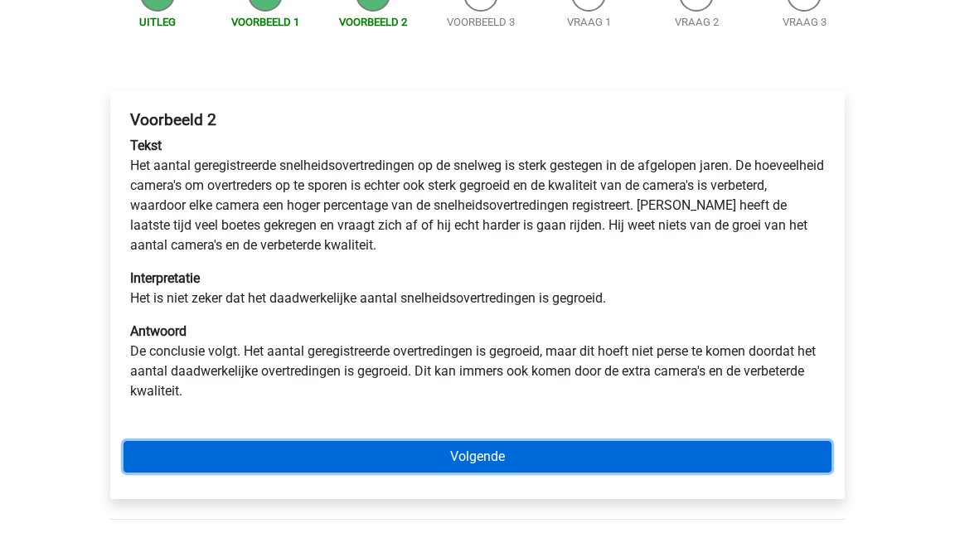
click at [492, 462] on link "Volgende" at bounding box center [477, 456] width 708 height 31
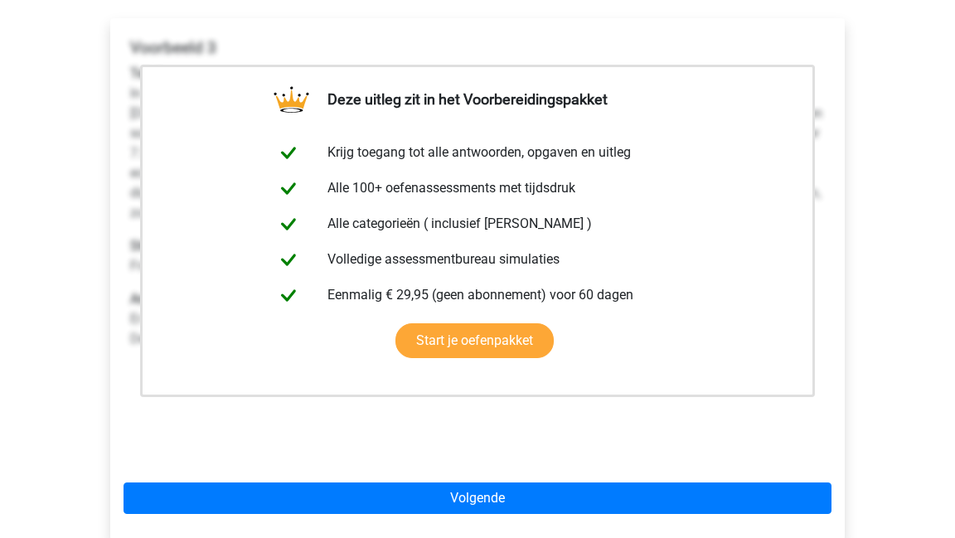
scroll to position [268, 0]
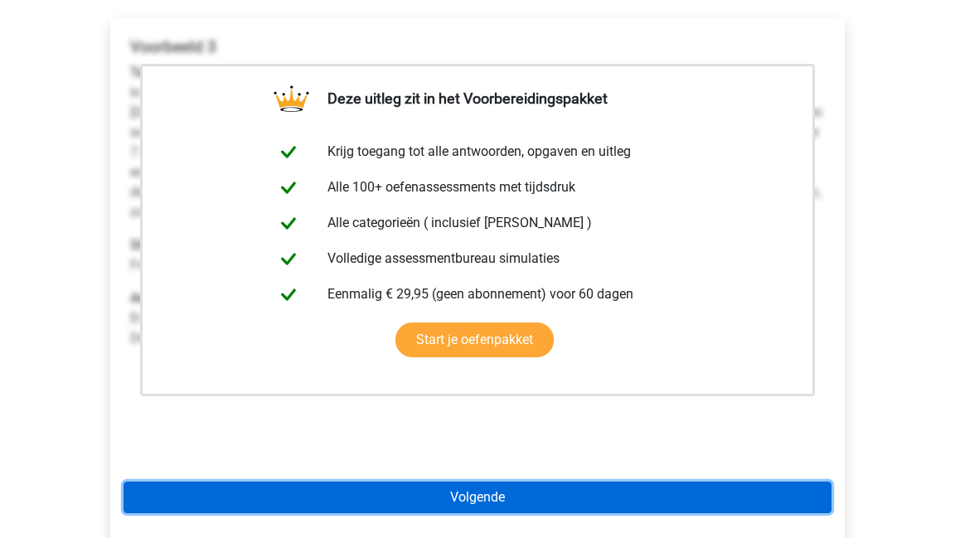
click at [486, 499] on link "Volgende" at bounding box center [477, 496] width 708 height 31
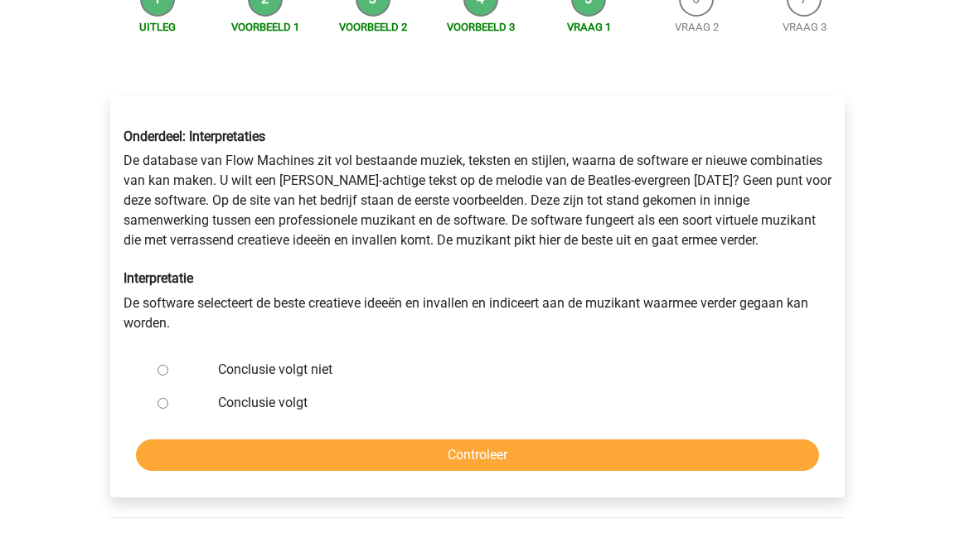
scroll to position [192, 0]
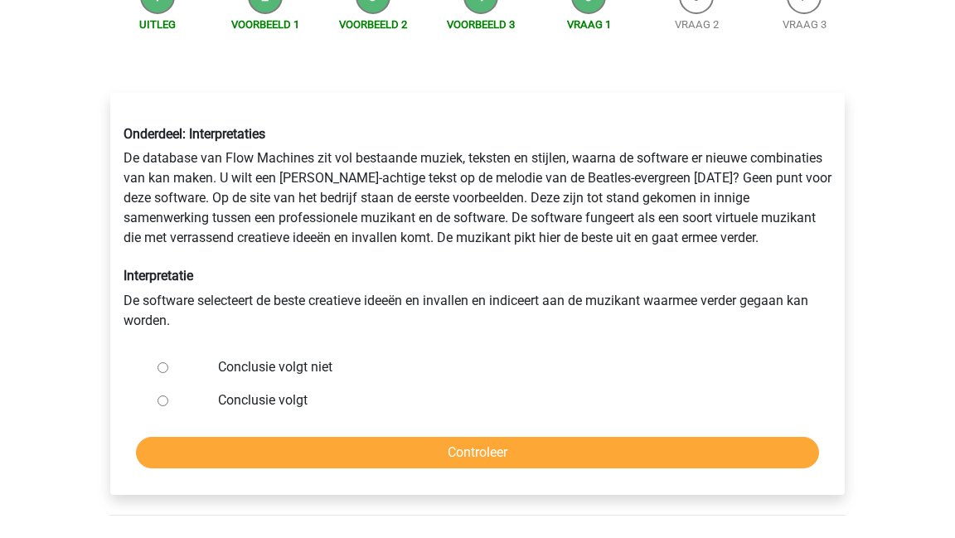
click at [162, 370] on input "Conclusie volgt niet" at bounding box center [162, 367] width 11 height 11
radio input "true"
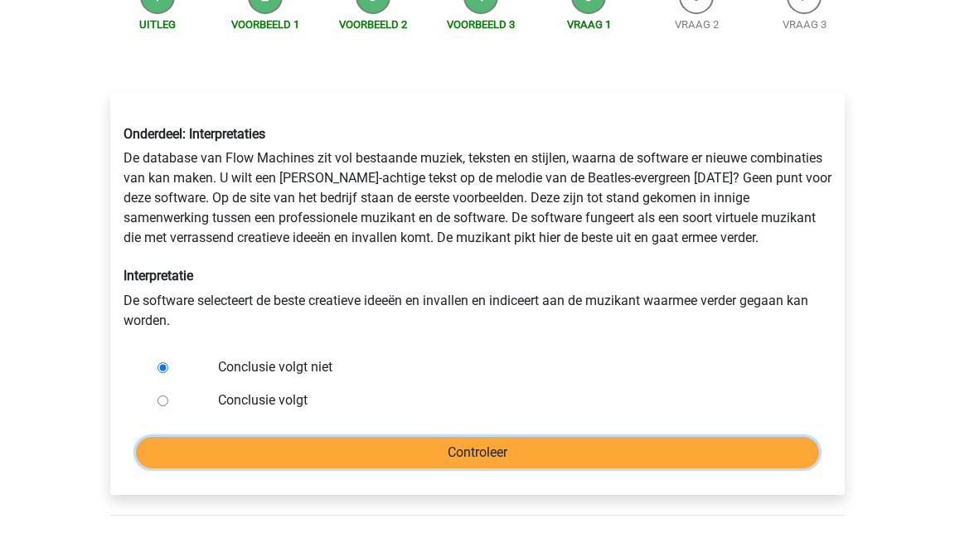
click at [390, 462] on input "Controleer" at bounding box center [477, 452] width 683 height 31
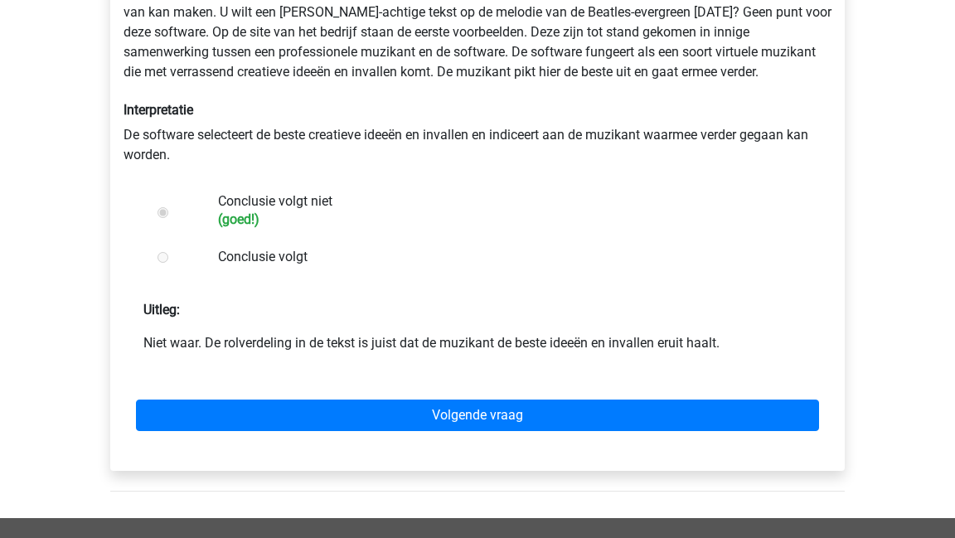
scroll to position [384, 0]
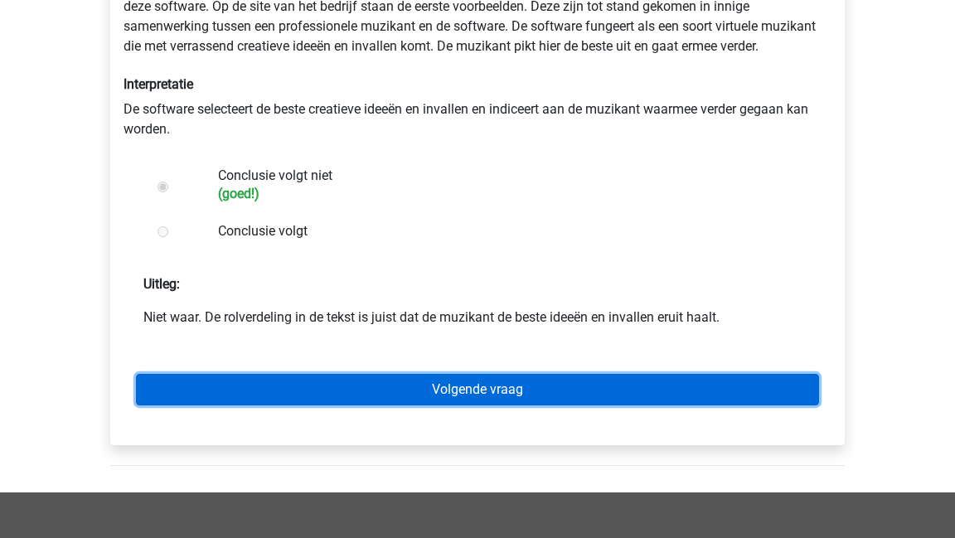
click at [472, 389] on link "Volgende vraag" at bounding box center [477, 389] width 683 height 31
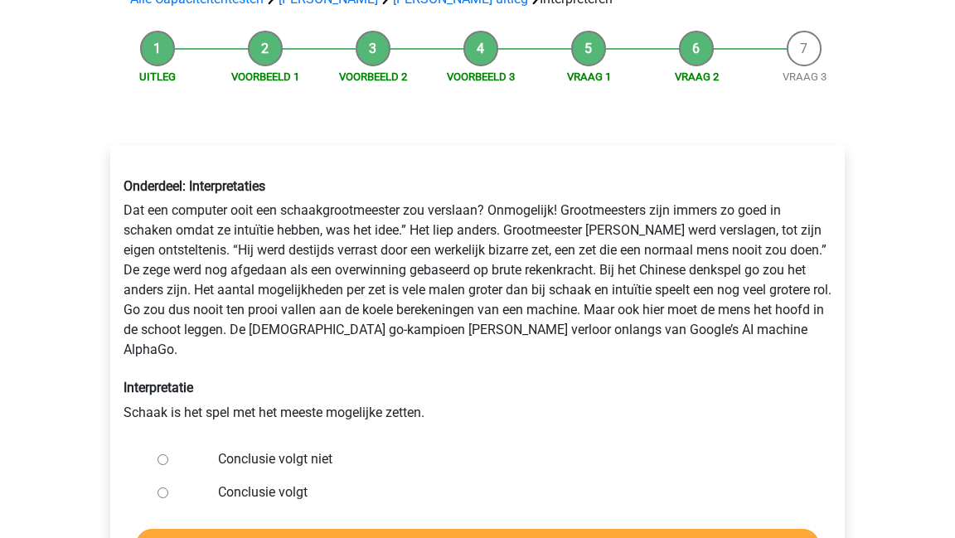
scroll to position [142, 0]
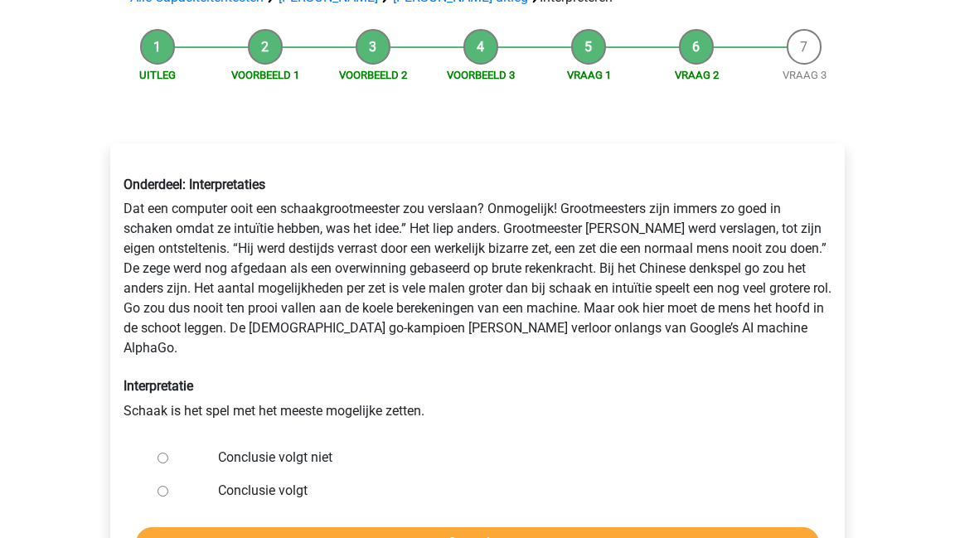
click at [163, 452] on input "Conclusie volgt niet" at bounding box center [162, 457] width 11 height 11
radio input "true"
click at [342, 530] on input "Controleer" at bounding box center [477, 542] width 683 height 31
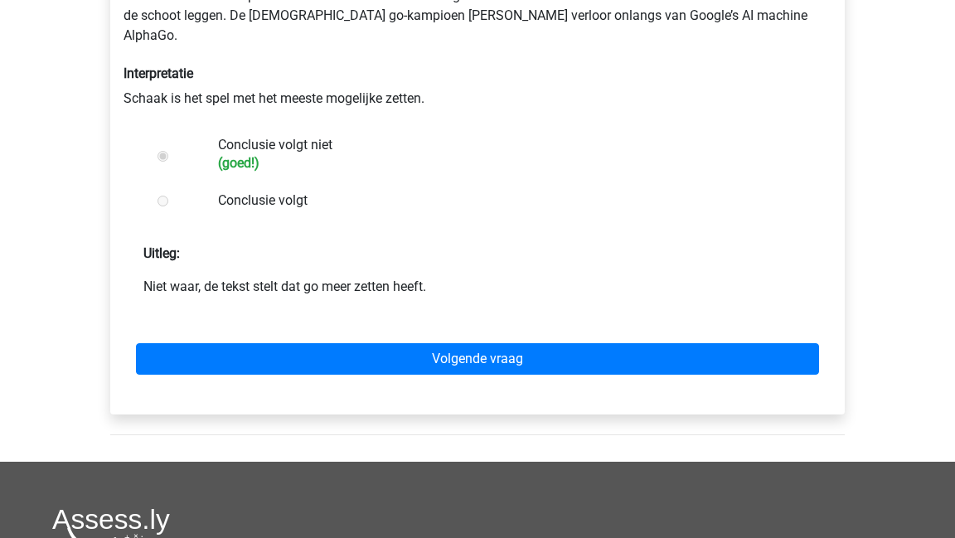
scroll to position [540, 0]
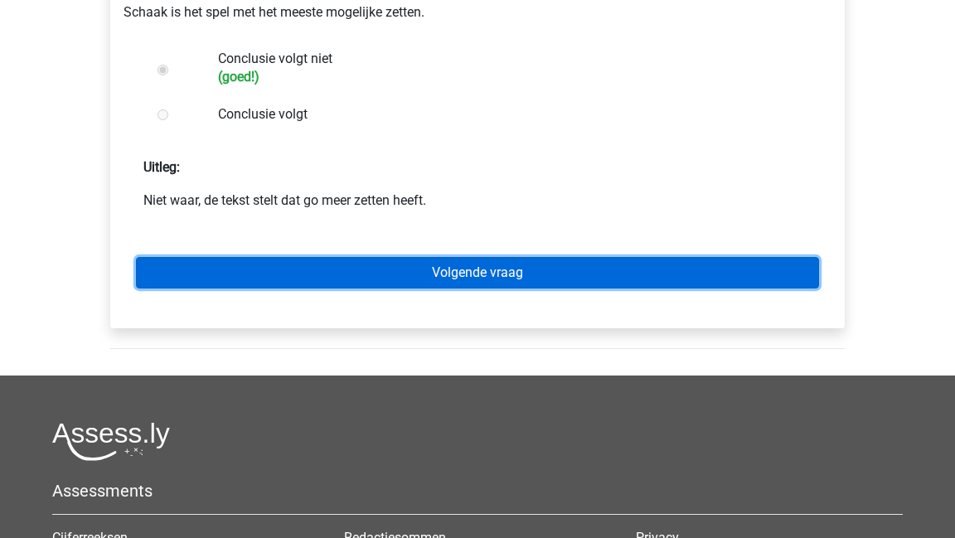
click at [509, 257] on link "Volgende vraag" at bounding box center [477, 272] width 683 height 31
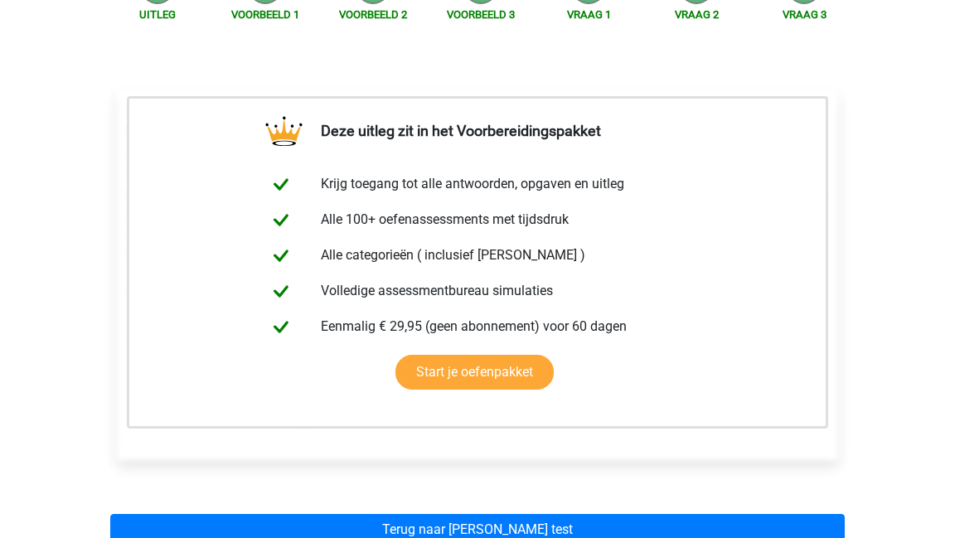
scroll to position [284, 0]
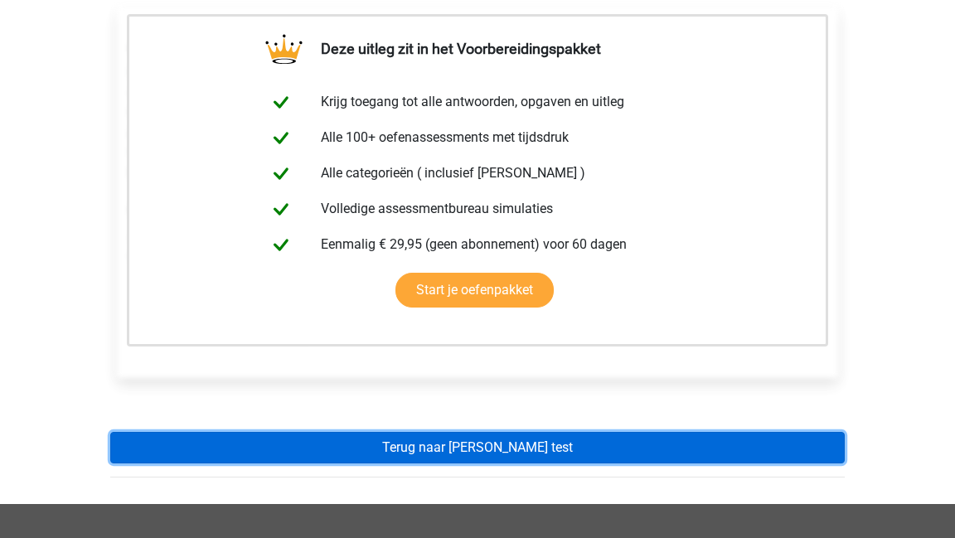
click at [500, 449] on link "Terug naar watson glaser test" at bounding box center [477, 447] width 734 height 31
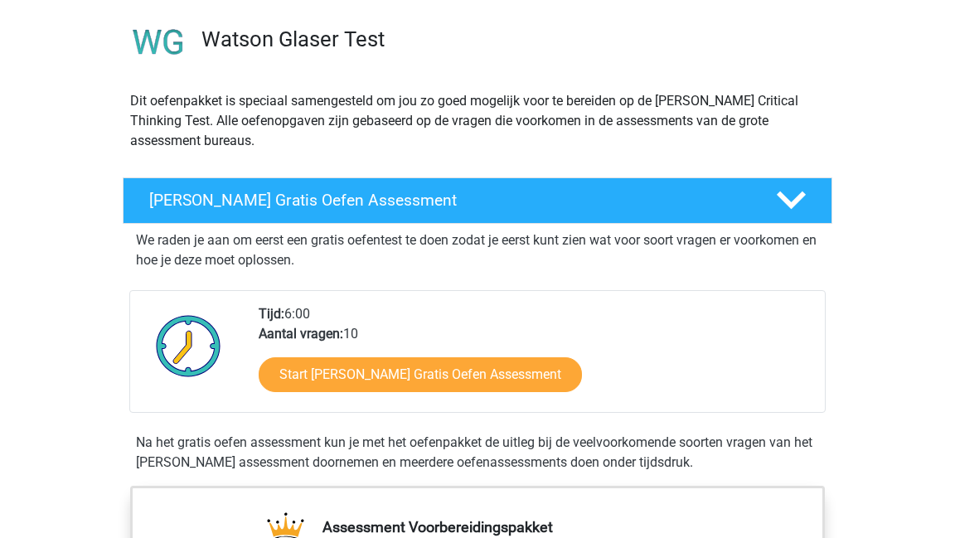
scroll to position [84, 0]
